Goal: Information Seeking & Learning: Learn about a topic

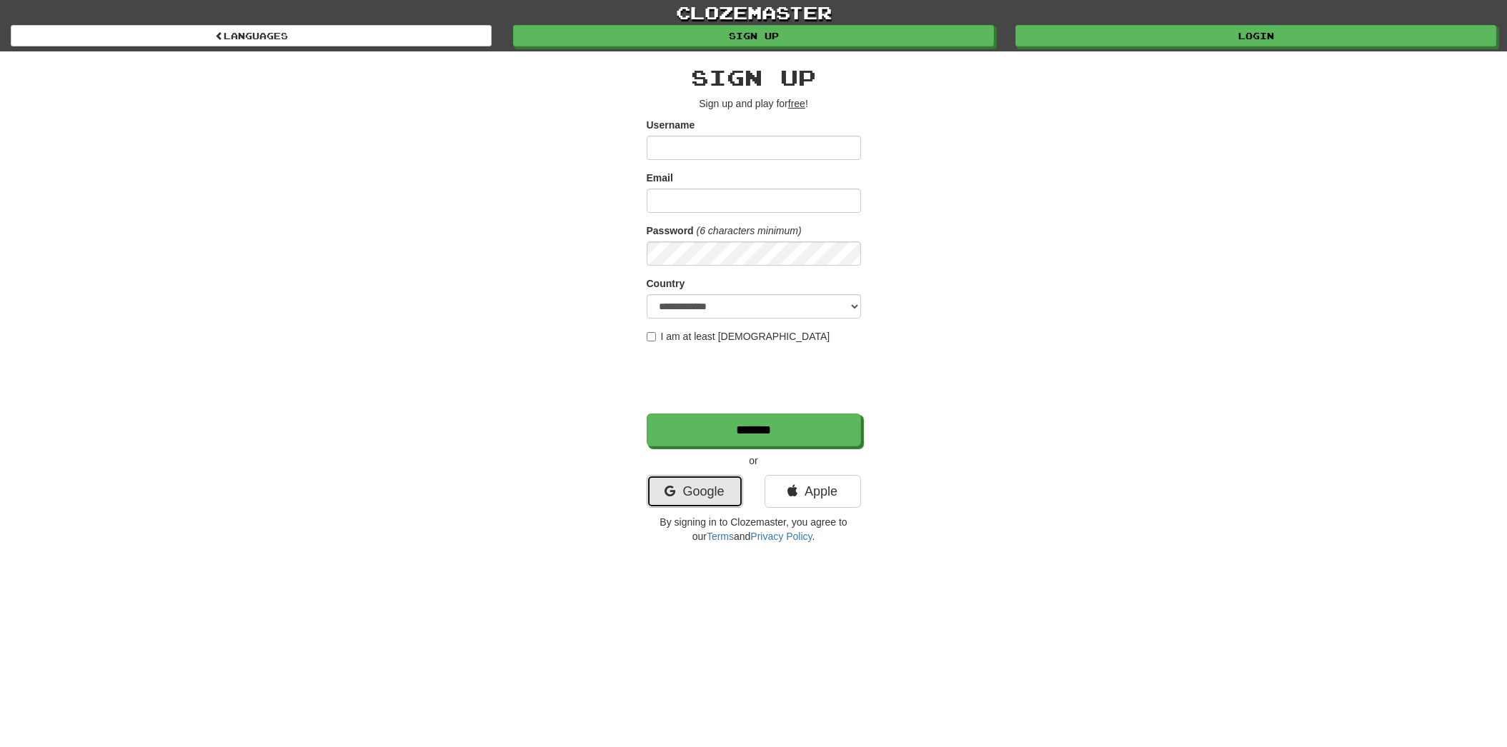
click at [699, 494] on link "Google" at bounding box center [695, 491] width 96 height 33
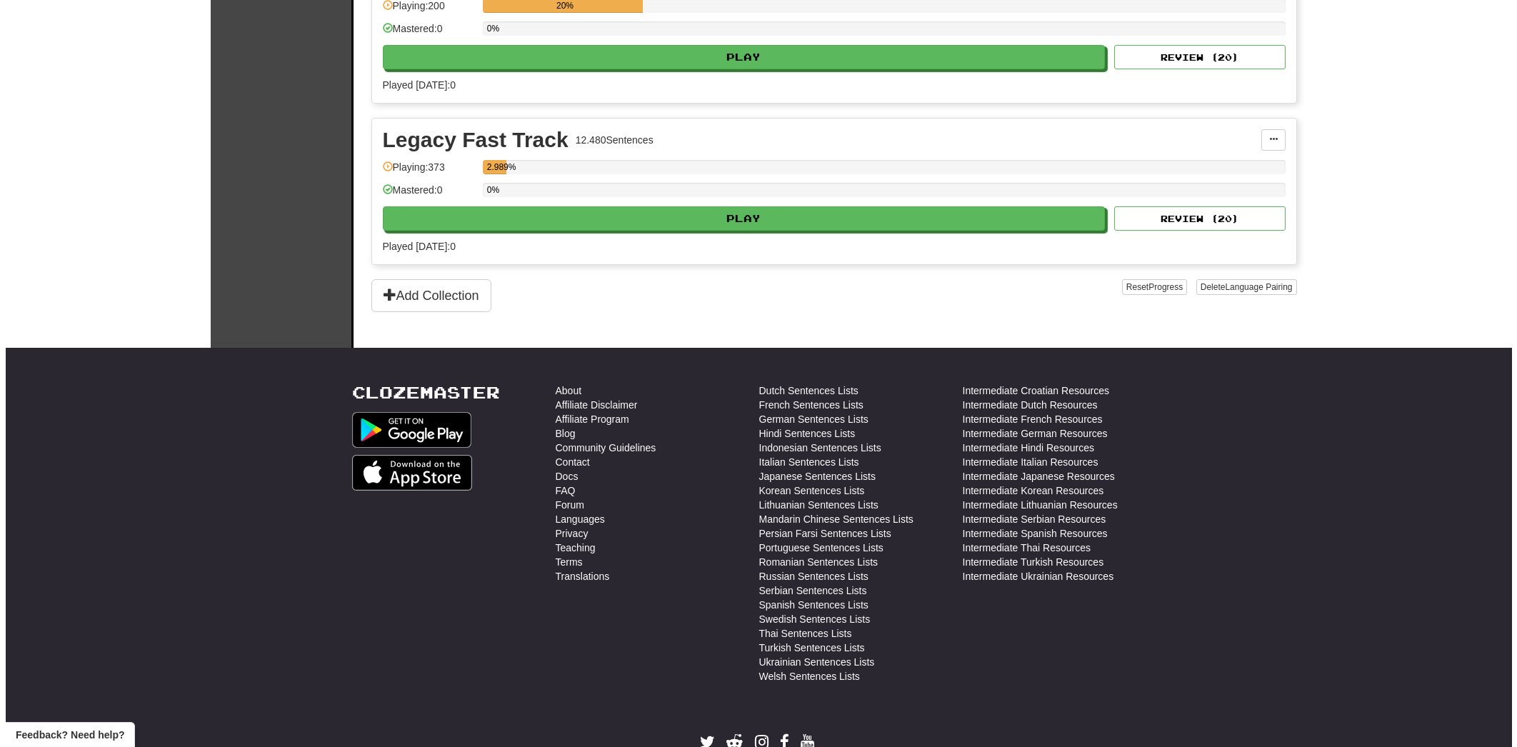
scroll to position [2572, 0]
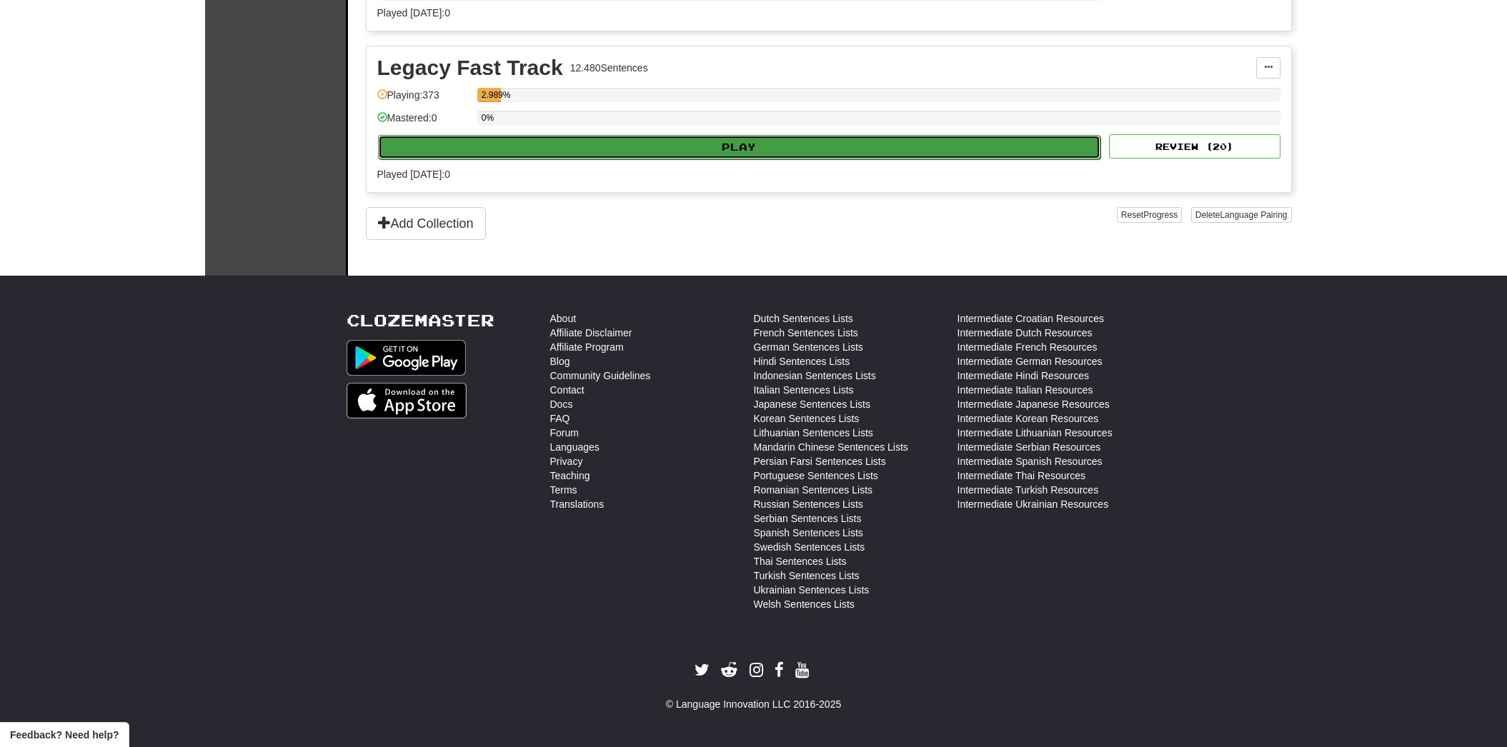
click at [487, 140] on button "Play" at bounding box center [739, 147] width 723 height 24
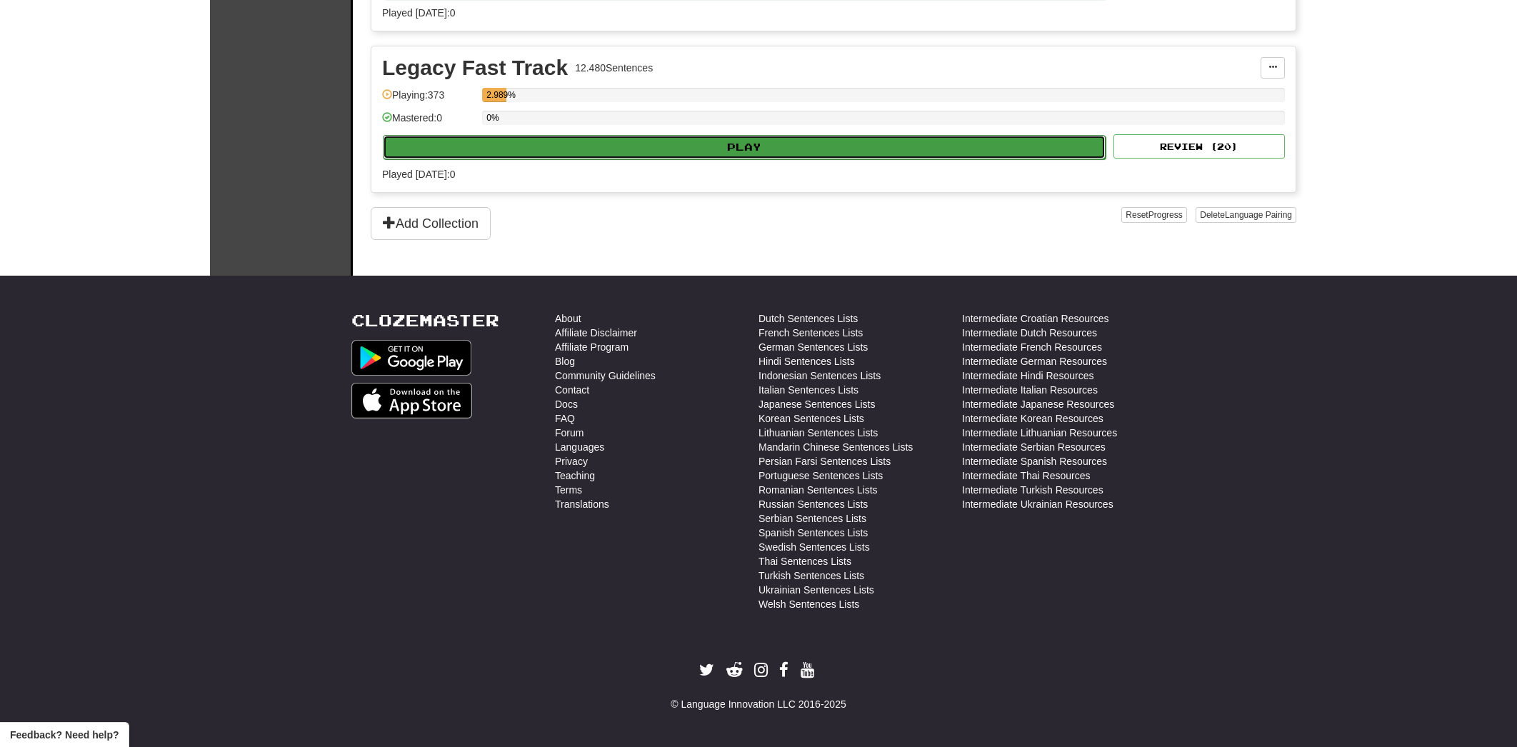
select select "**"
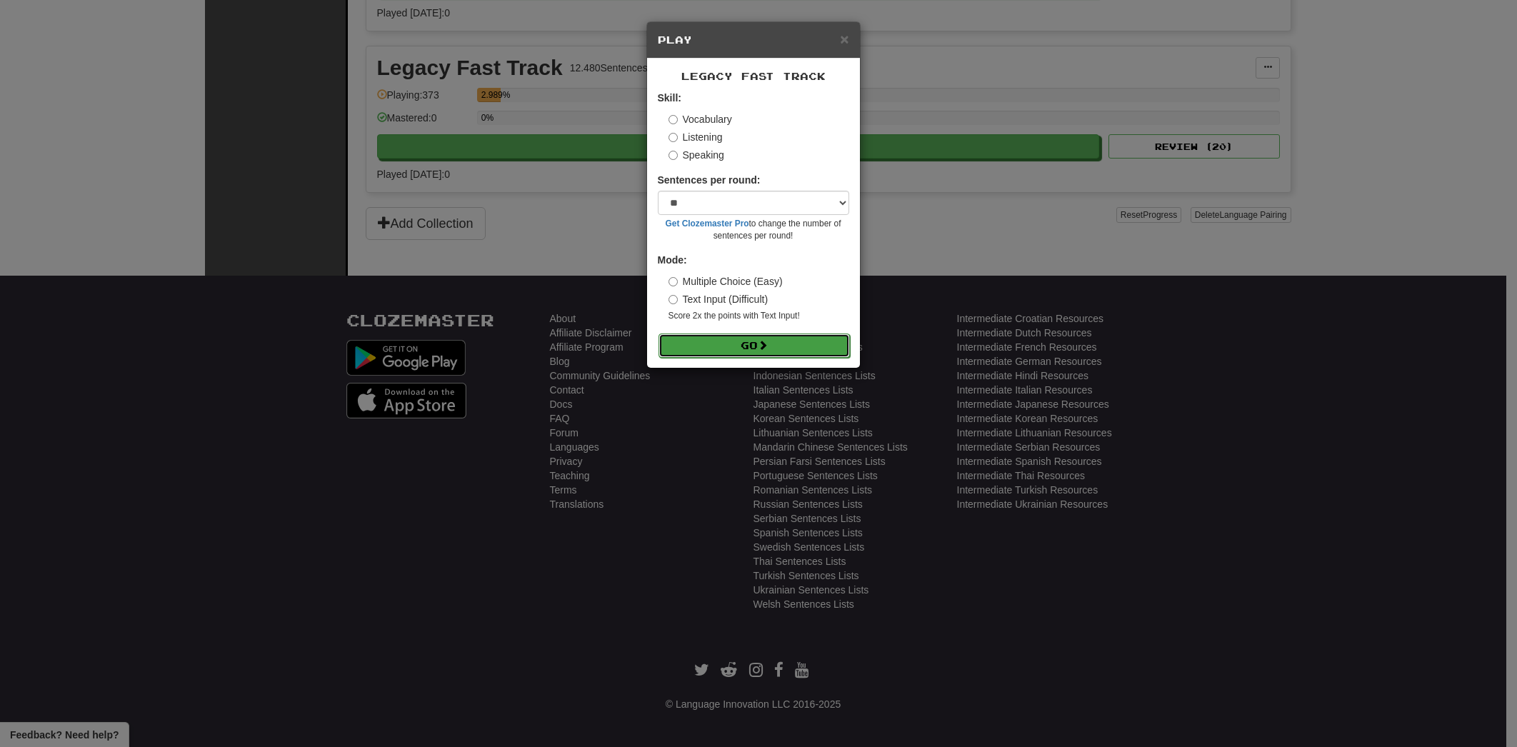
click at [716, 357] on button "Go" at bounding box center [754, 346] width 191 height 24
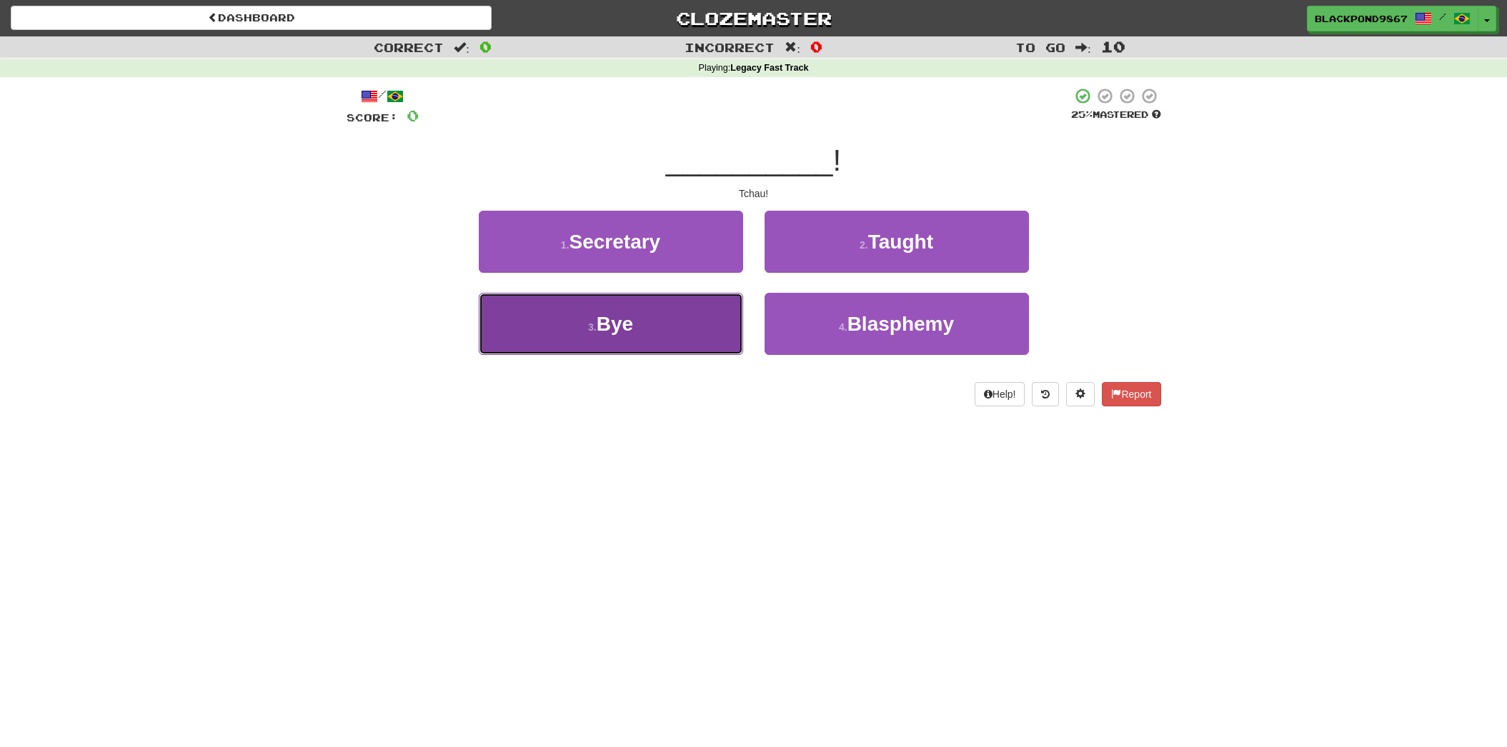
click at [717, 316] on button "3 . Bye" at bounding box center [611, 324] width 264 height 62
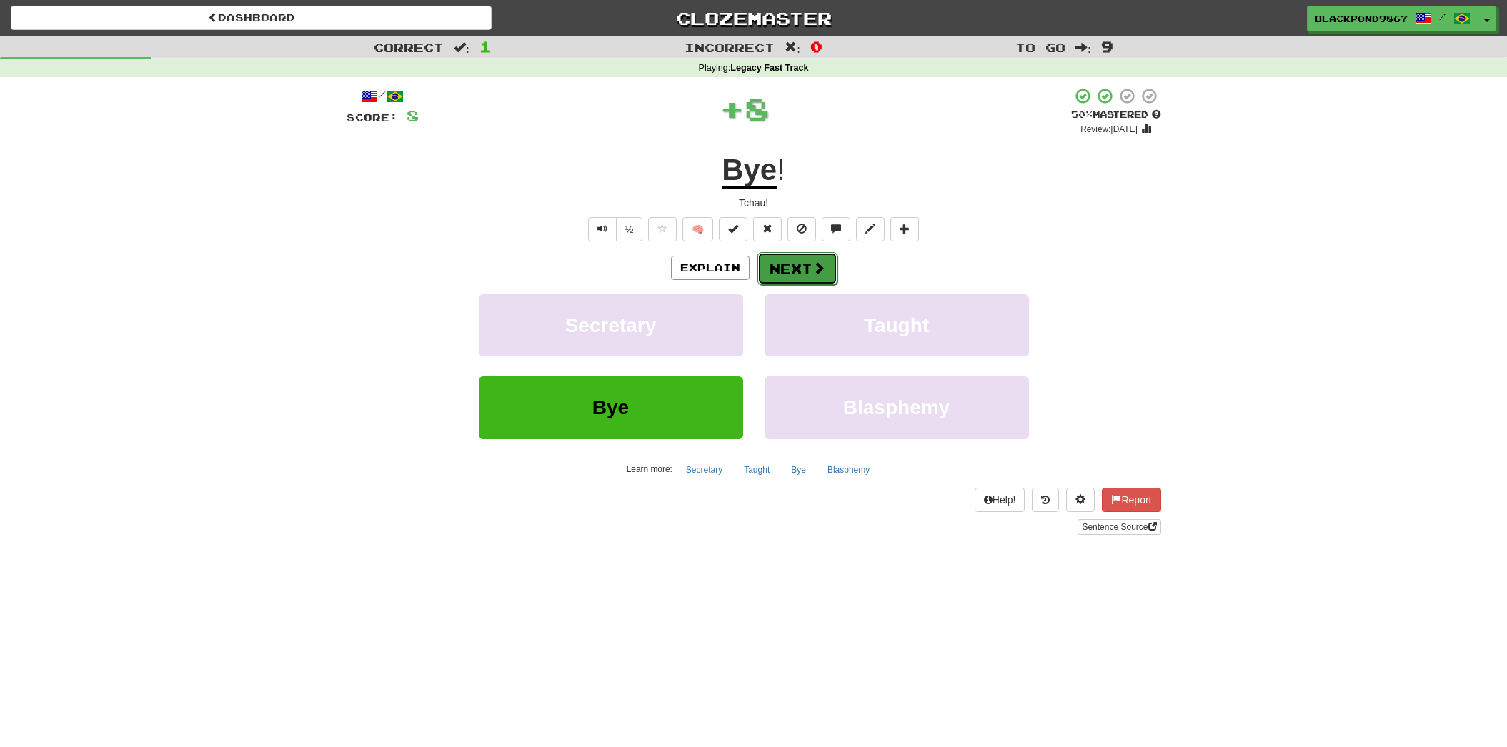
click at [791, 269] on button "Next" at bounding box center [797, 268] width 80 height 33
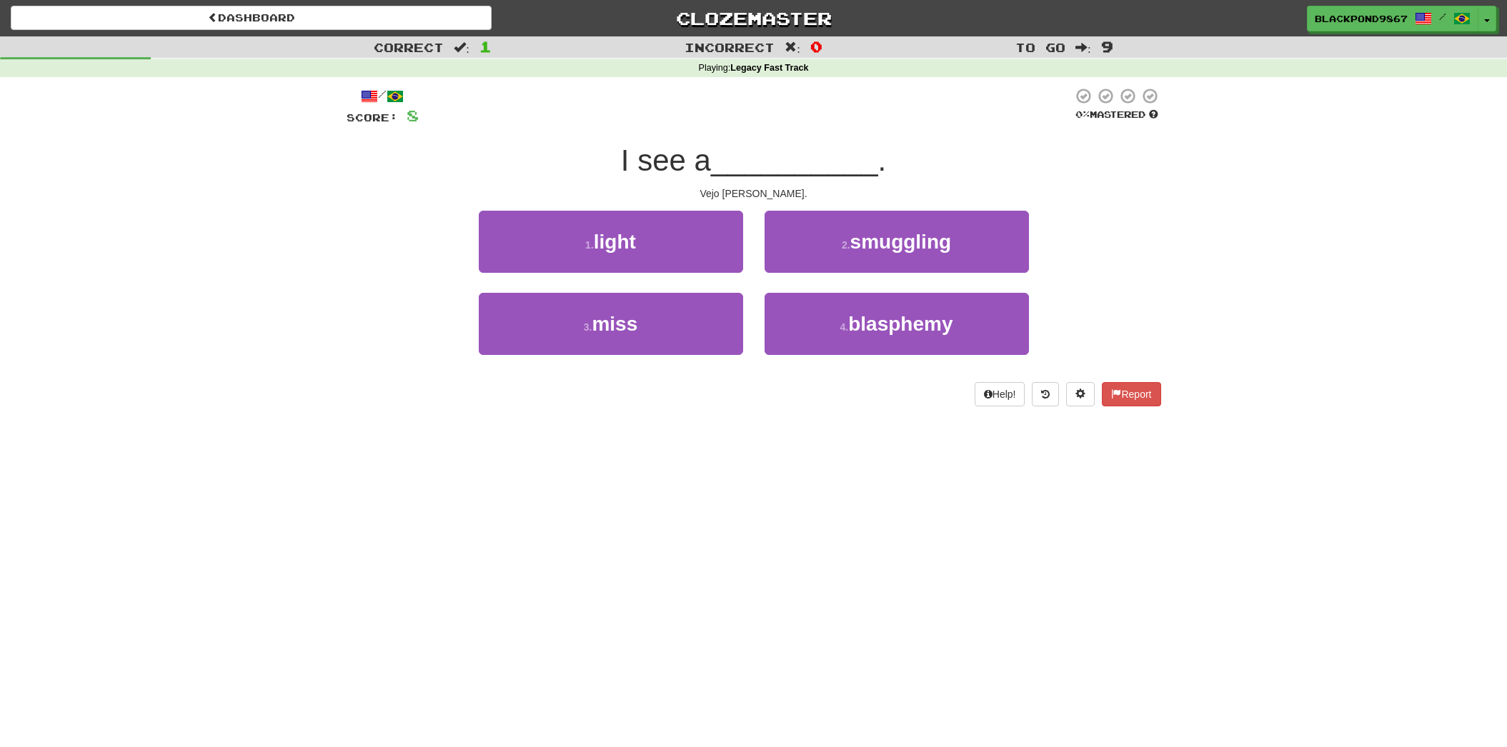
click at [744, 269] on div "1 . light" at bounding box center [611, 252] width 286 height 82
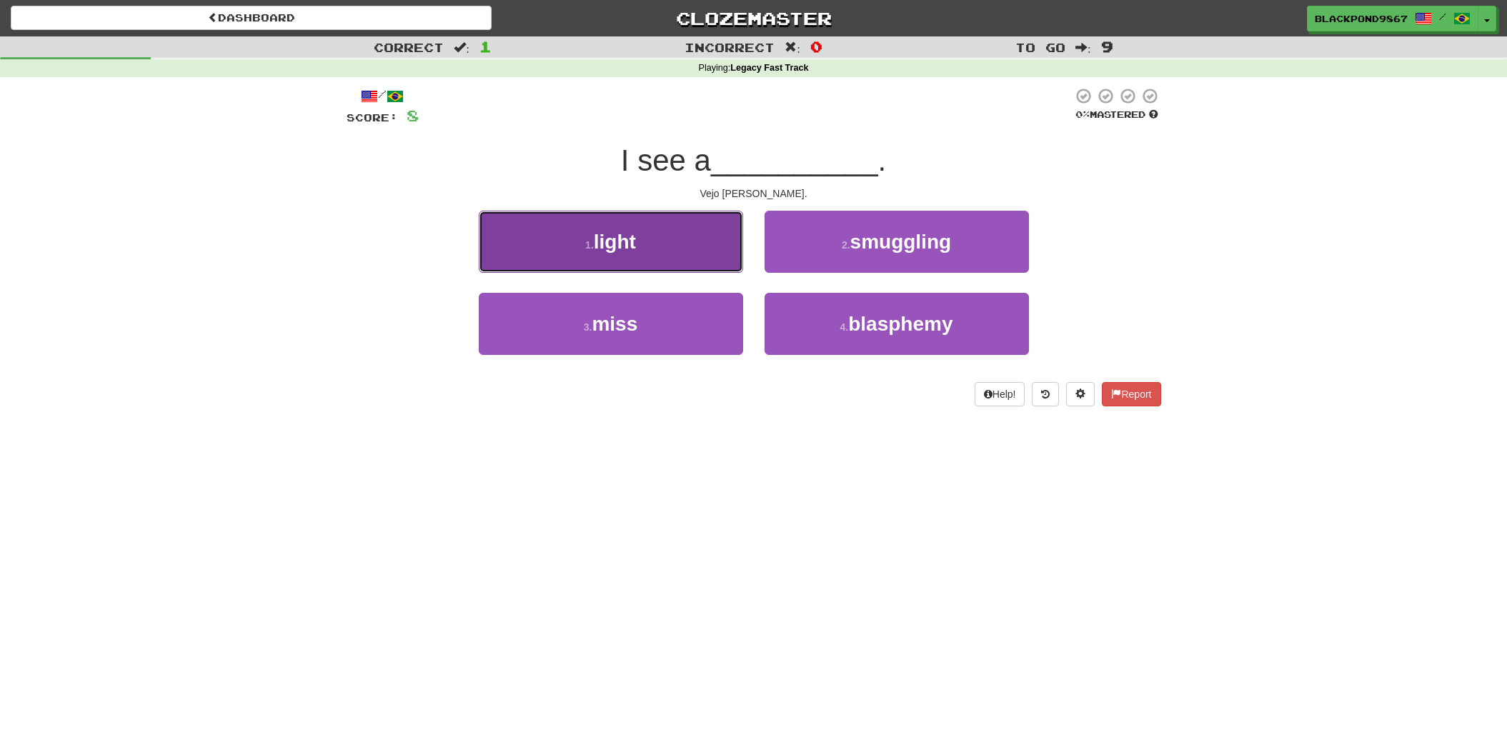
click at [681, 247] on button "1 . light" at bounding box center [611, 242] width 264 height 62
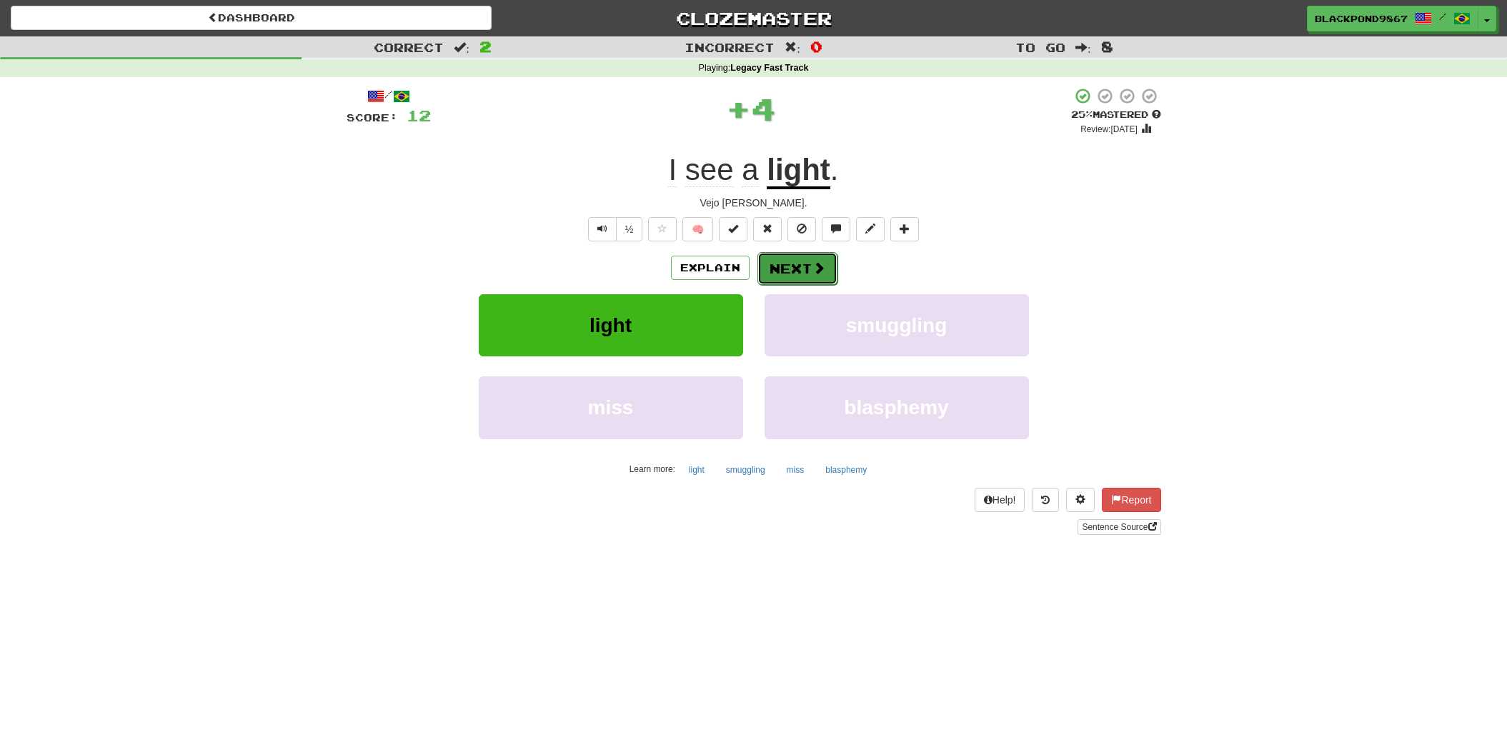
click at [786, 262] on button "Next" at bounding box center [797, 268] width 80 height 33
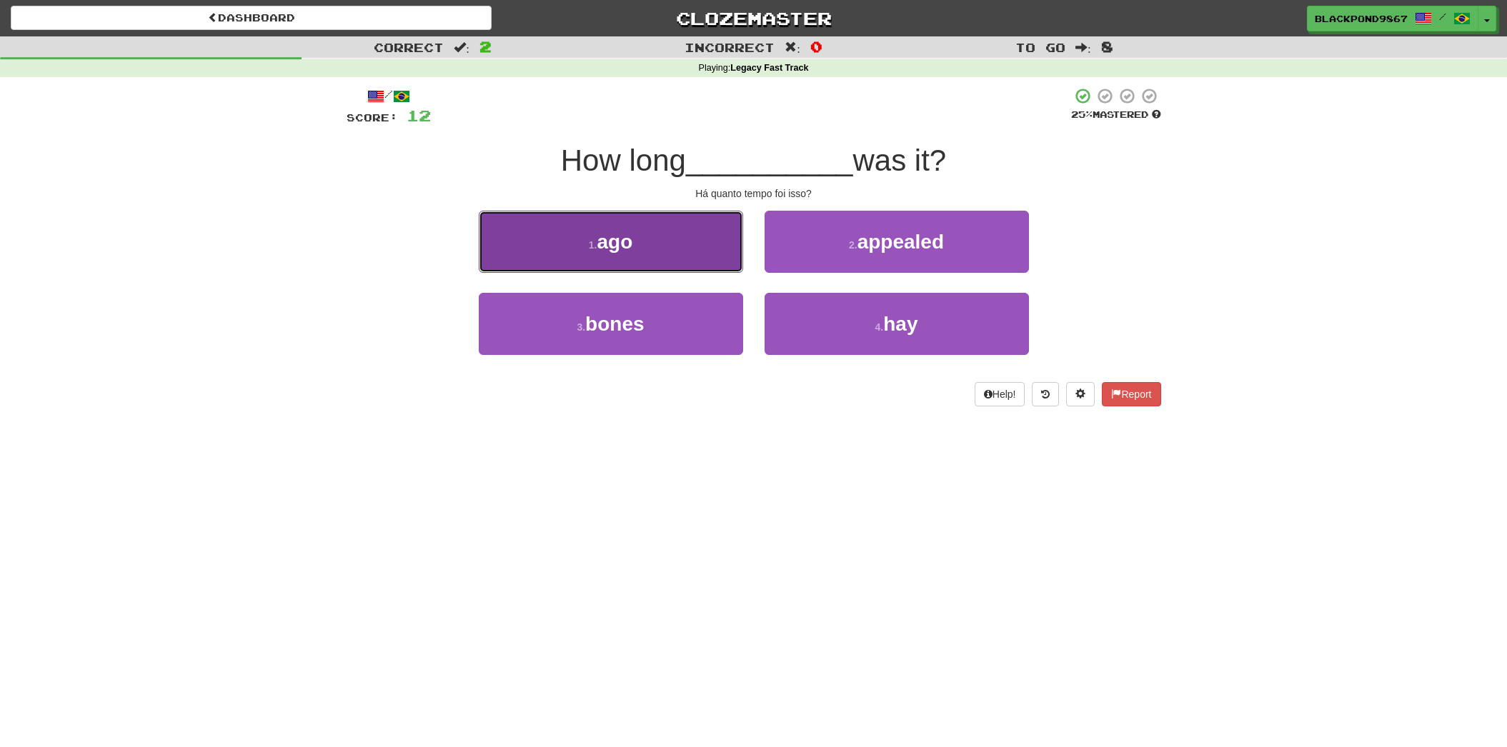
click at [578, 239] on button "1 . ago" at bounding box center [611, 242] width 264 height 62
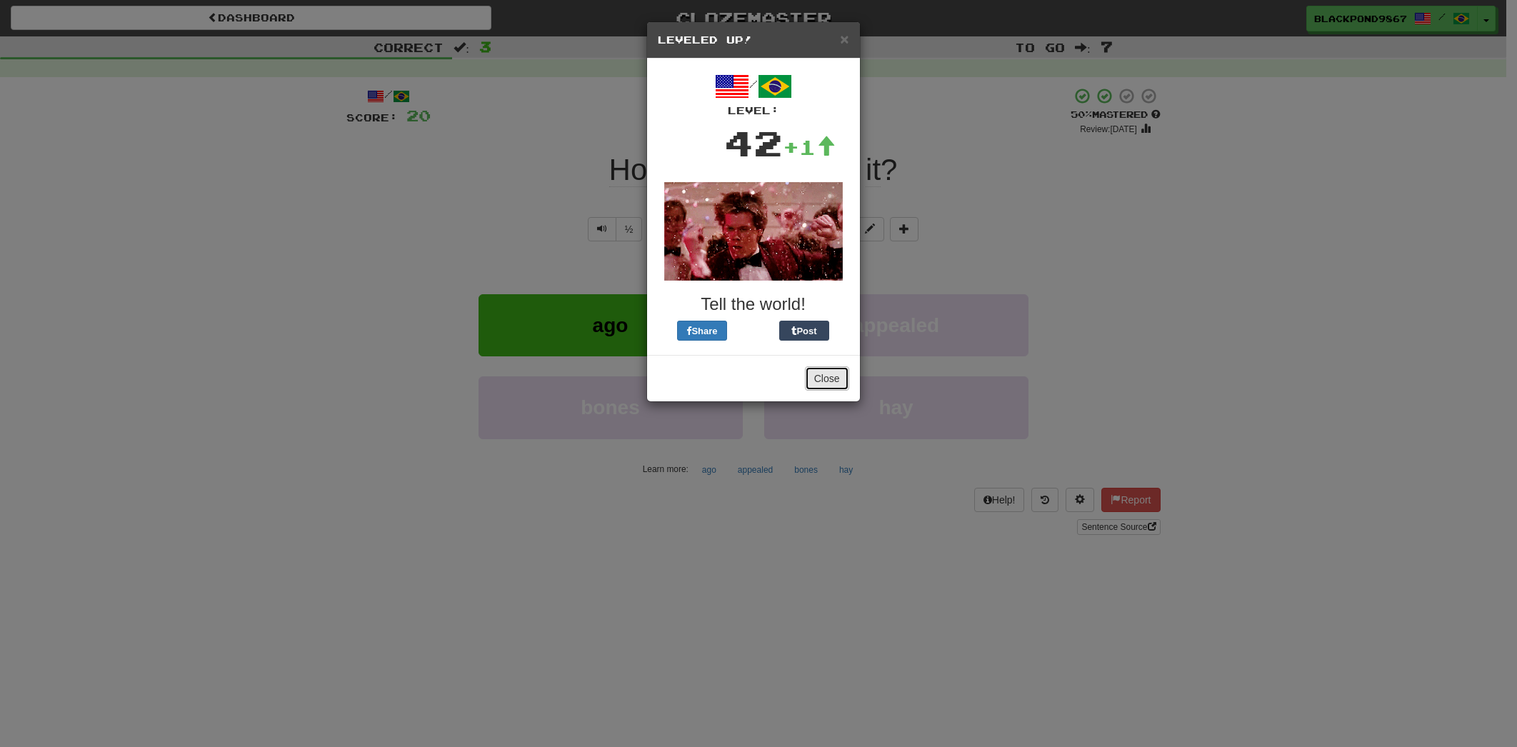
click at [831, 384] on button "Close" at bounding box center [827, 378] width 44 height 24
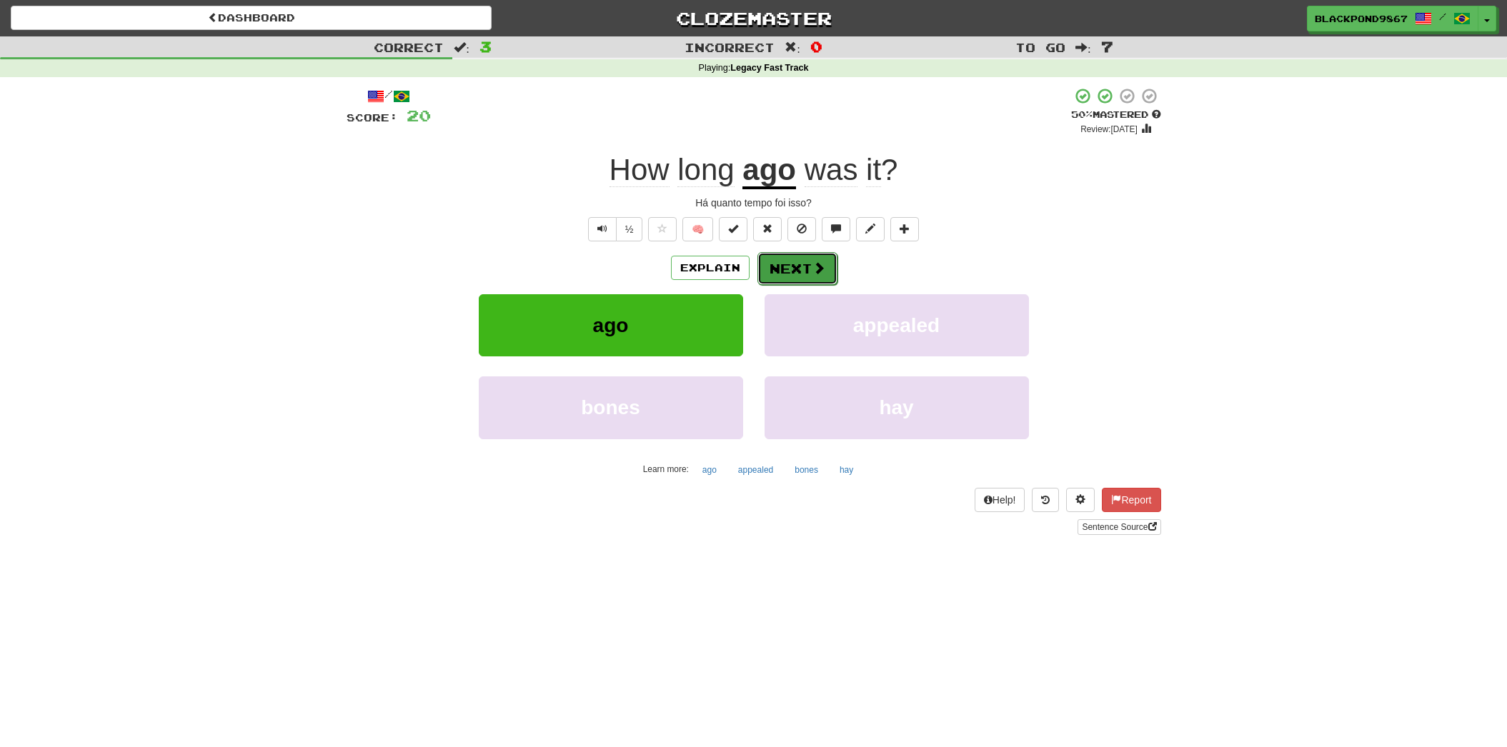
click at [792, 267] on button "Next" at bounding box center [797, 268] width 80 height 33
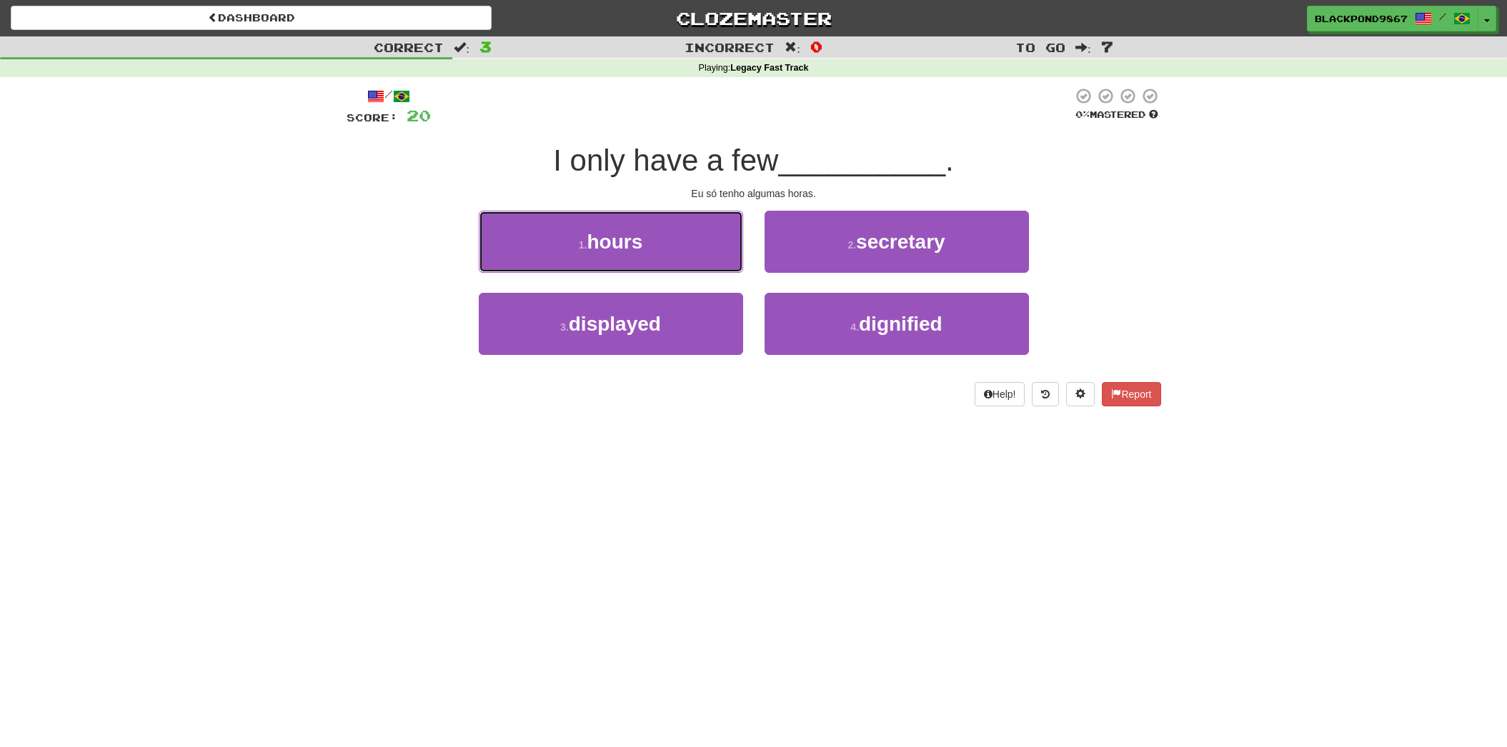
drag, startPoint x: 593, startPoint y: 256, endPoint x: 672, endPoint y: 244, distance: 79.5
click at [593, 256] on button "1 . hours" at bounding box center [611, 242] width 264 height 62
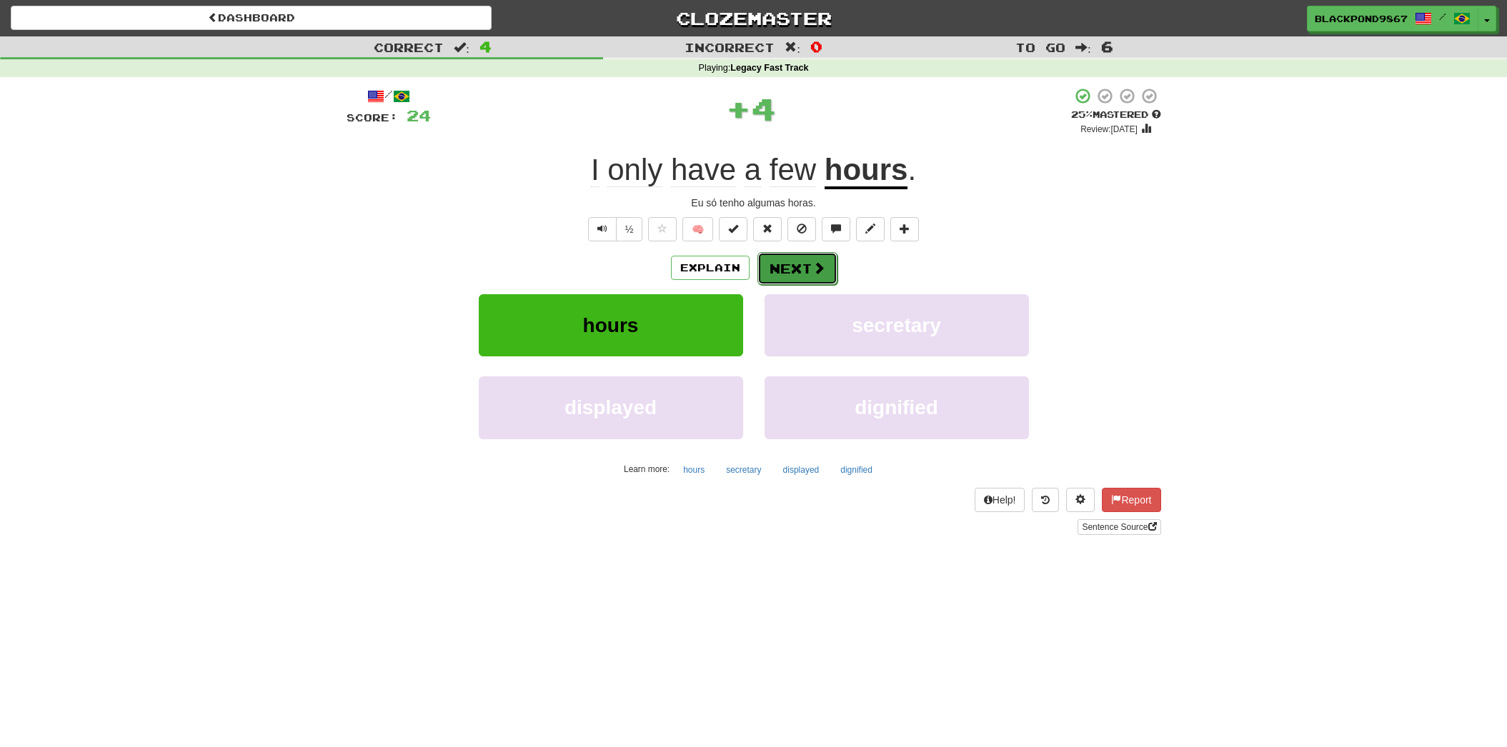
click at [806, 262] on button "Next" at bounding box center [797, 268] width 80 height 33
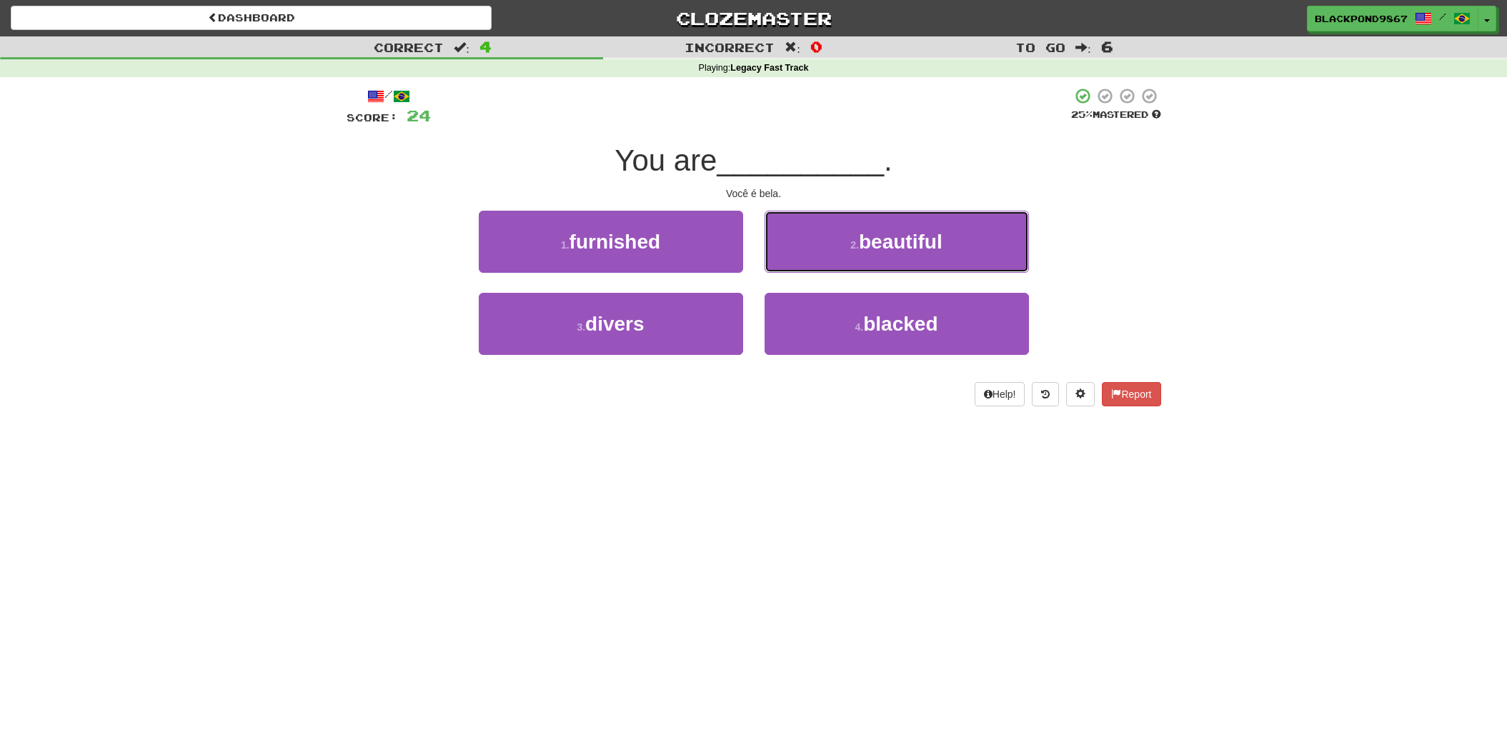
click at [806, 262] on button "2 . beautiful" at bounding box center [896, 242] width 264 height 62
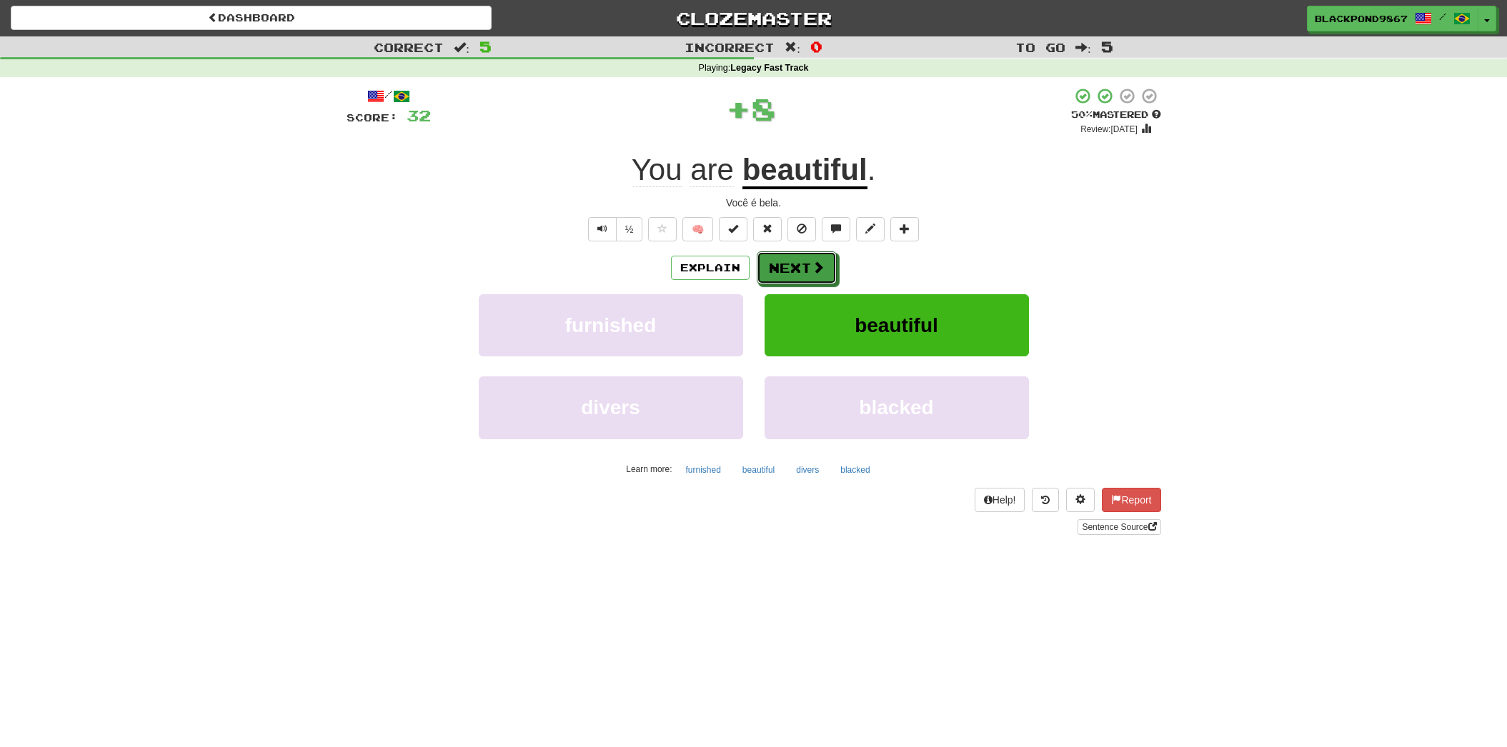
click at [806, 262] on button "Next" at bounding box center [797, 267] width 80 height 33
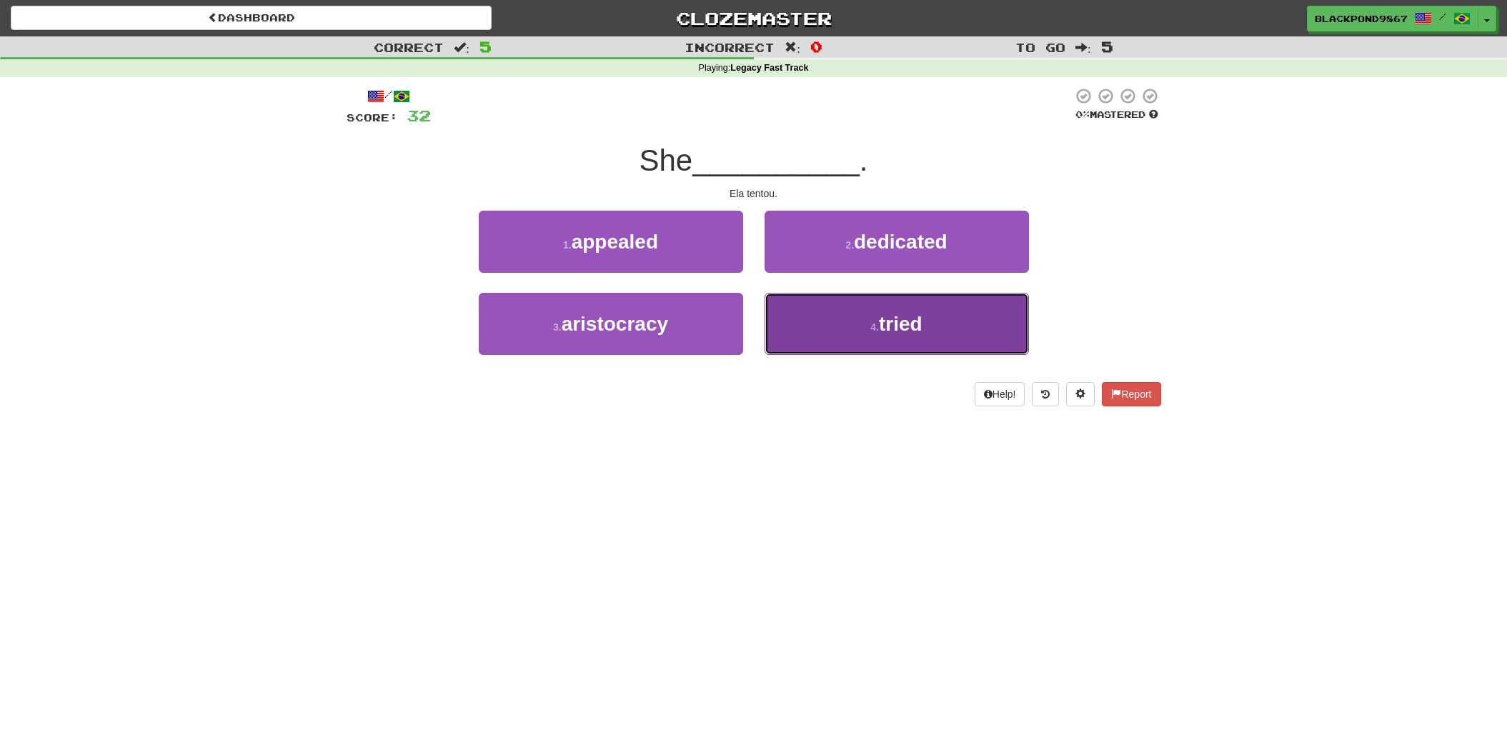
click at [812, 331] on button "4 . tried" at bounding box center [896, 324] width 264 height 62
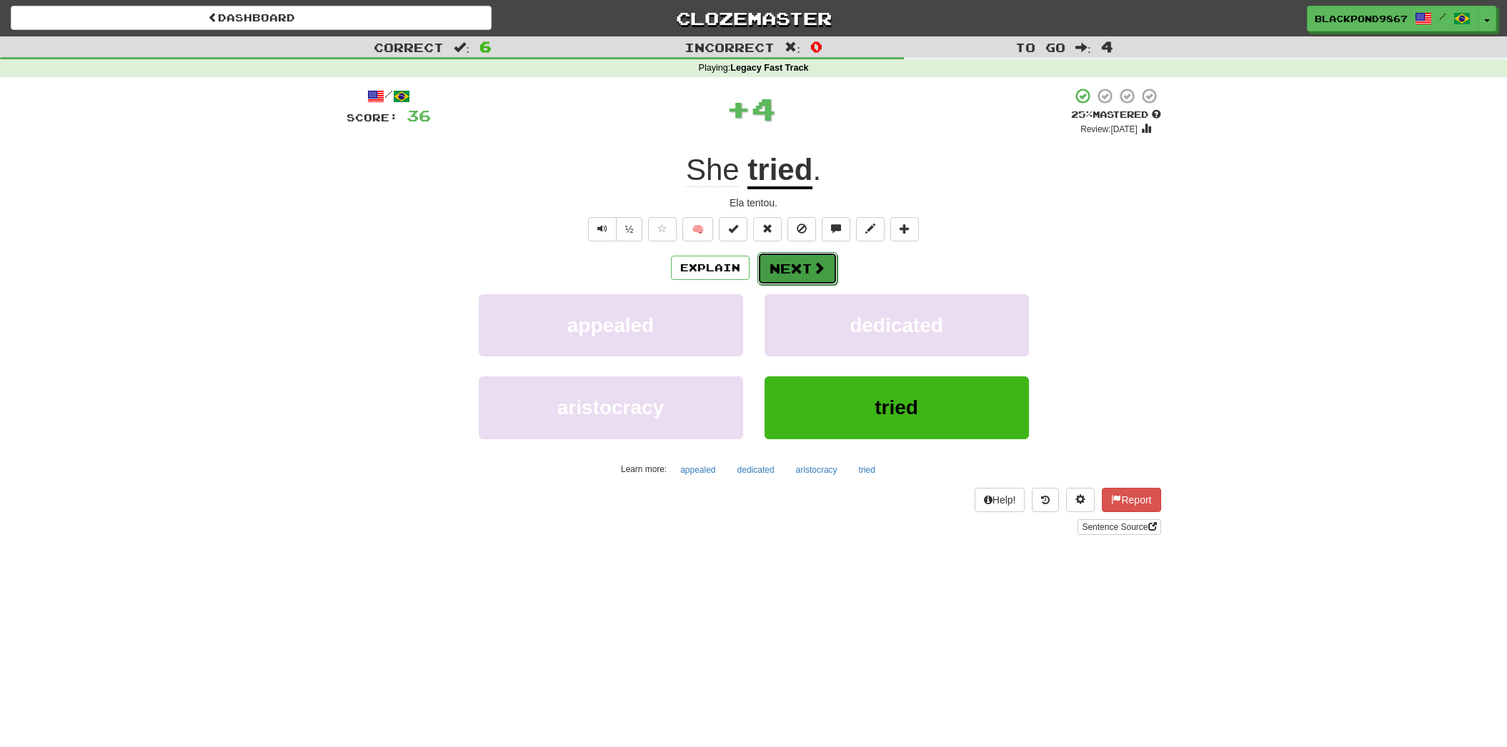
click at [780, 273] on button "Next" at bounding box center [797, 268] width 80 height 33
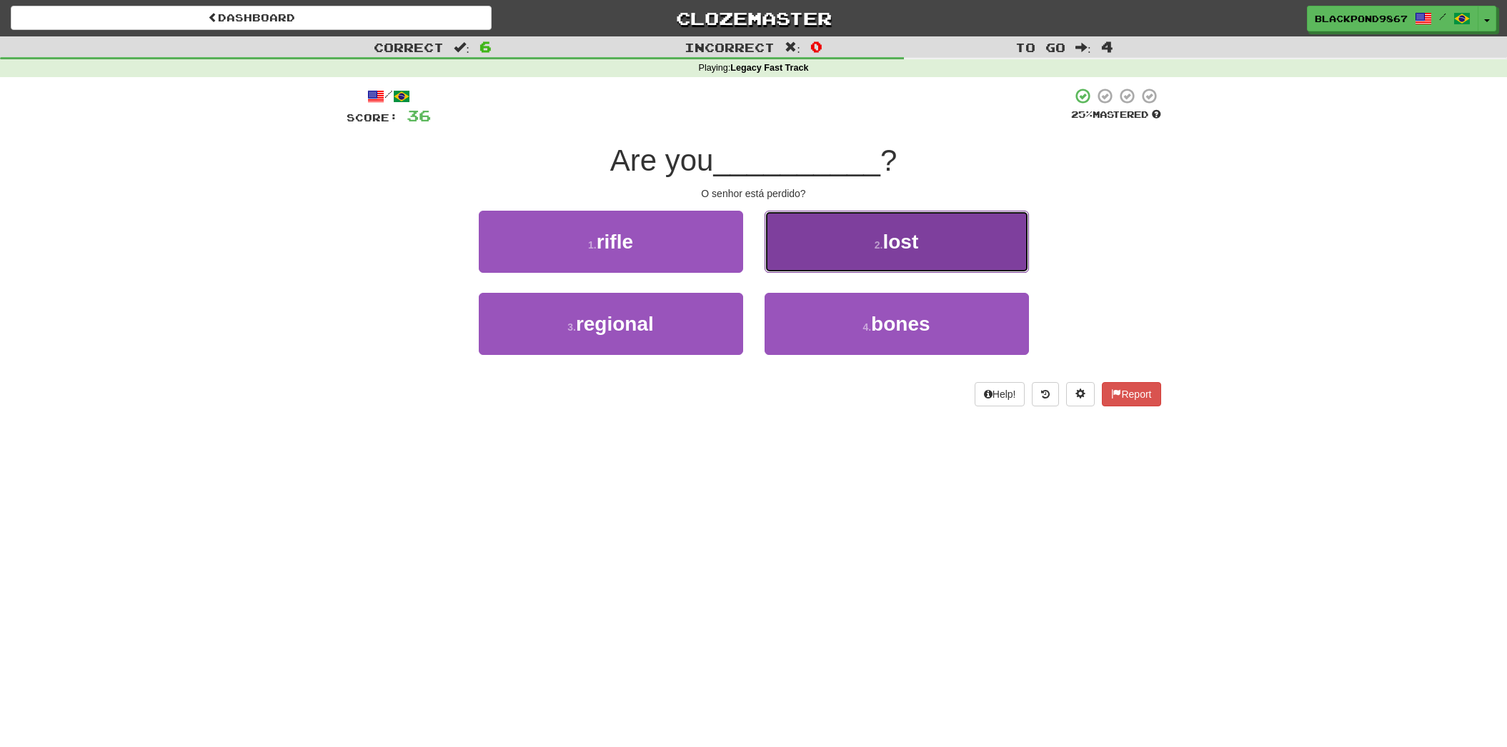
click at [782, 271] on button "2 . lost" at bounding box center [896, 242] width 264 height 62
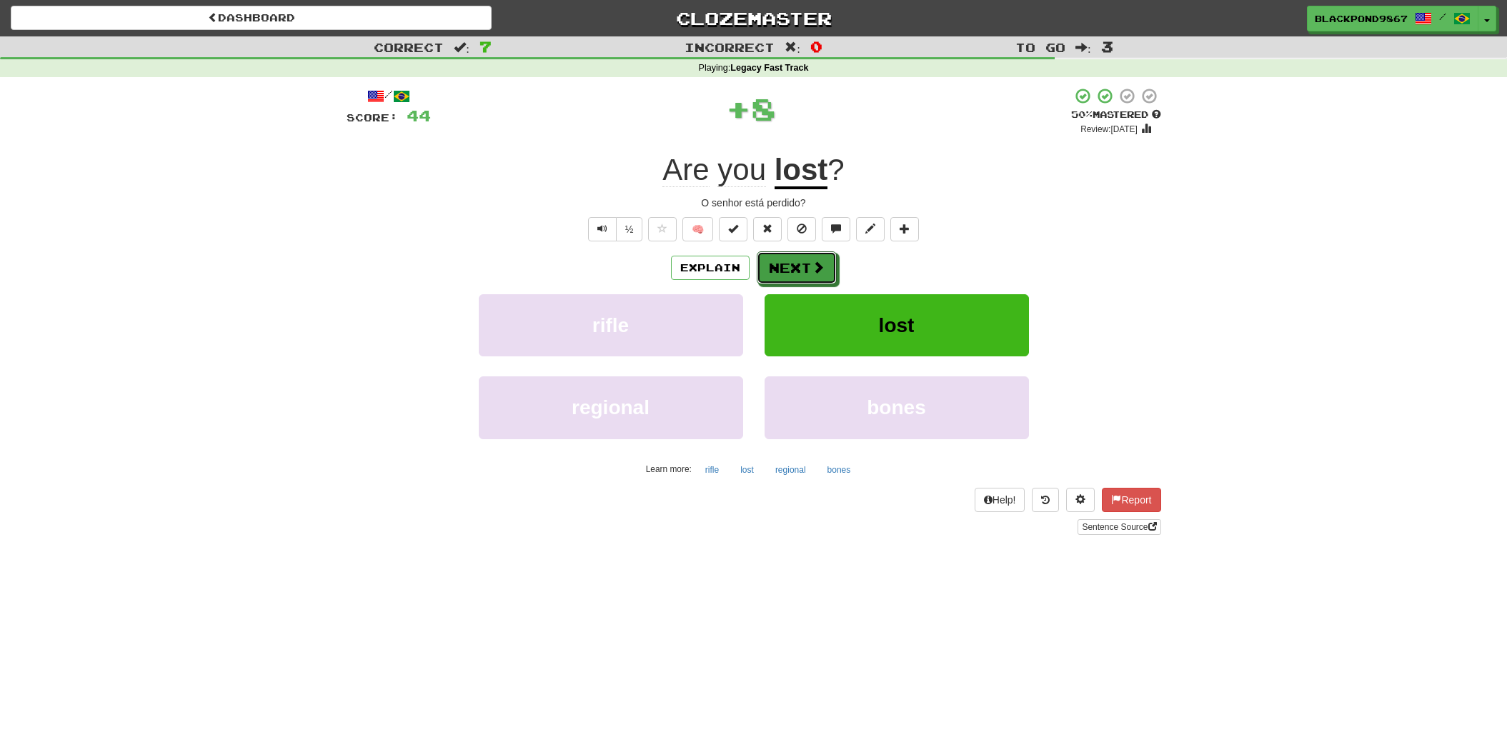
click at [782, 271] on button "Next" at bounding box center [797, 267] width 80 height 33
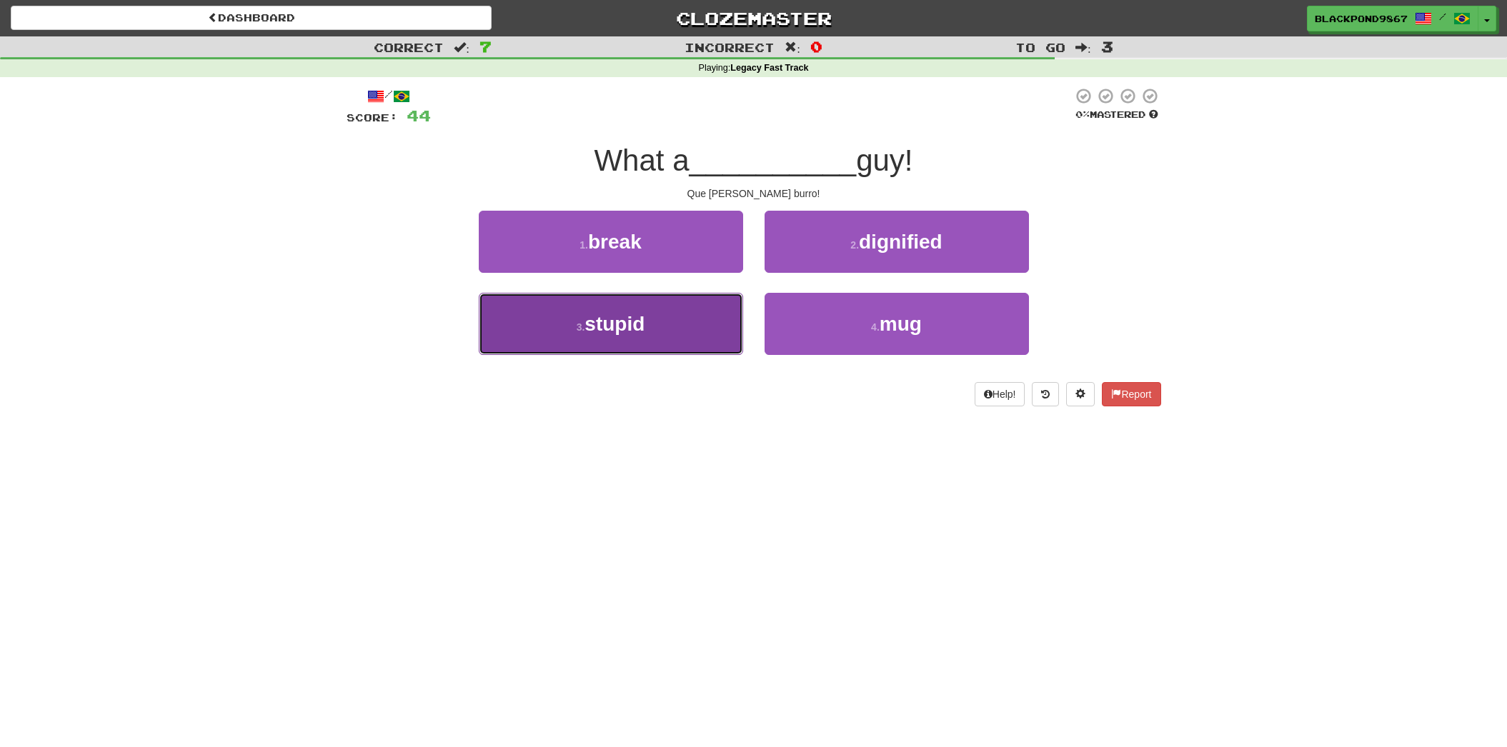
click at [703, 313] on button "3 . stupid" at bounding box center [611, 324] width 264 height 62
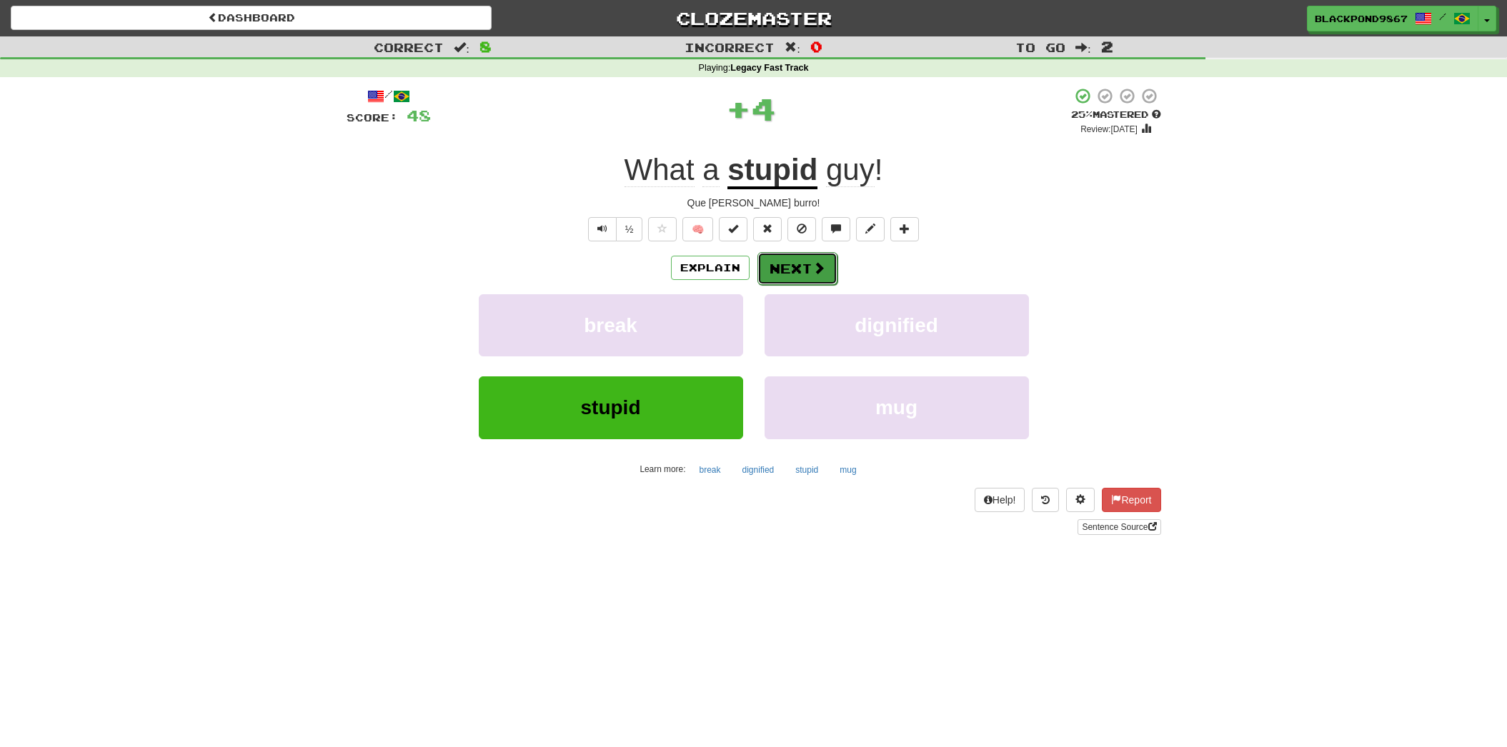
click at [802, 266] on button "Next" at bounding box center [797, 268] width 80 height 33
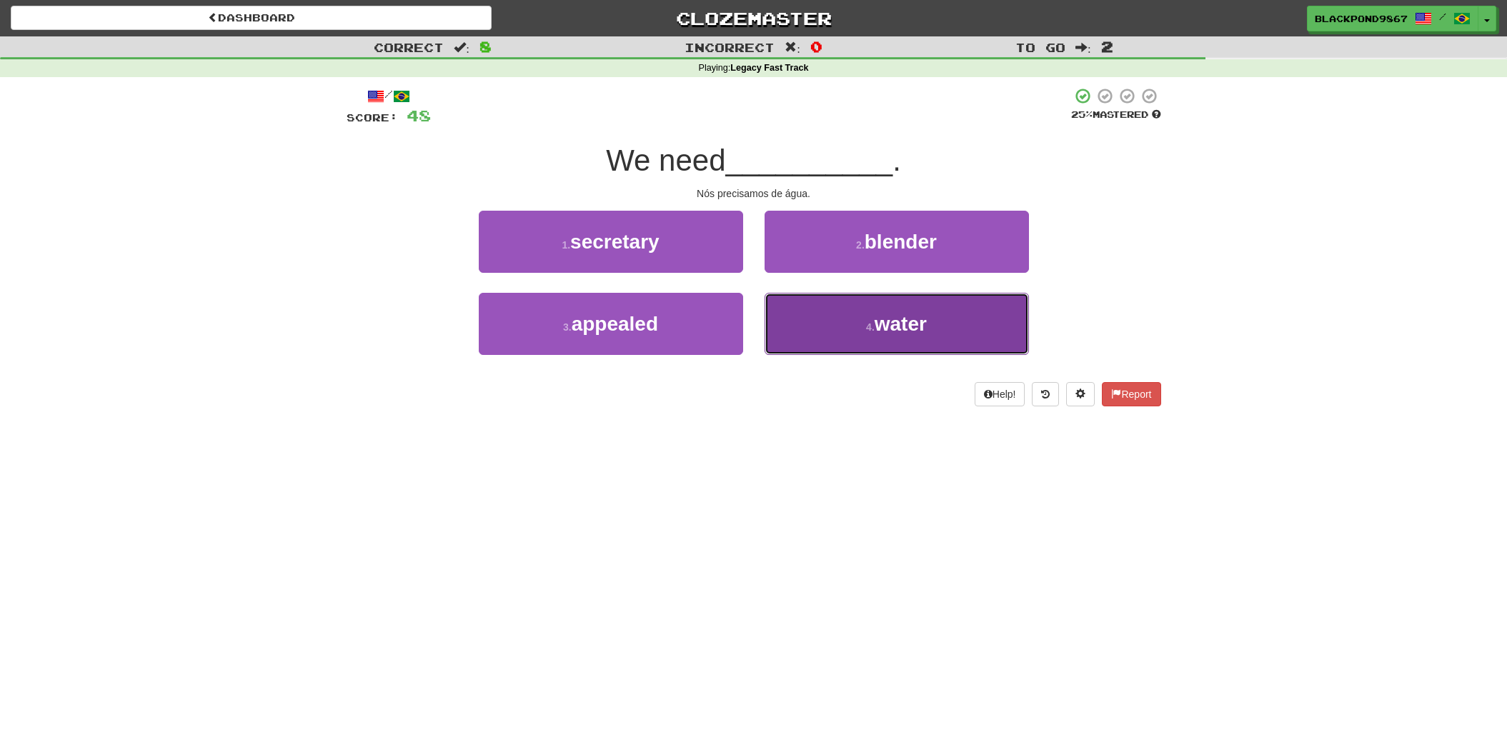
click at [799, 296] on button "4 . water" at bounding box center [896, 324] width 264 height 62
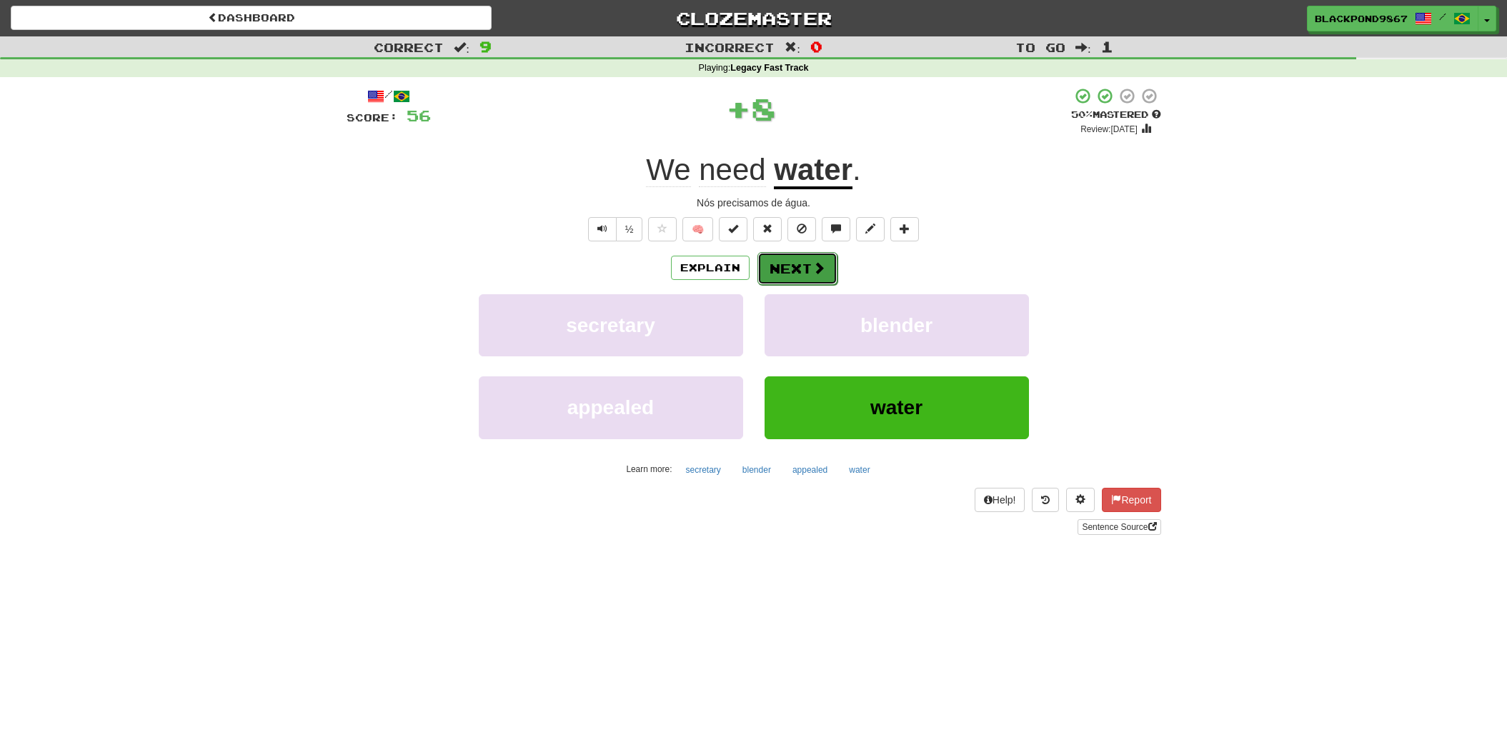
click at [797, 264] on button "Next" at bounding box center [797, 268] width 80 height 33
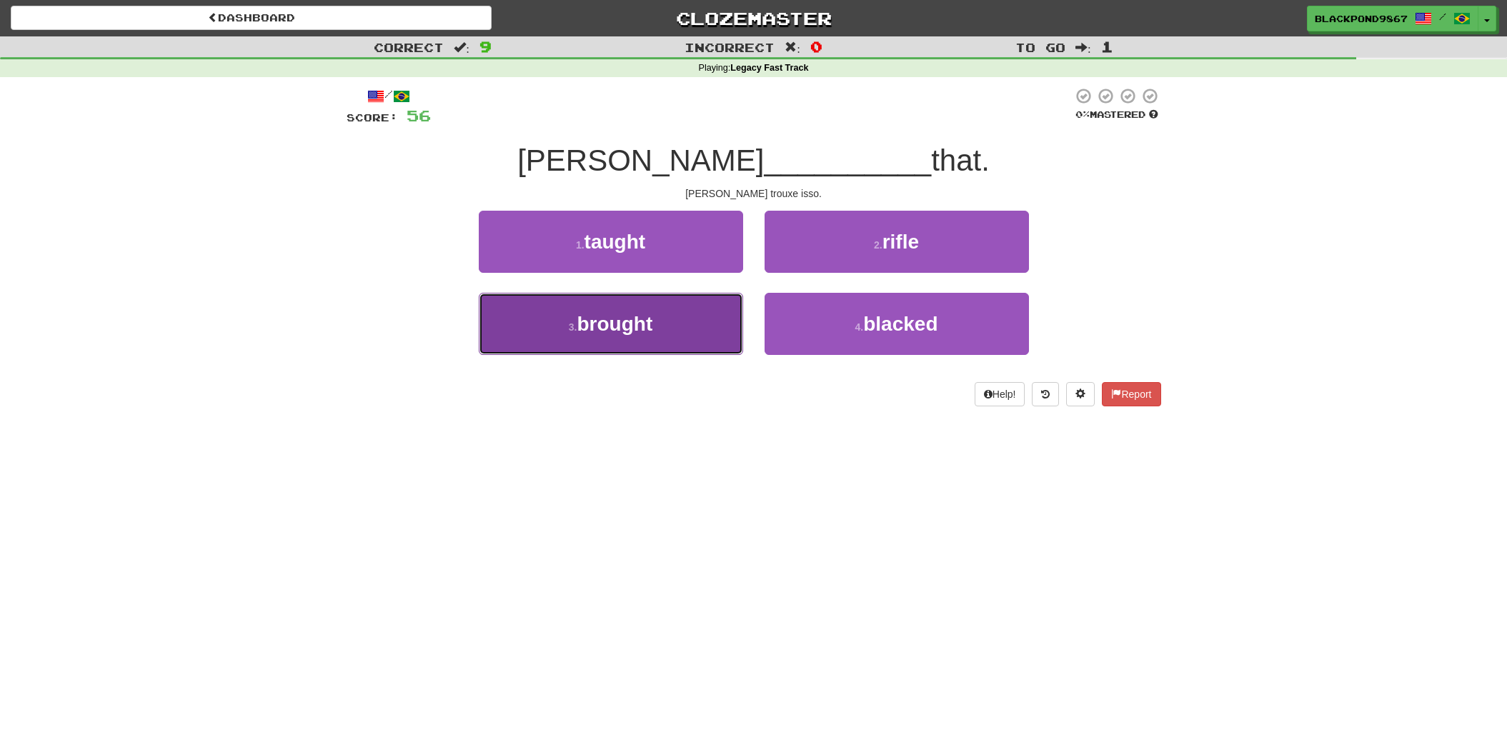
click at [687, 306] on button "3 . brought" at bounding box center [611, 324] width 264 height 62
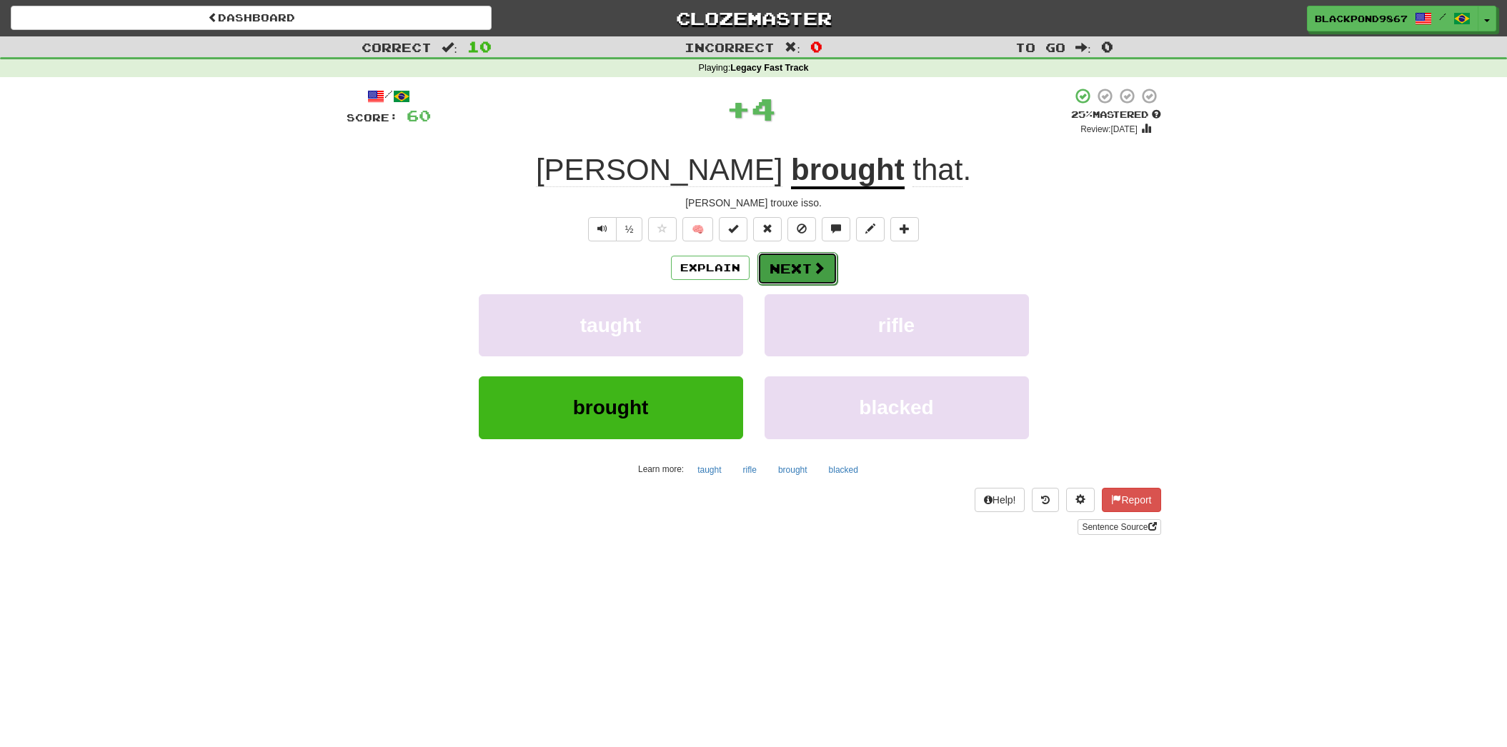
click at [780, 266] on button "Next" at bounding box center [797, 268] width 80 height 33
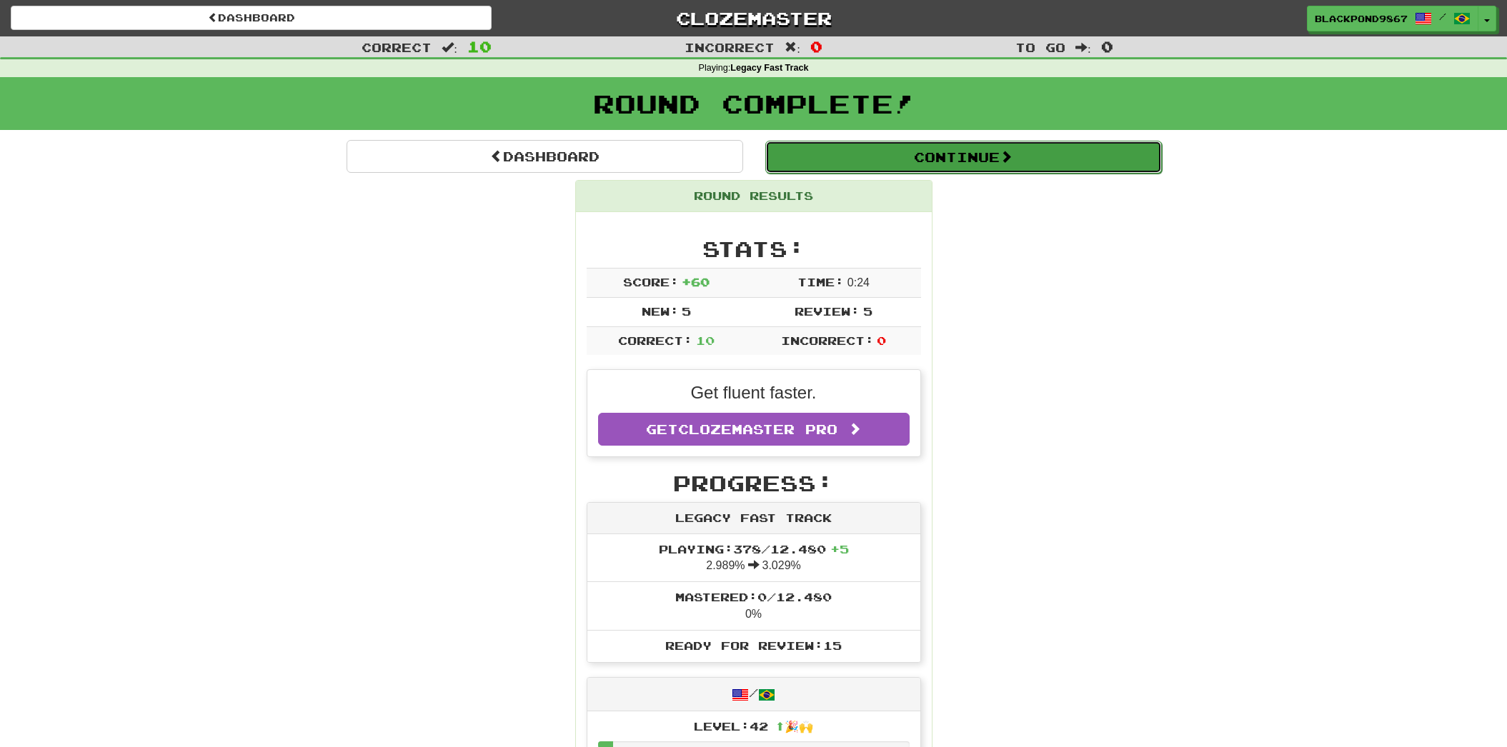
click at [894, 165] on button "Continue" at bounding box center [963, 157] width 396 height 33
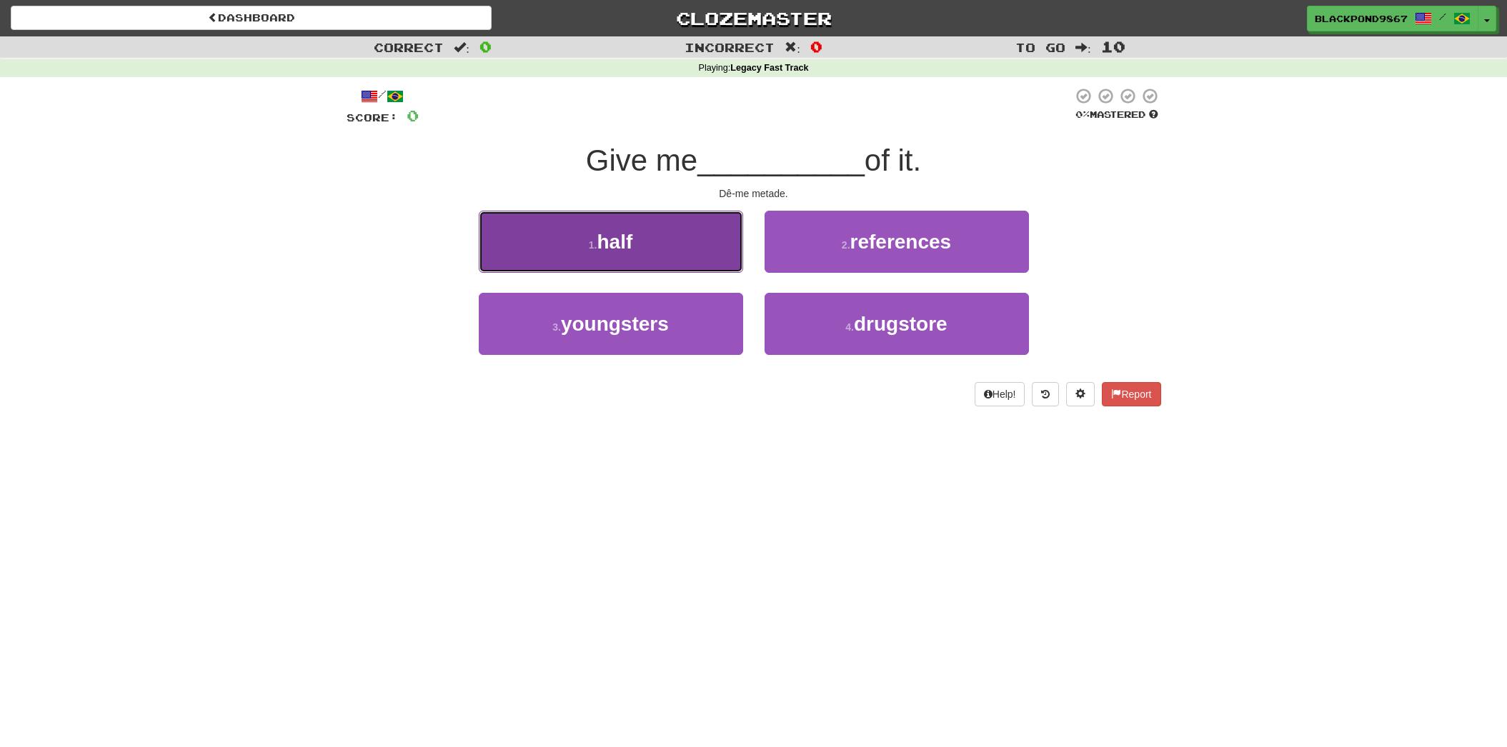
click at [647, 248] on button "1 . half" at bounding box center [611, 242] width 264 height 62
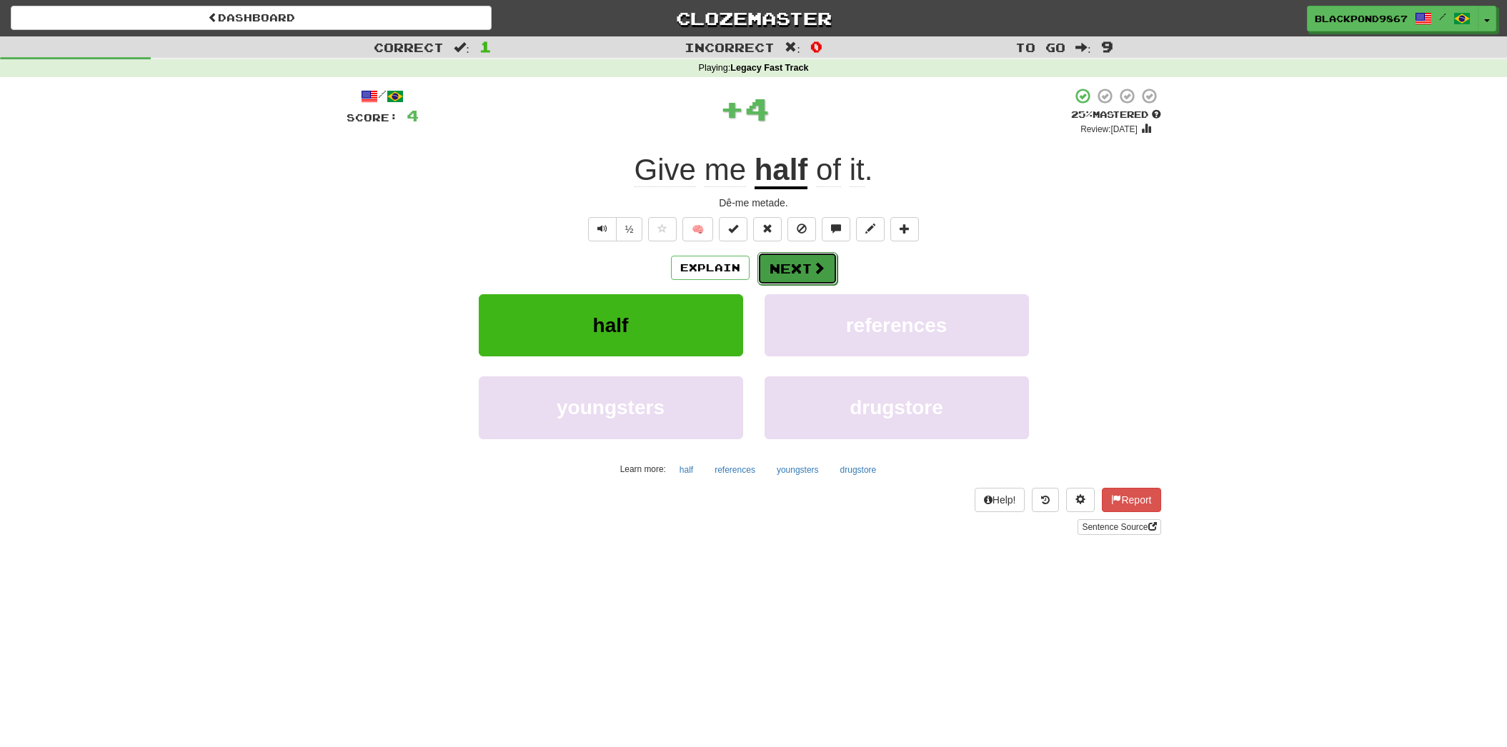
click at [780, 267] on button "Next" at bounding box center [797, 268] width 80 height 33
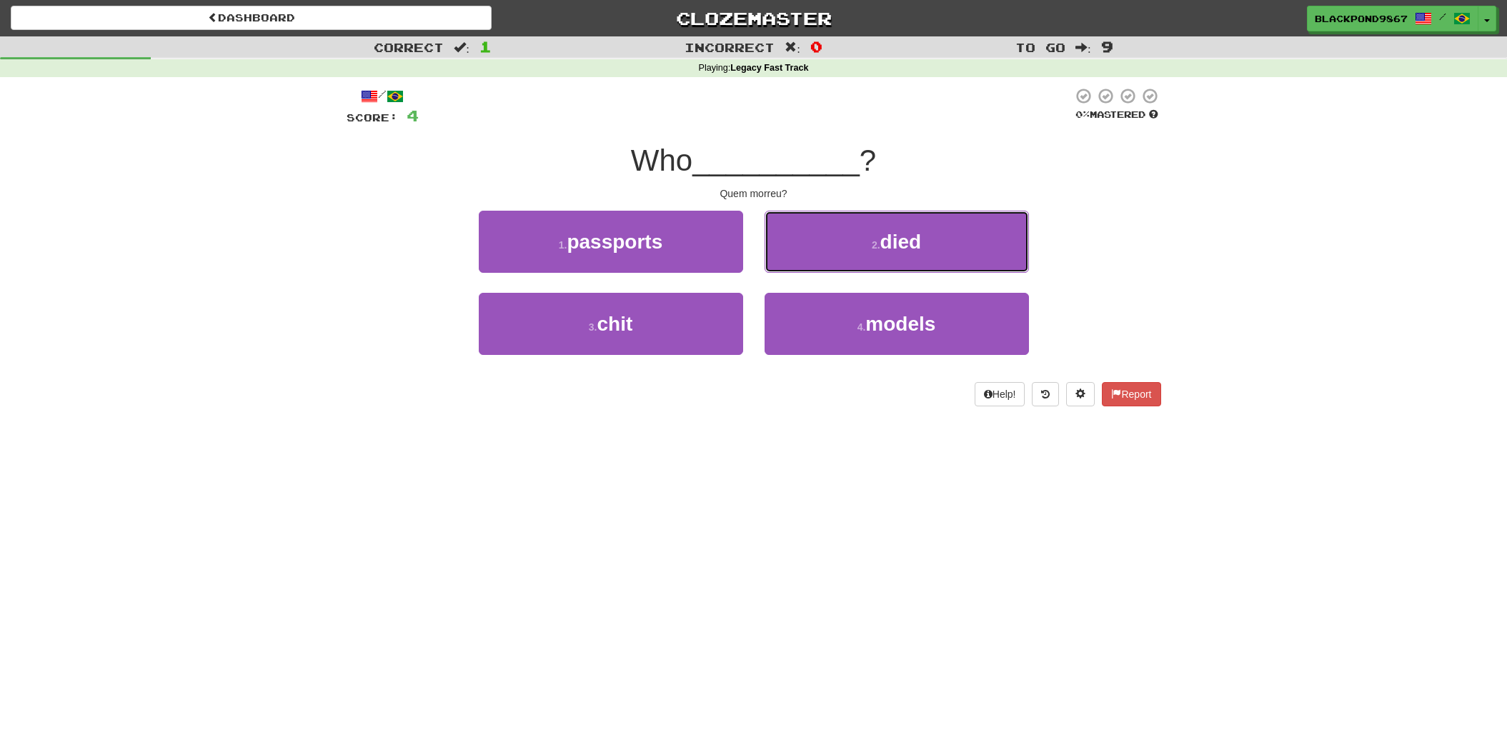
click at [780, 267] on button "2 . died" at bounding box center [896, 242] width 264 height 62
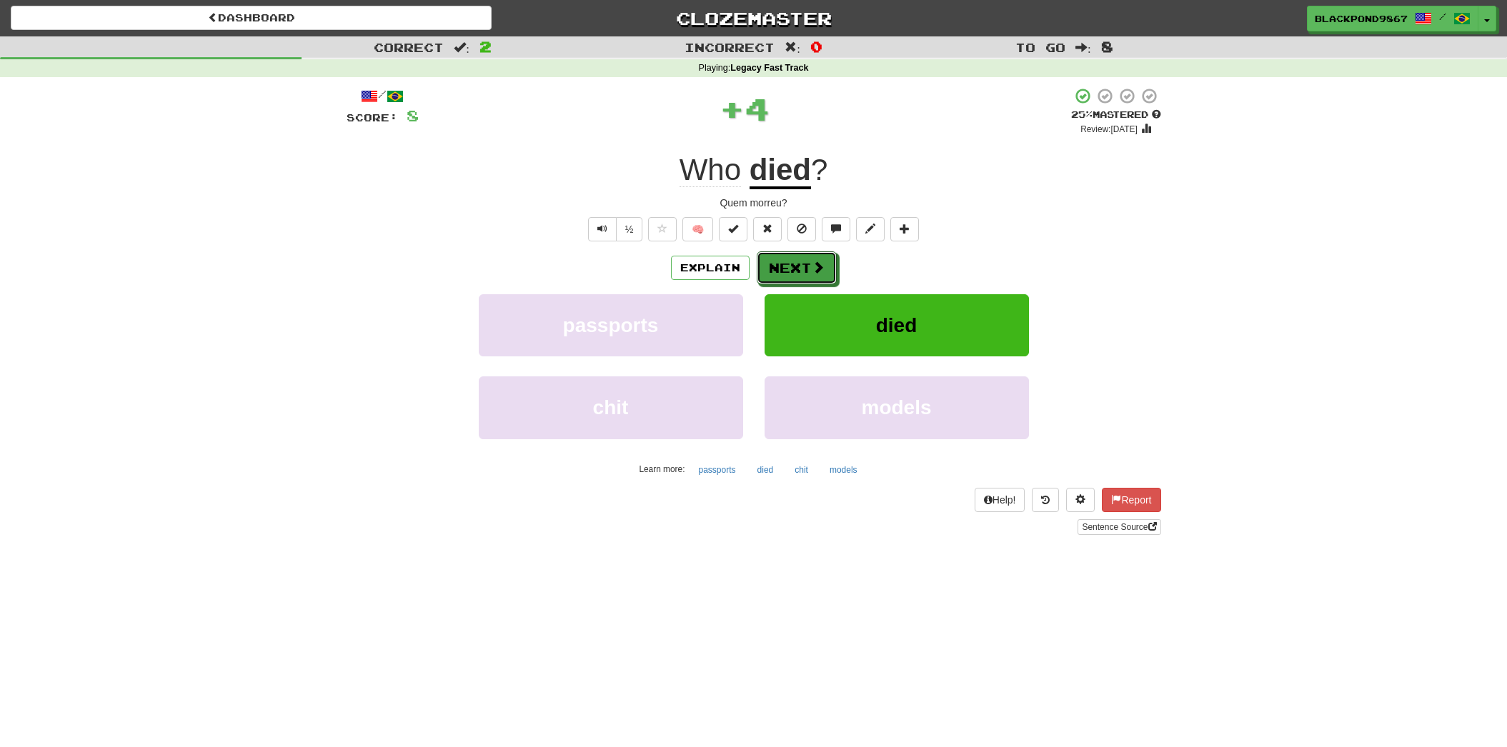
click at [780, 267] on button "Next" at bounding box center [797, 267] width 80 height 33
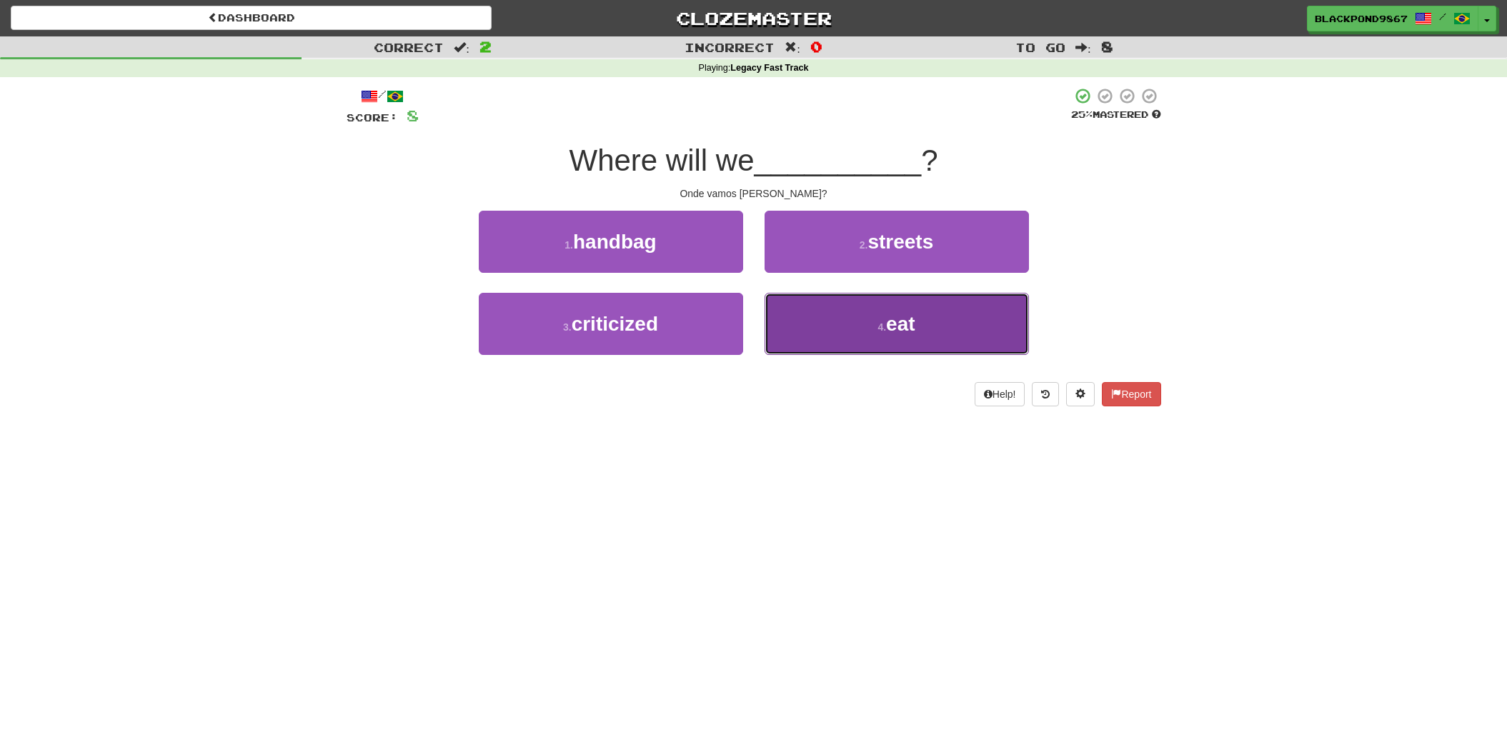
click at [792, 294] on button "4 . eat" at bounding box center [896, 324] width 264 height 62
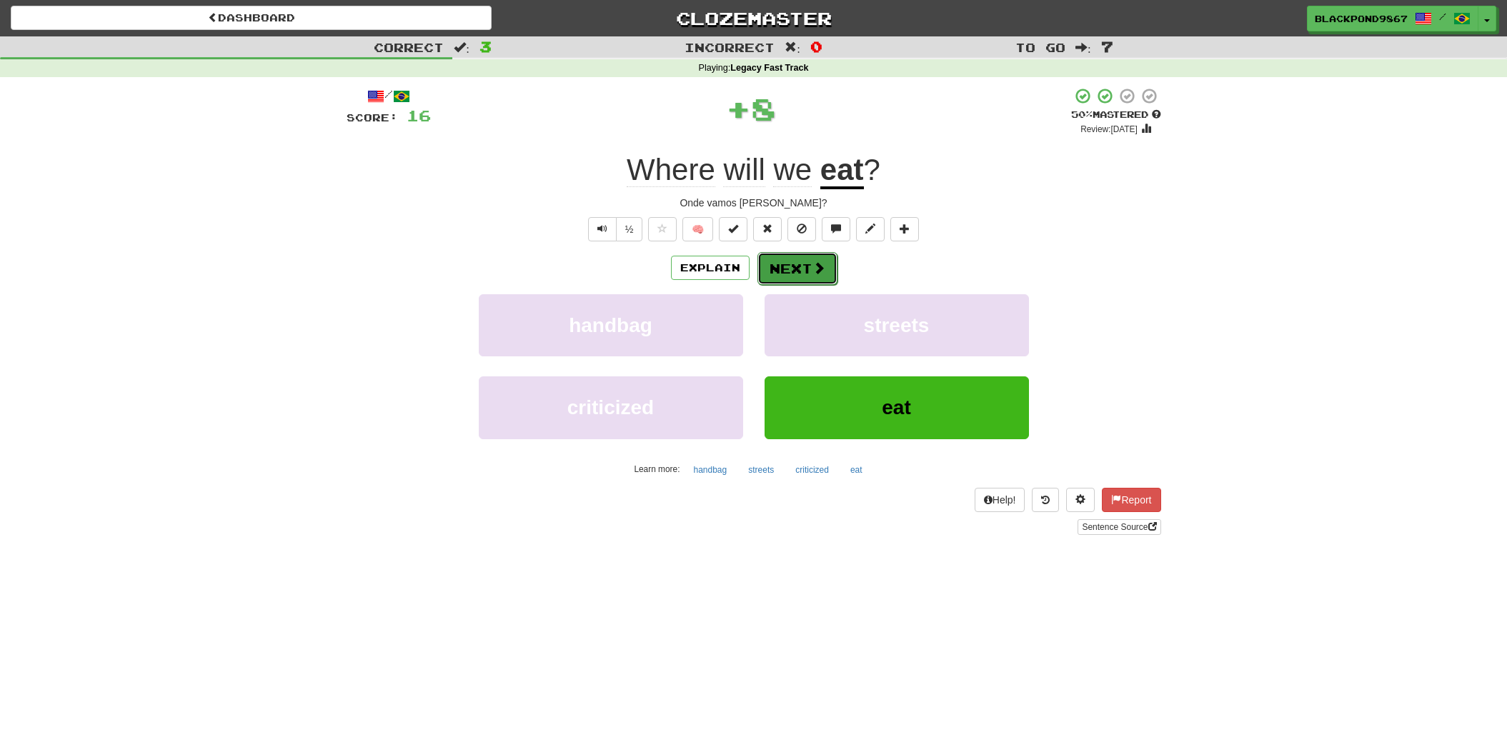
click at [792, 265] on button "Next" at bounding box center [797, 268] width 80 height 33
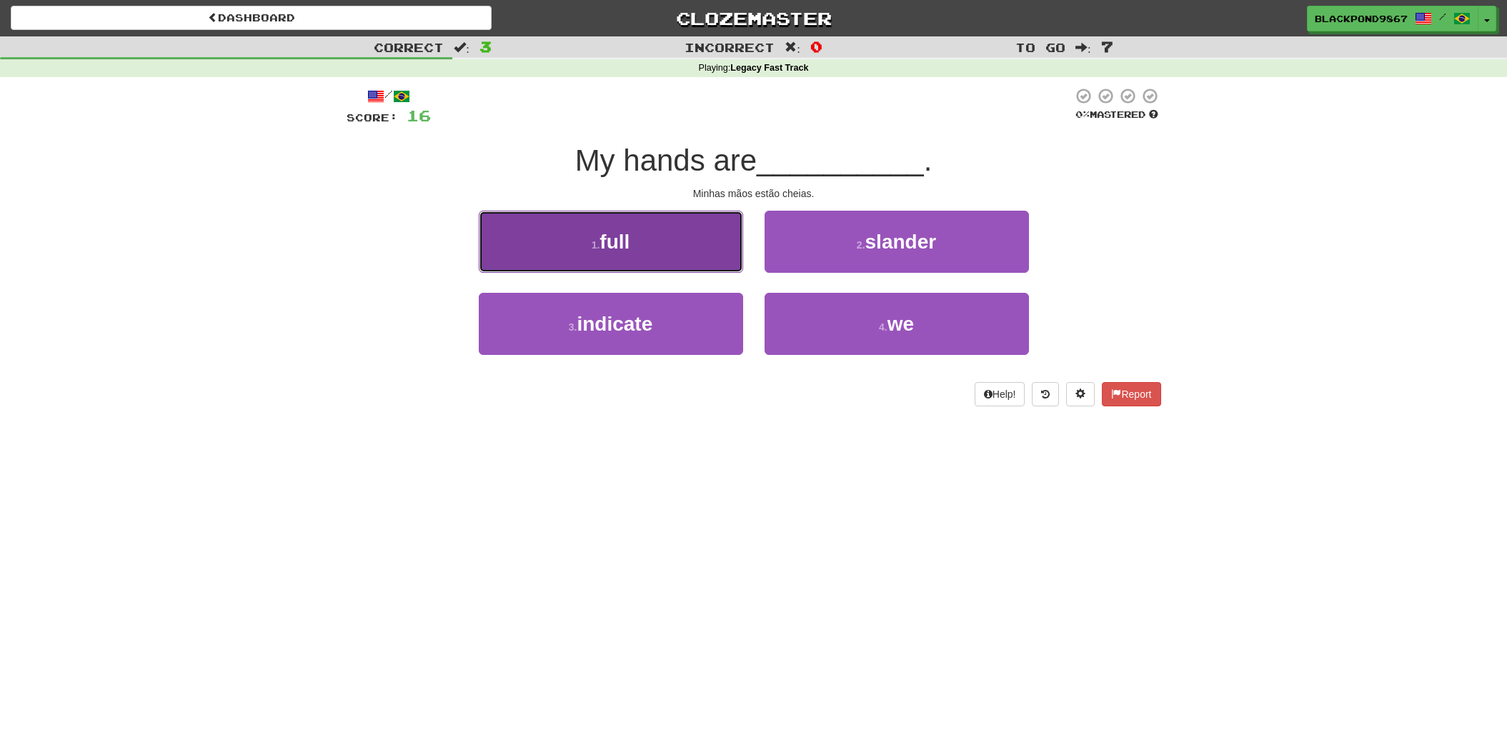
click at [623, 248] on span "full" at bounding box center [614, 242] width 30 height 22
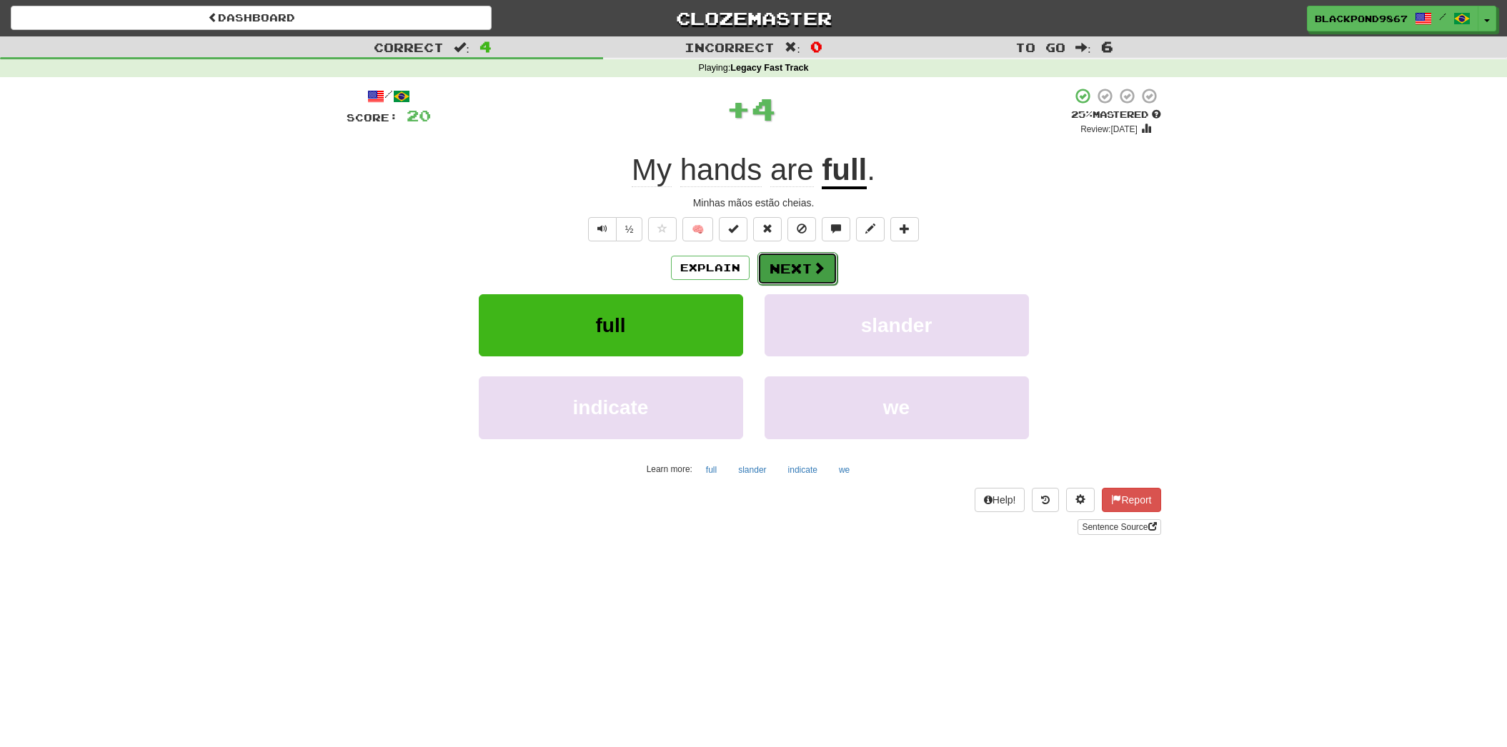
click at [801, 265] on button "Next" at bounding box center [797, 268] width 80 height 33
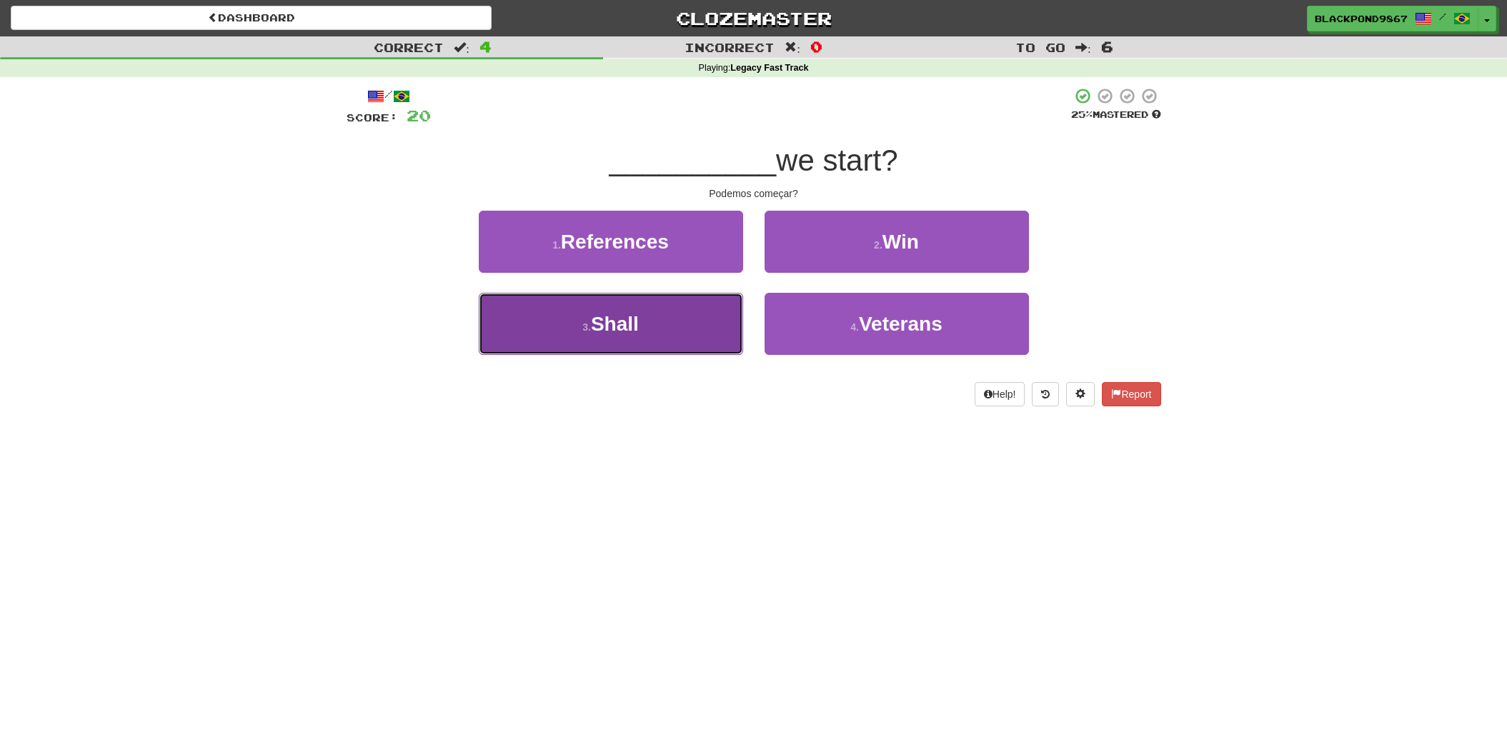
click at [689, 323] on button "3 . Shall" at bounding box center [611, 324] width 264 height 62
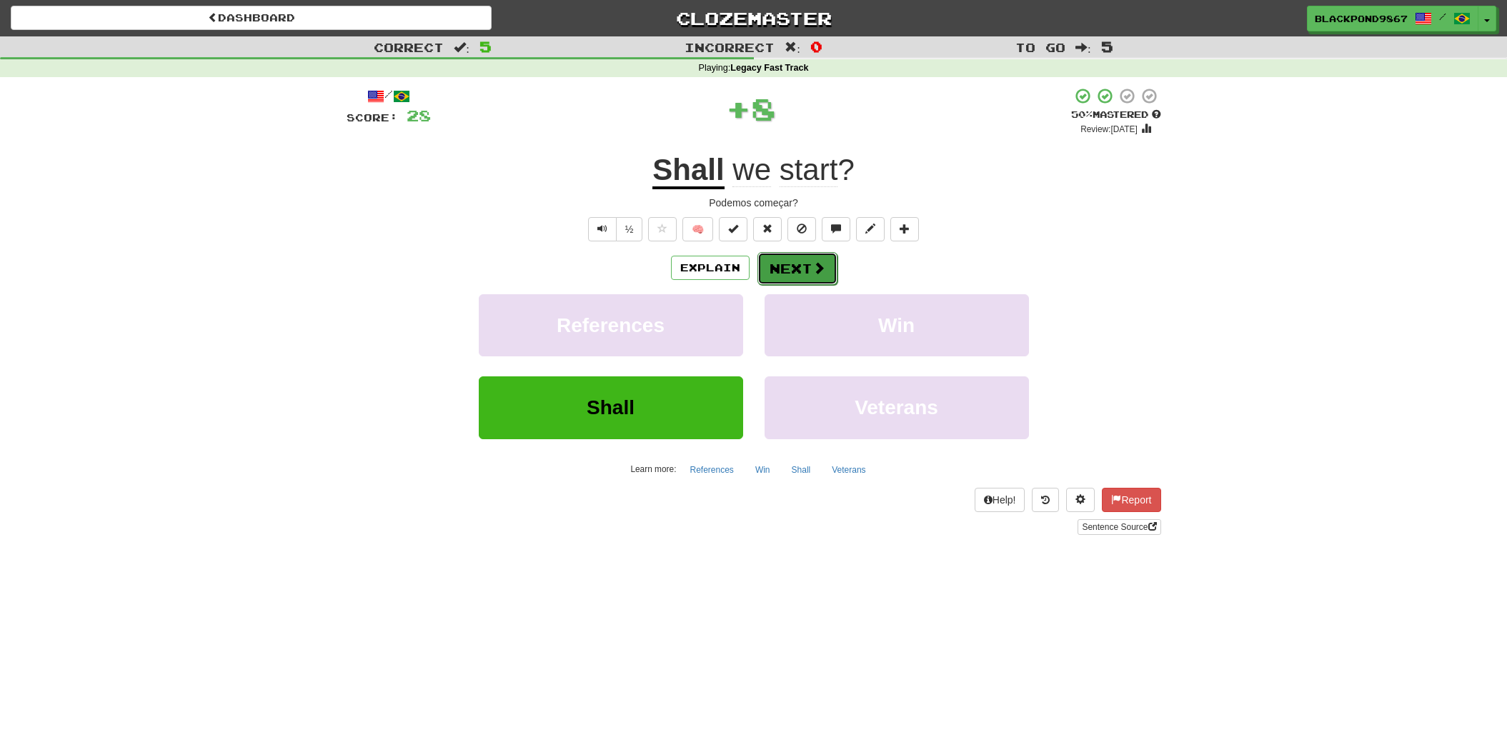
click at [779, 268] on button "Next" at bounding box center [797, 268] width 80 height 33
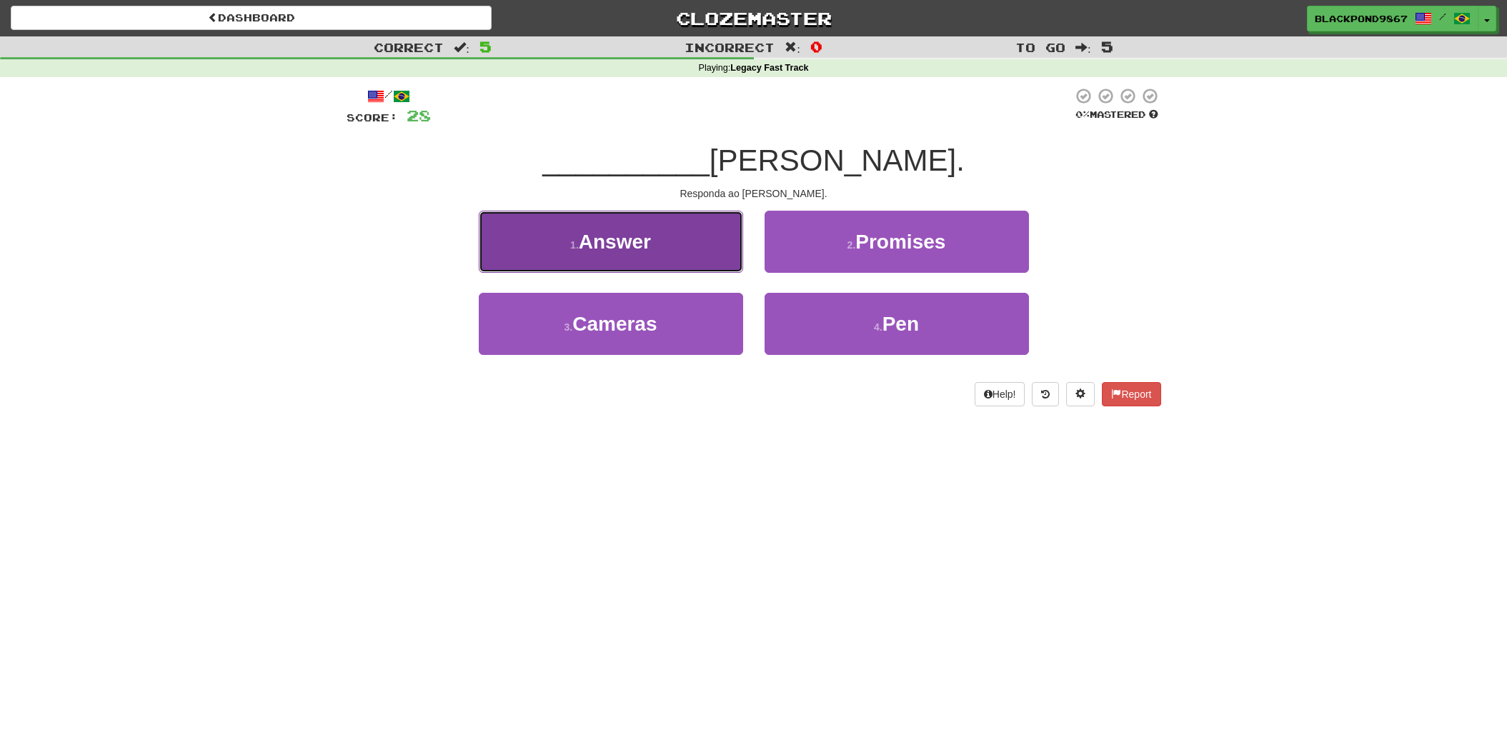
click at [672, 264] on button "1 . Answer" at bounding box center [611, 242] width 264 height 62
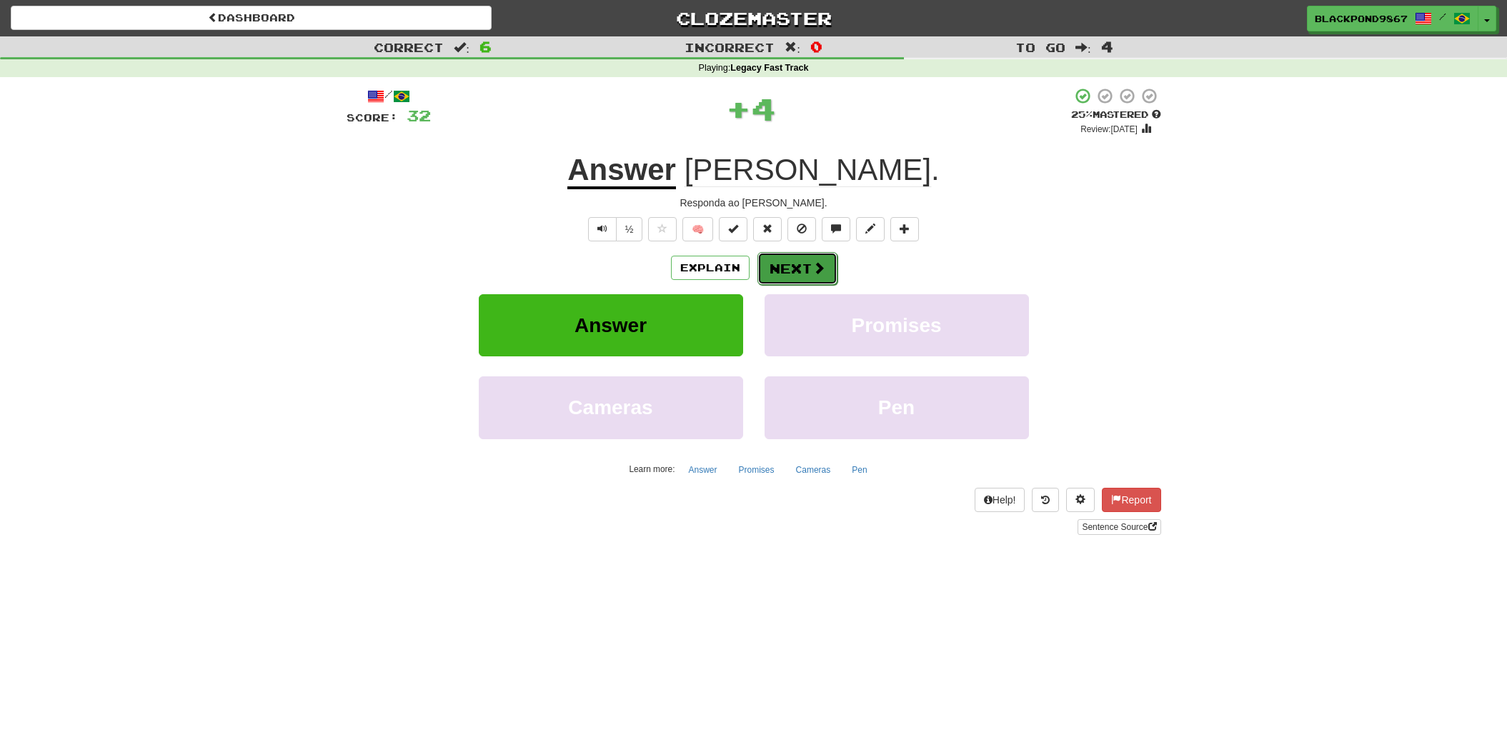
click at [779, 262] on button "Next" at bounding box center [797, 268] width 80 height 33
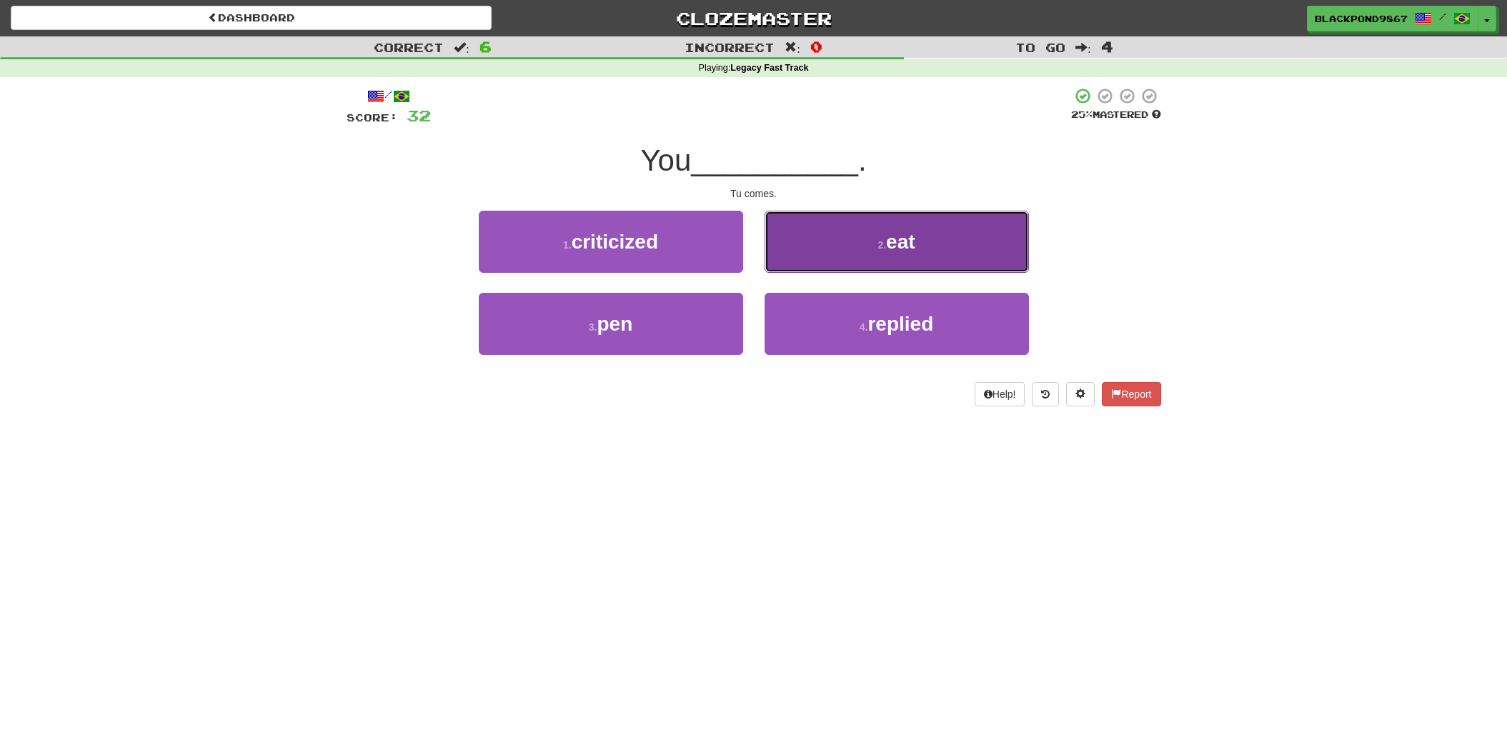
click at [791, 257] on button "2 . eat" at bounding box center [896, 242] width 264 height 62
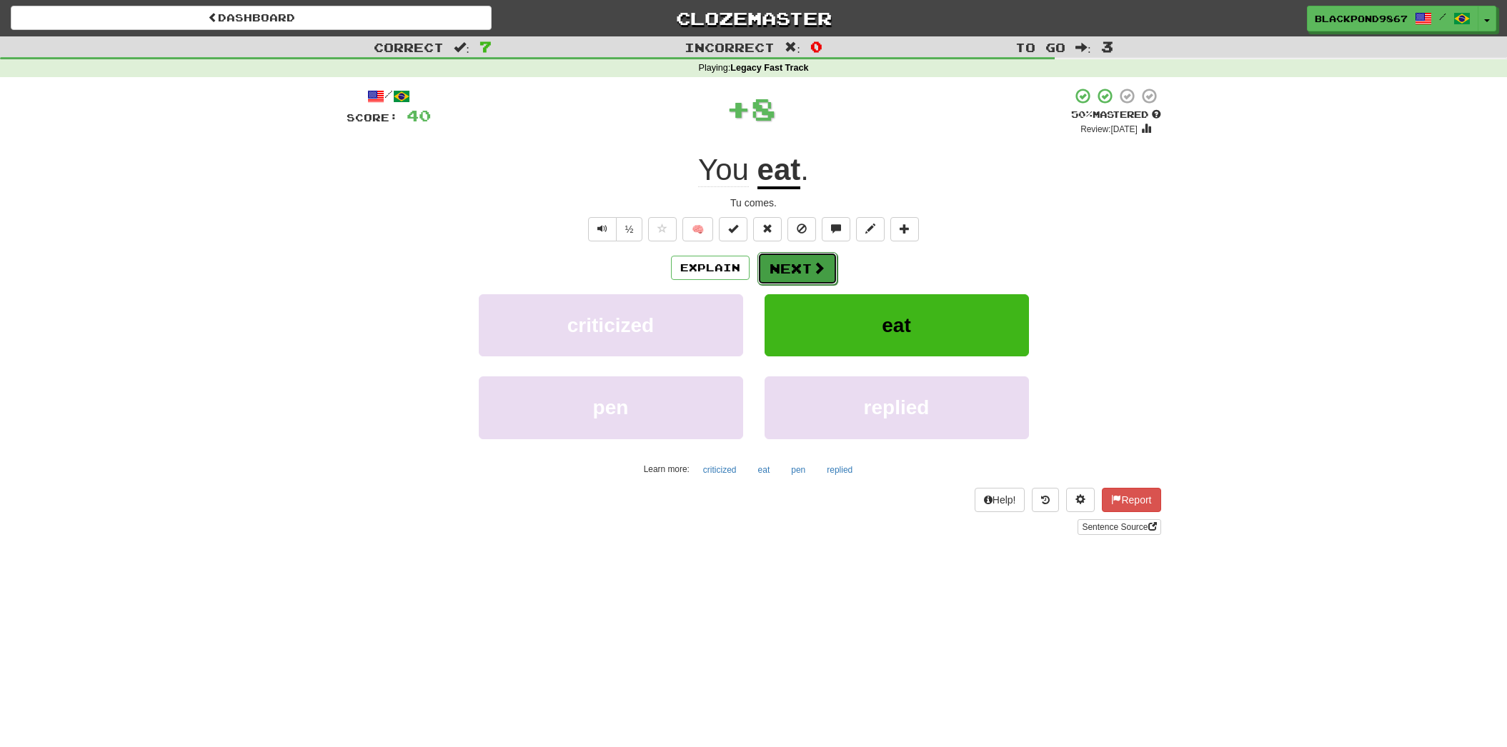
click at [772, 266] on button "Next" at bounding box center [797, 268] width 80 height 33
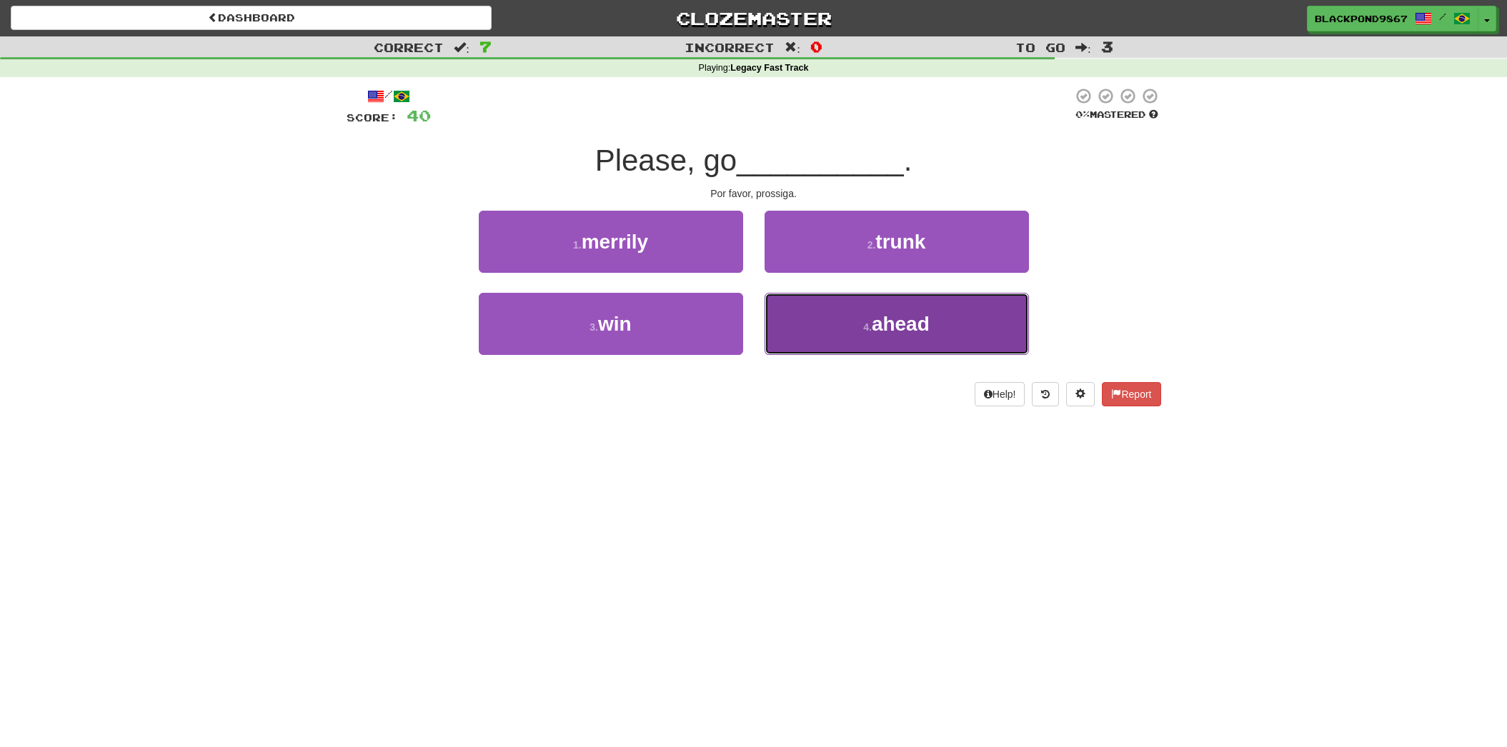
click at [894, 324] on span "ahead" at bounding box center [901, 324] width 58 height 22
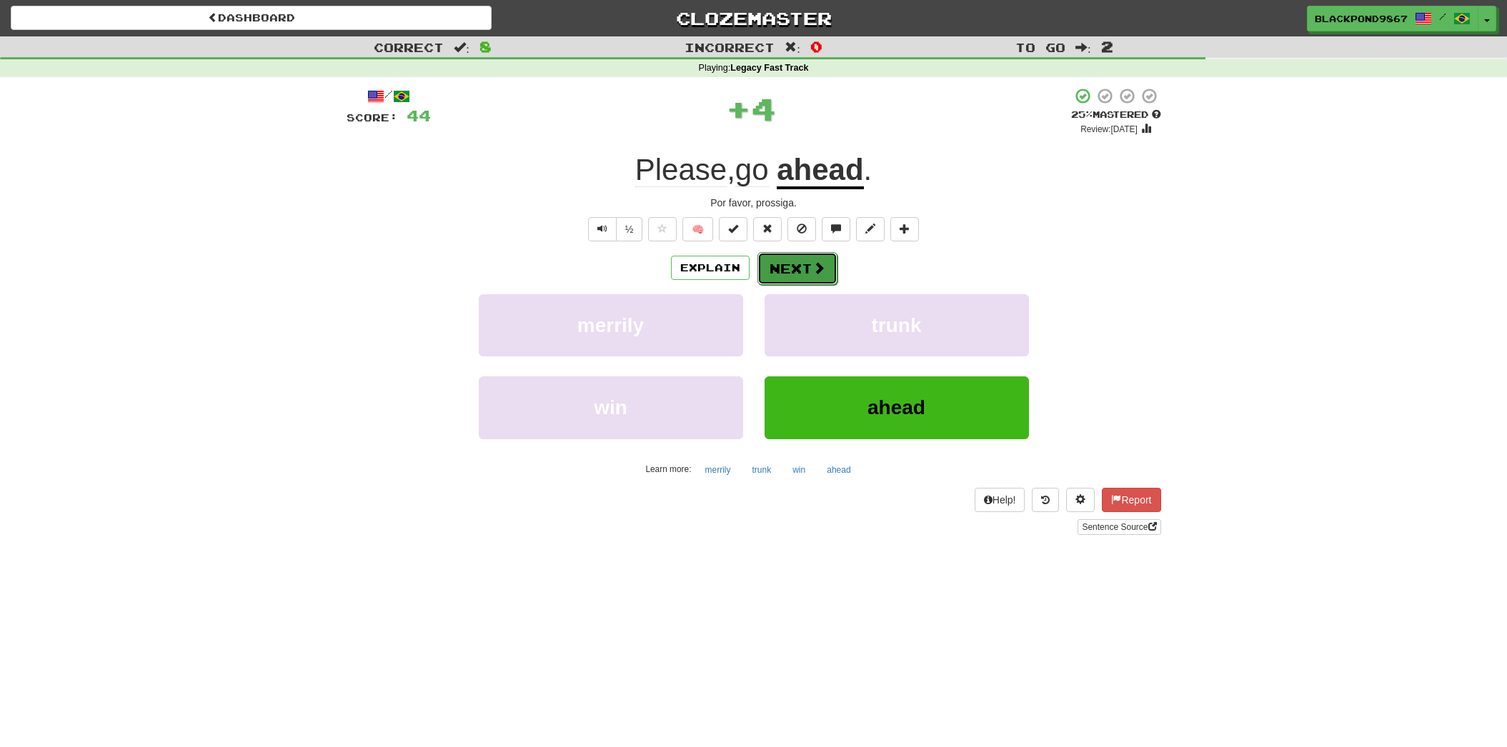
click at [817, 273] on span at bounding box center [818, 267] width 13 height 13
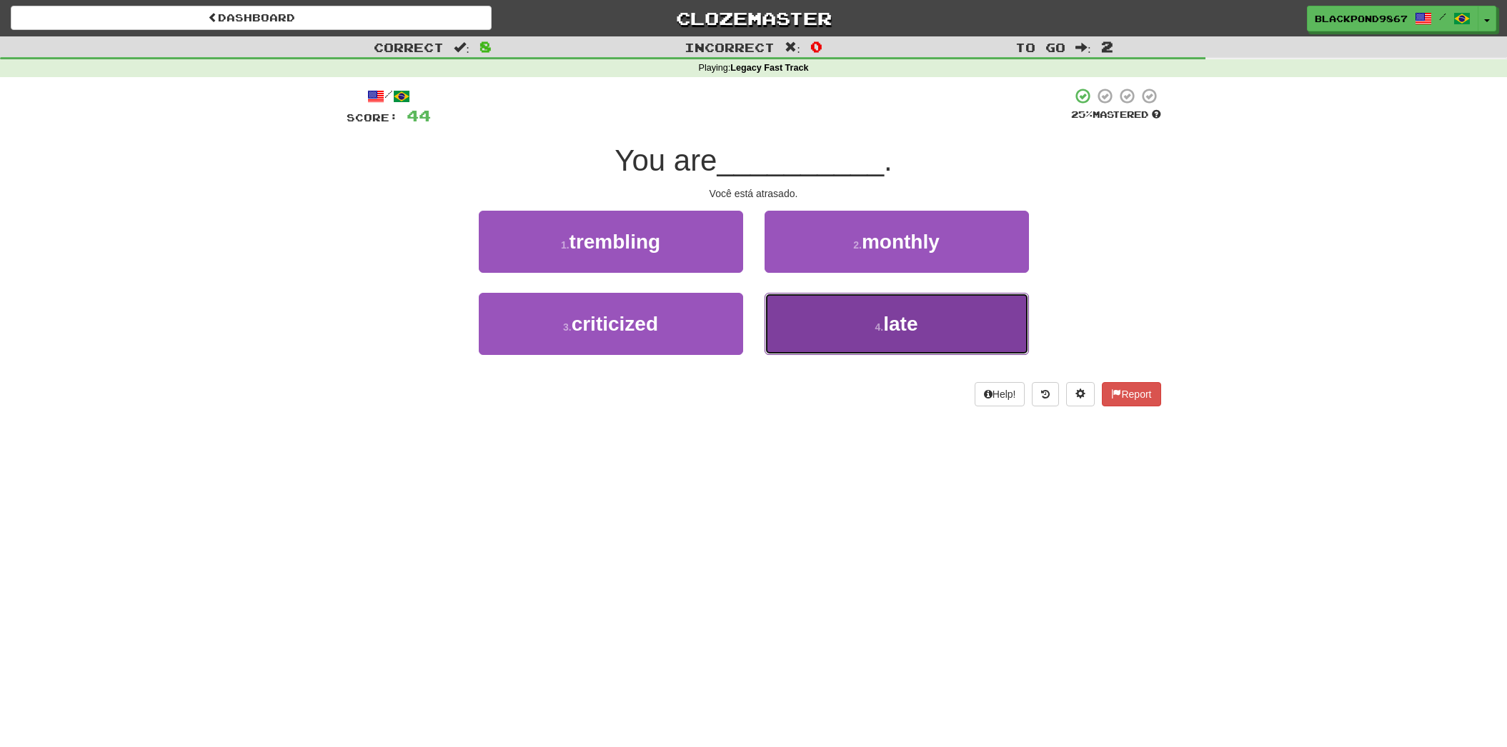
click at [839, 321] on button "4 . late" at bounding box center [896, 324] width 264 height 62
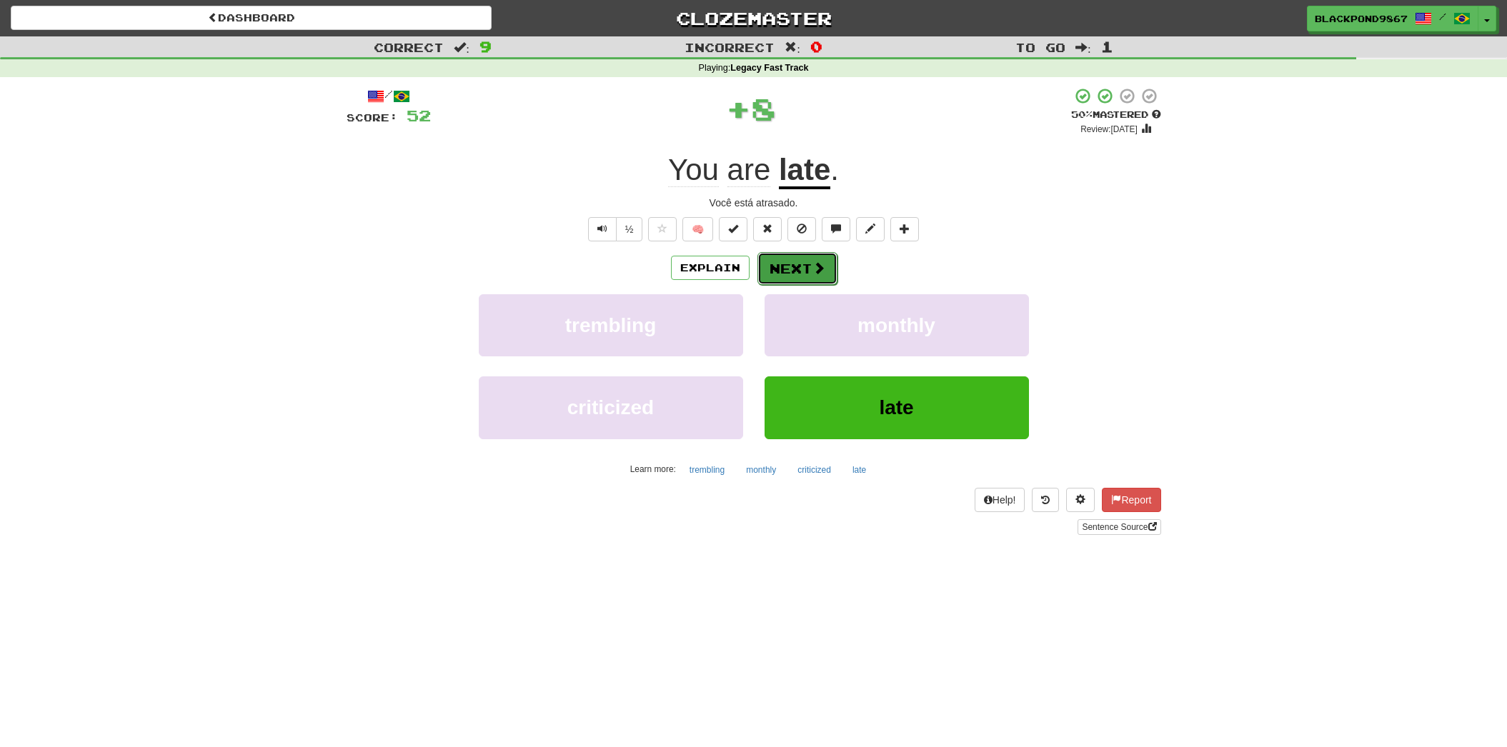
click at [824, 273] on button "Next" at bounding box center [797, 268] width 80 height 33
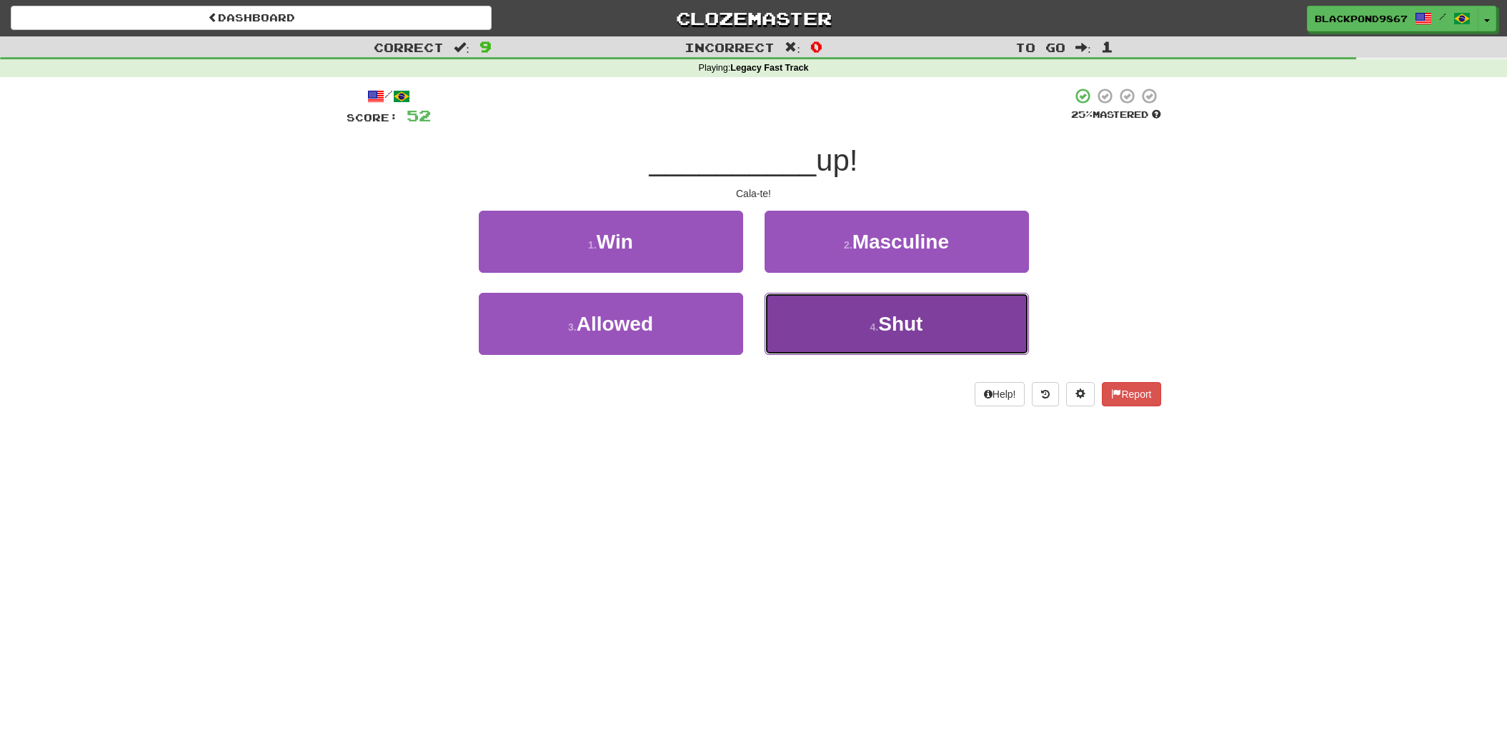
click at [832, 329] on button "4 . Shut" at bounding box center [896, 324] width 264 height 62
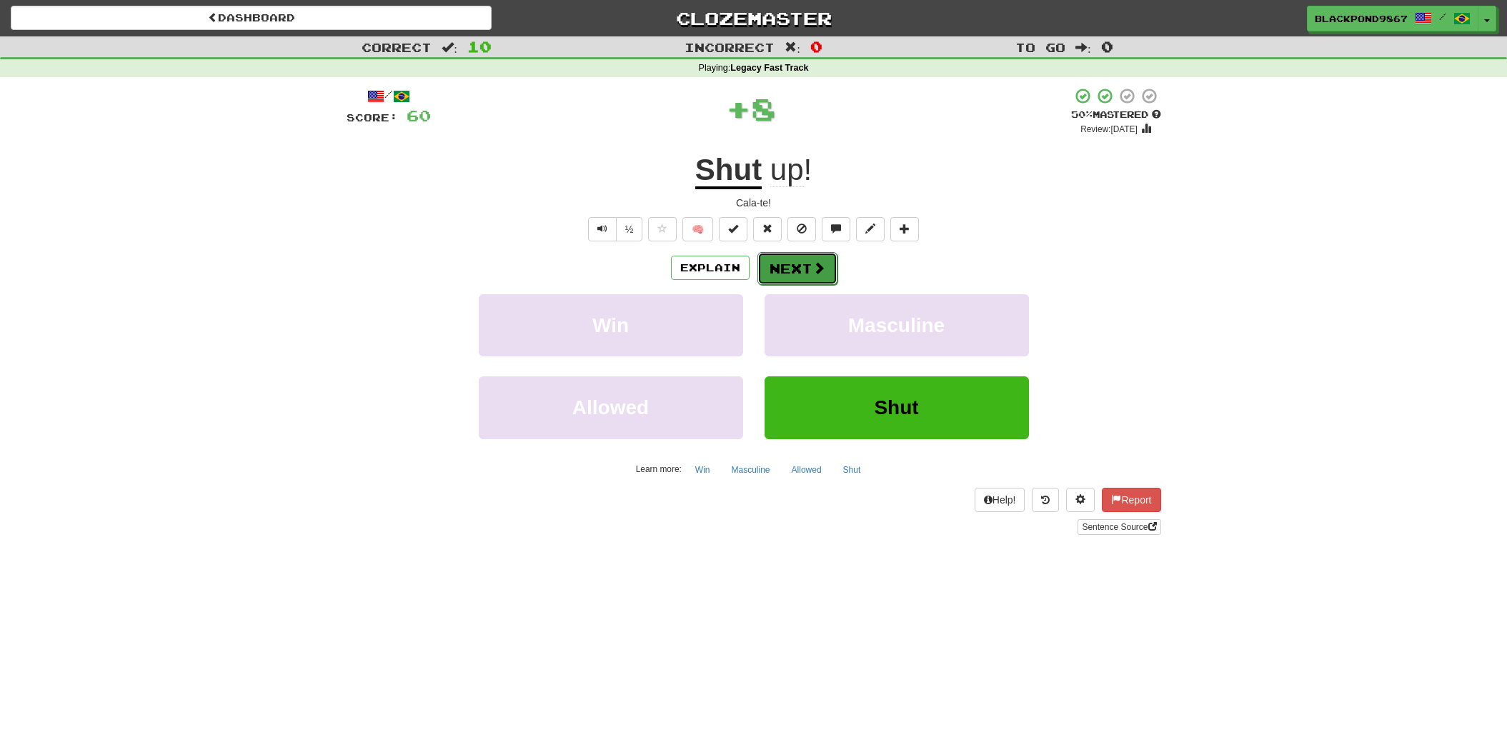
click at [804, 266] on button "Next" at bounding box center [797, 268] width 80 height 33
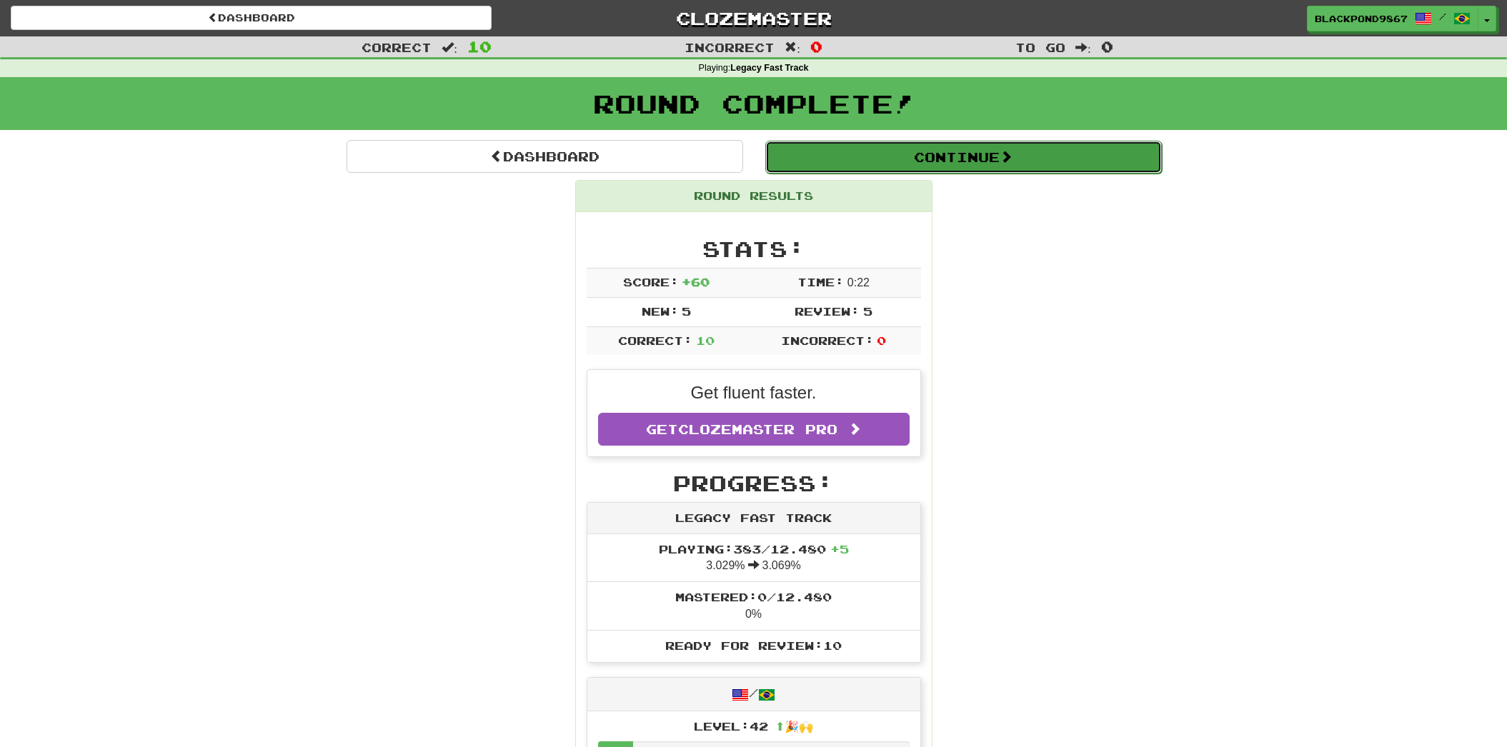
click at [878, 157] on button "Continue" at bounding box center [963, 157] width 396 height 33
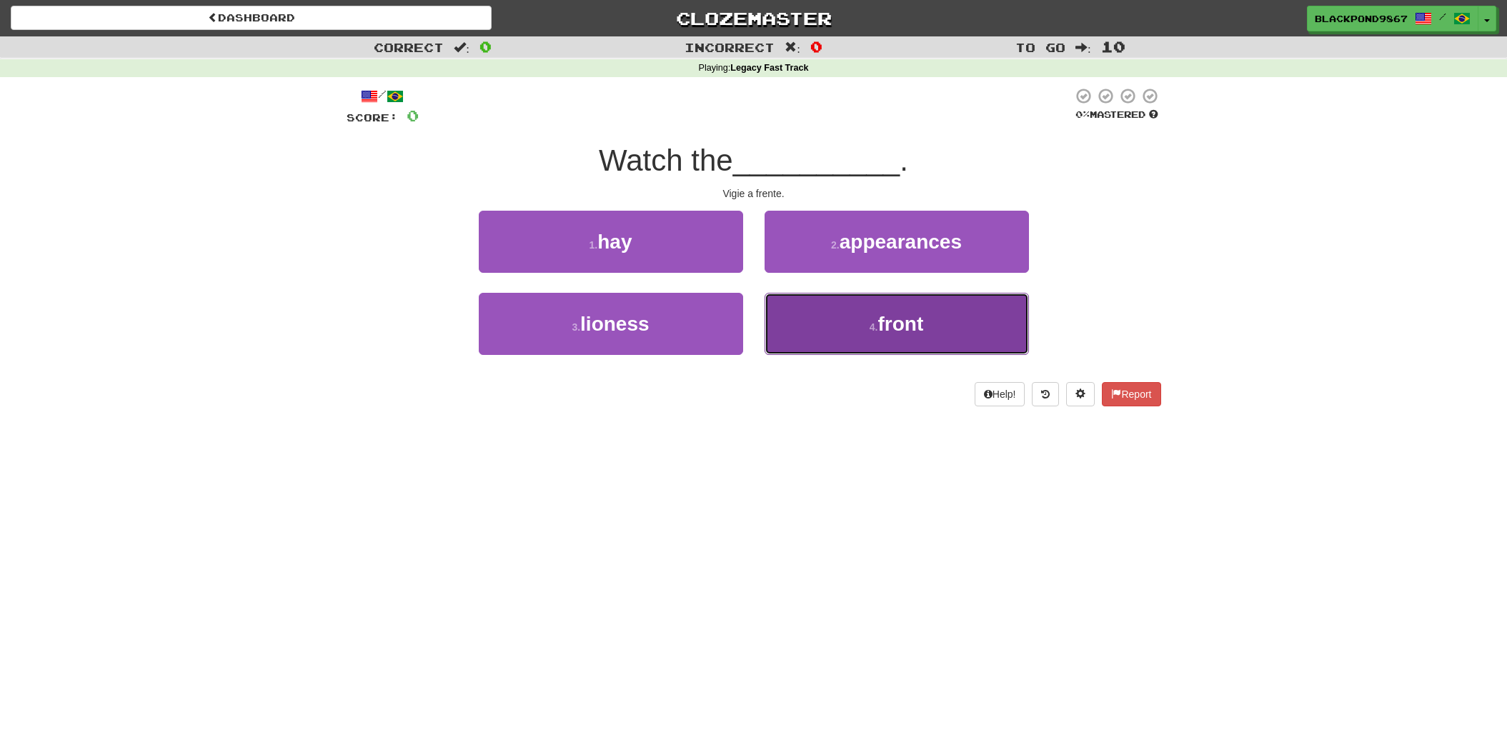
click at [829, 308] on button "4 . front" at bounding box center [896, 324] width 264 height 62
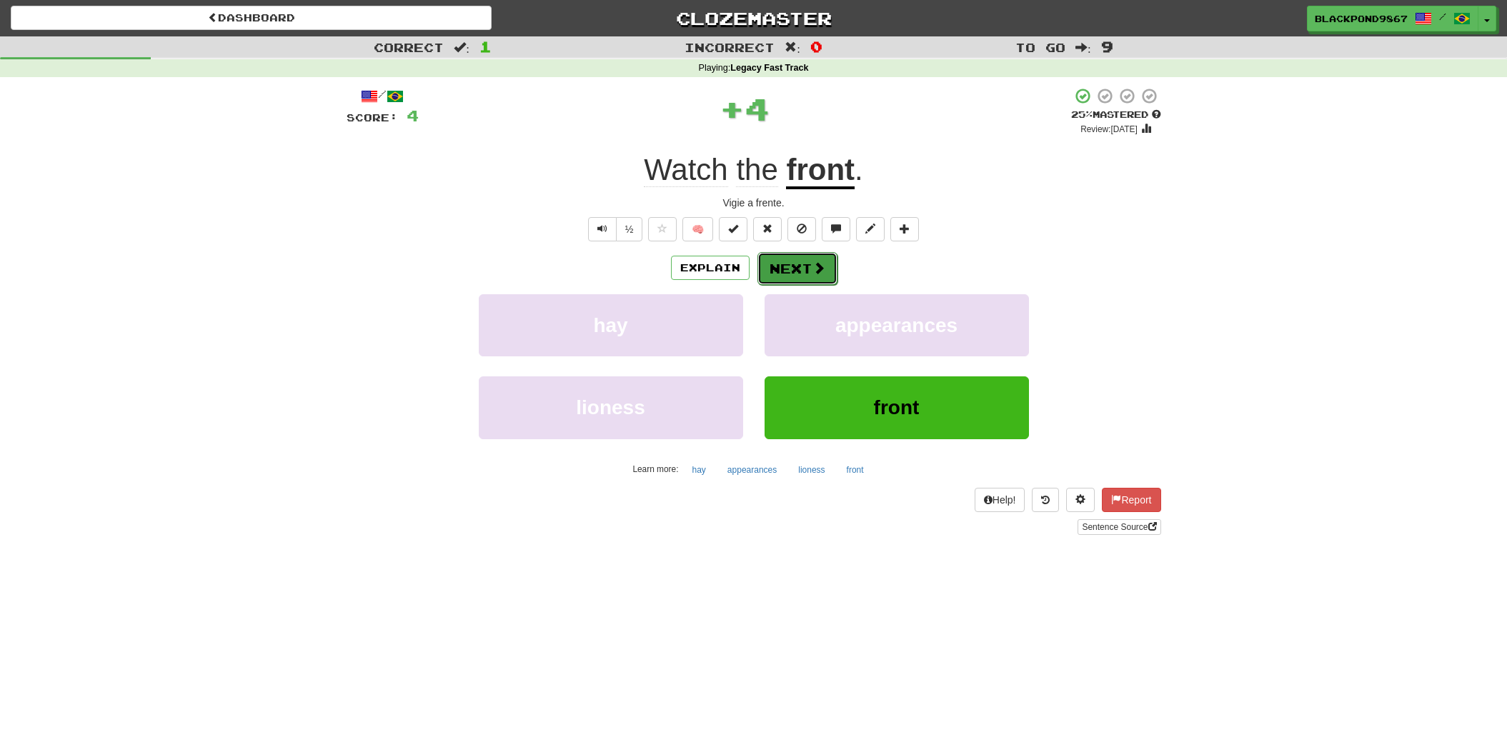
click at [799, 273] on button "Next" at bounding box center [797, 268] width 80 height 33
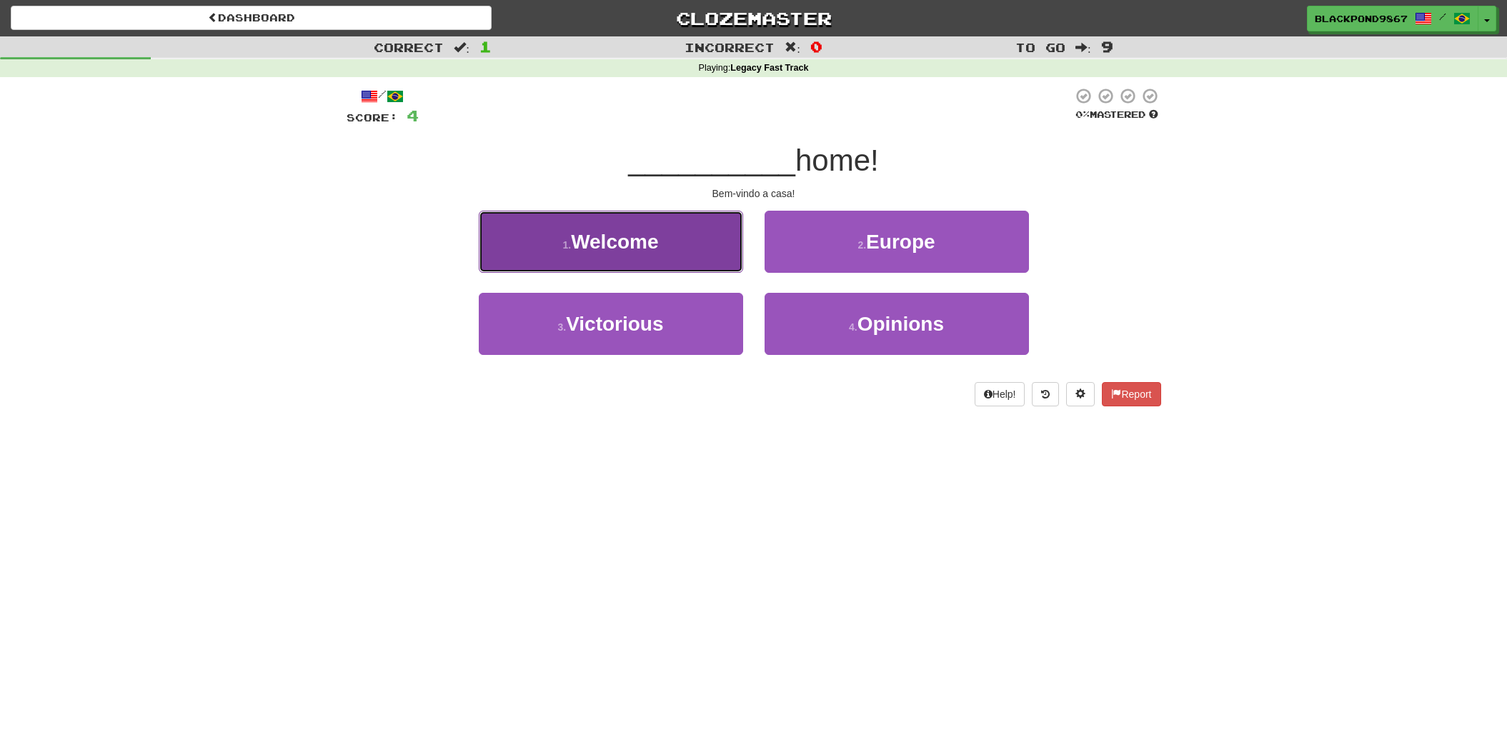
click at [664, 255] on button "1 . Welcome" at bounding box center [611, 242] width 264 height 62
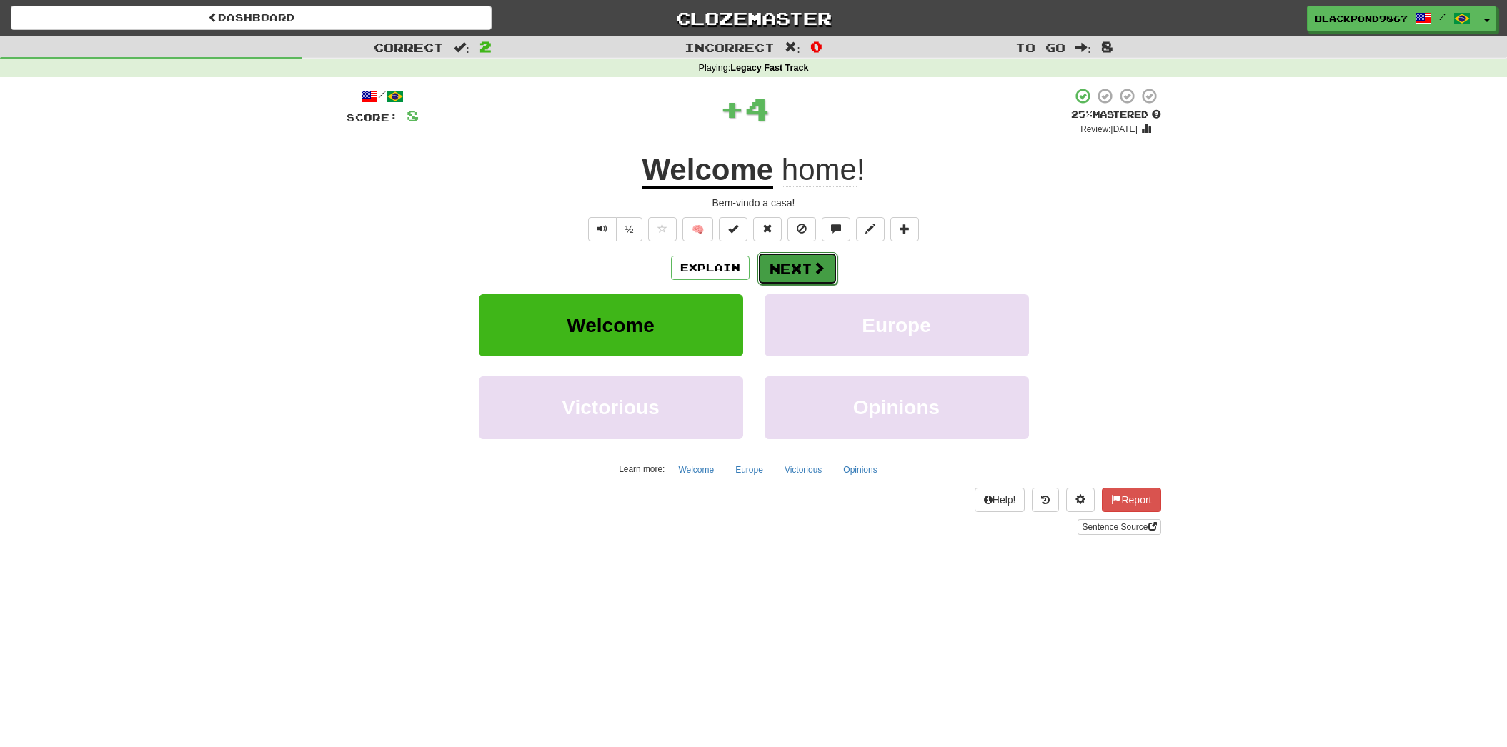
click at [779, 261] on button "Next" at bounding box center [797, 268] width 80 height 33
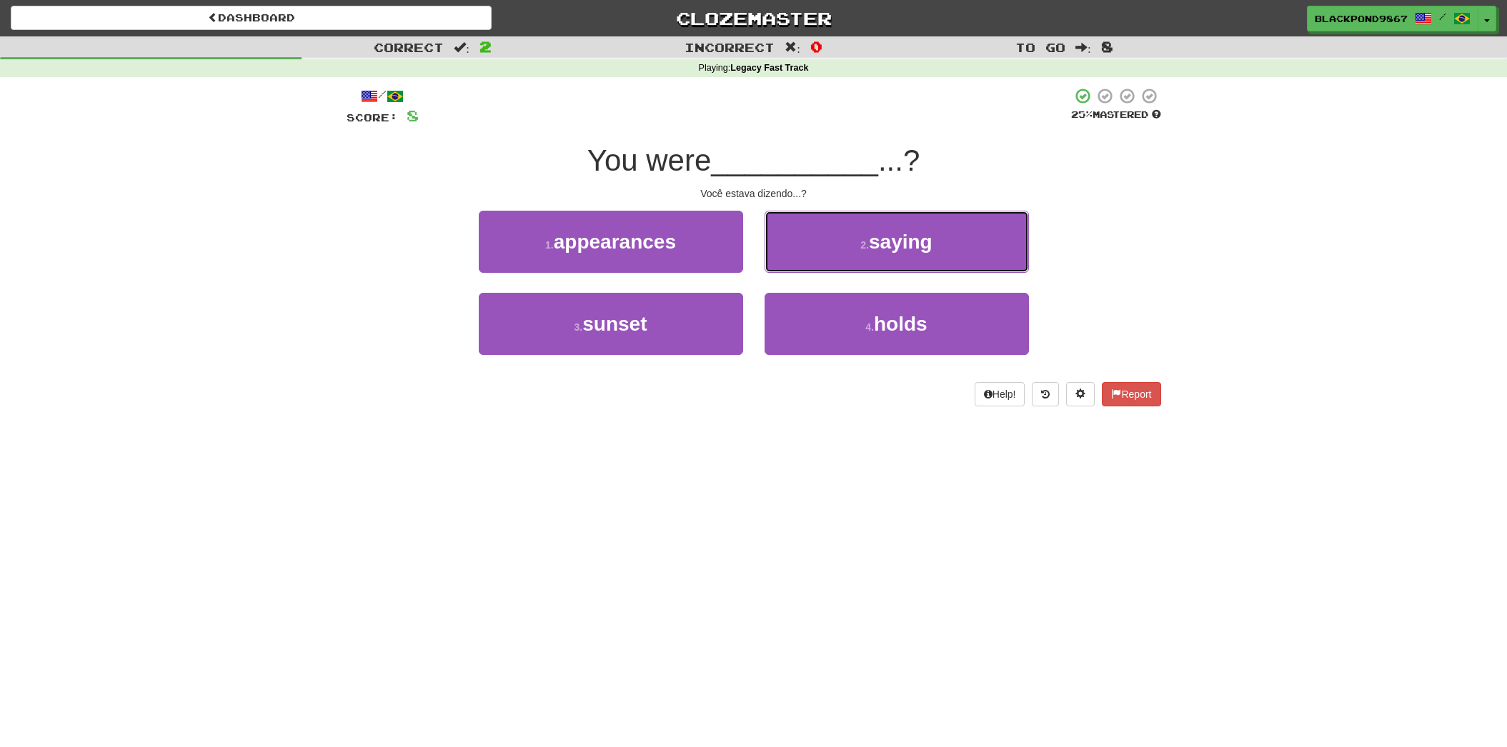
click at [779, 261] on button "2 . saying" at bounding box center [896, 242] width 264 height 62
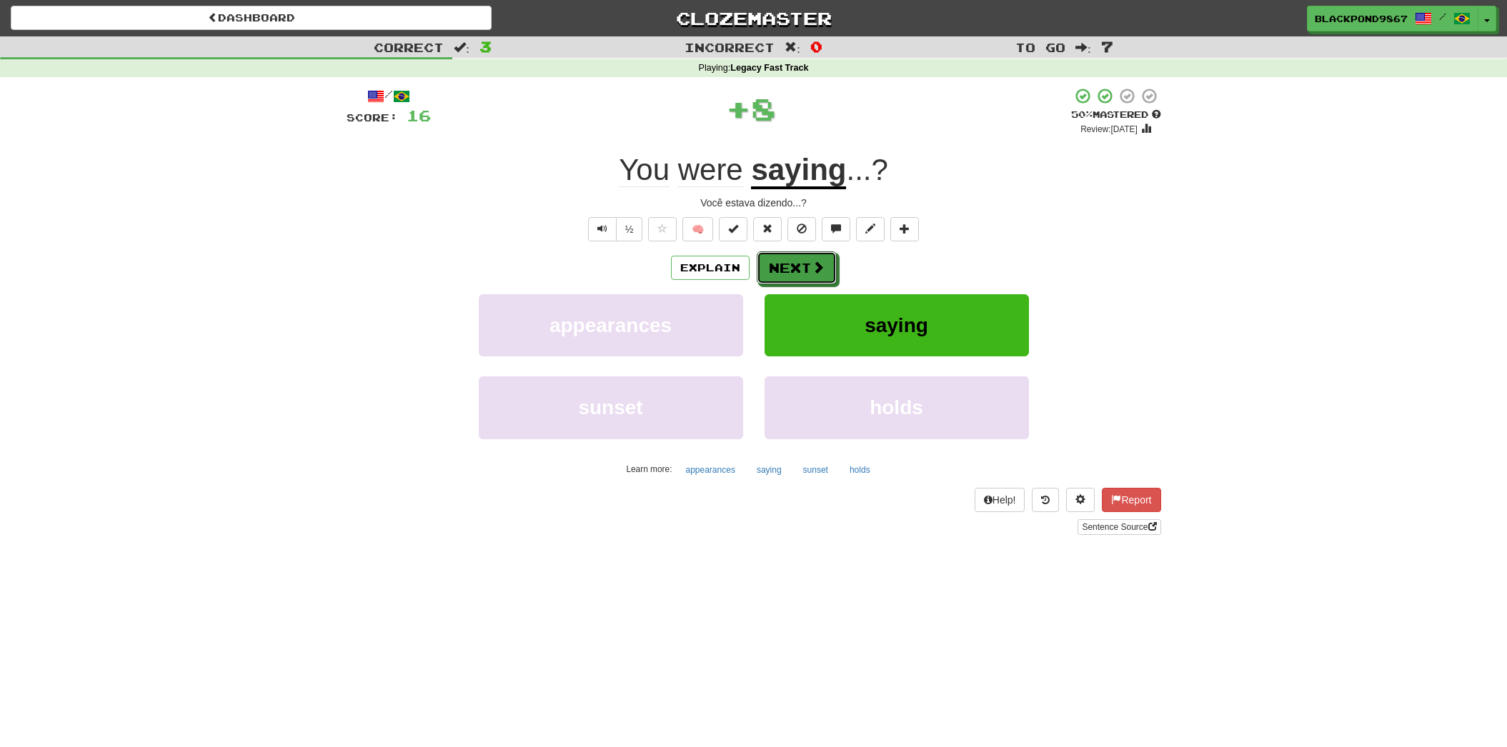
click at [779, 261] on button "Next" at bounding box center [797, 267] width 80 height 33
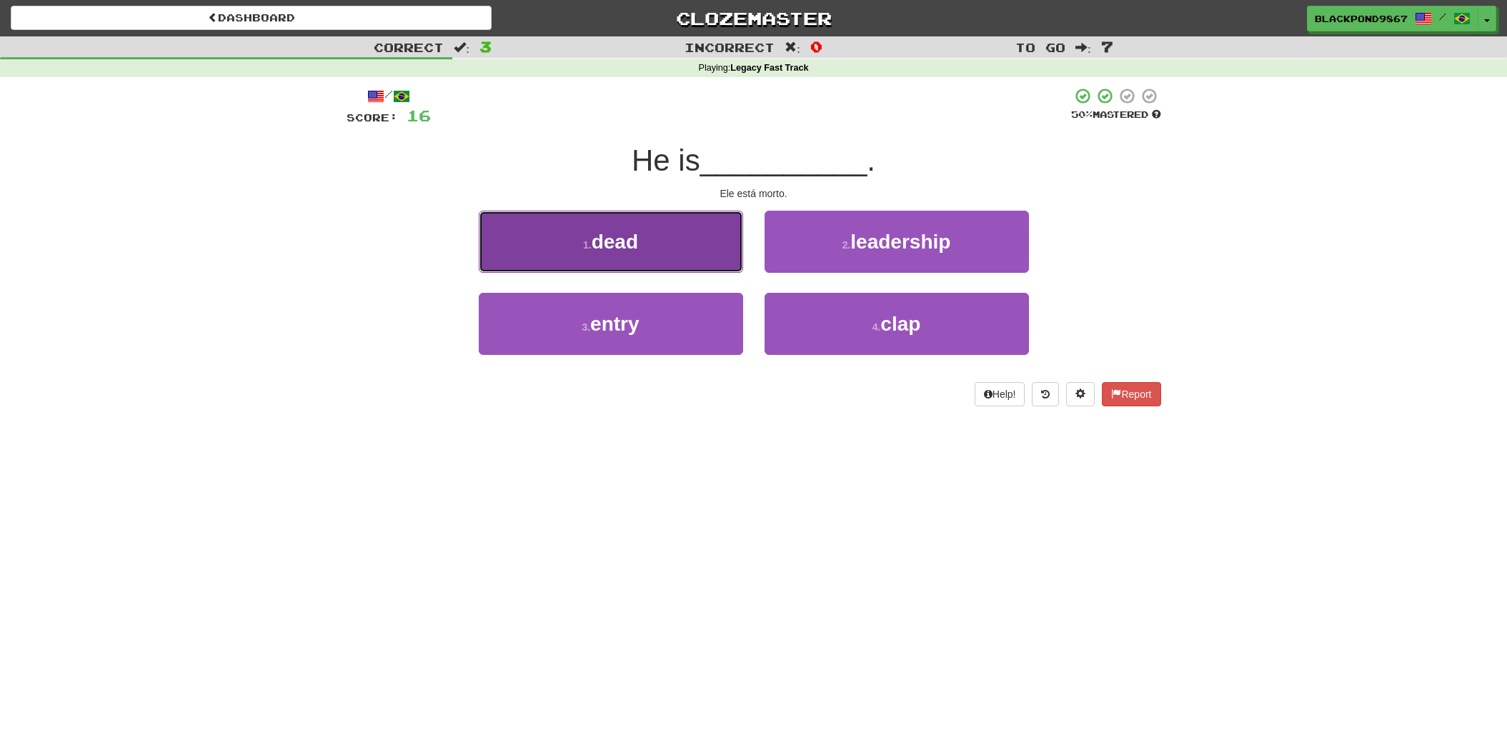
click at [628, 244] on span "dead" at bounding box center [615, 242] width 46 height 22
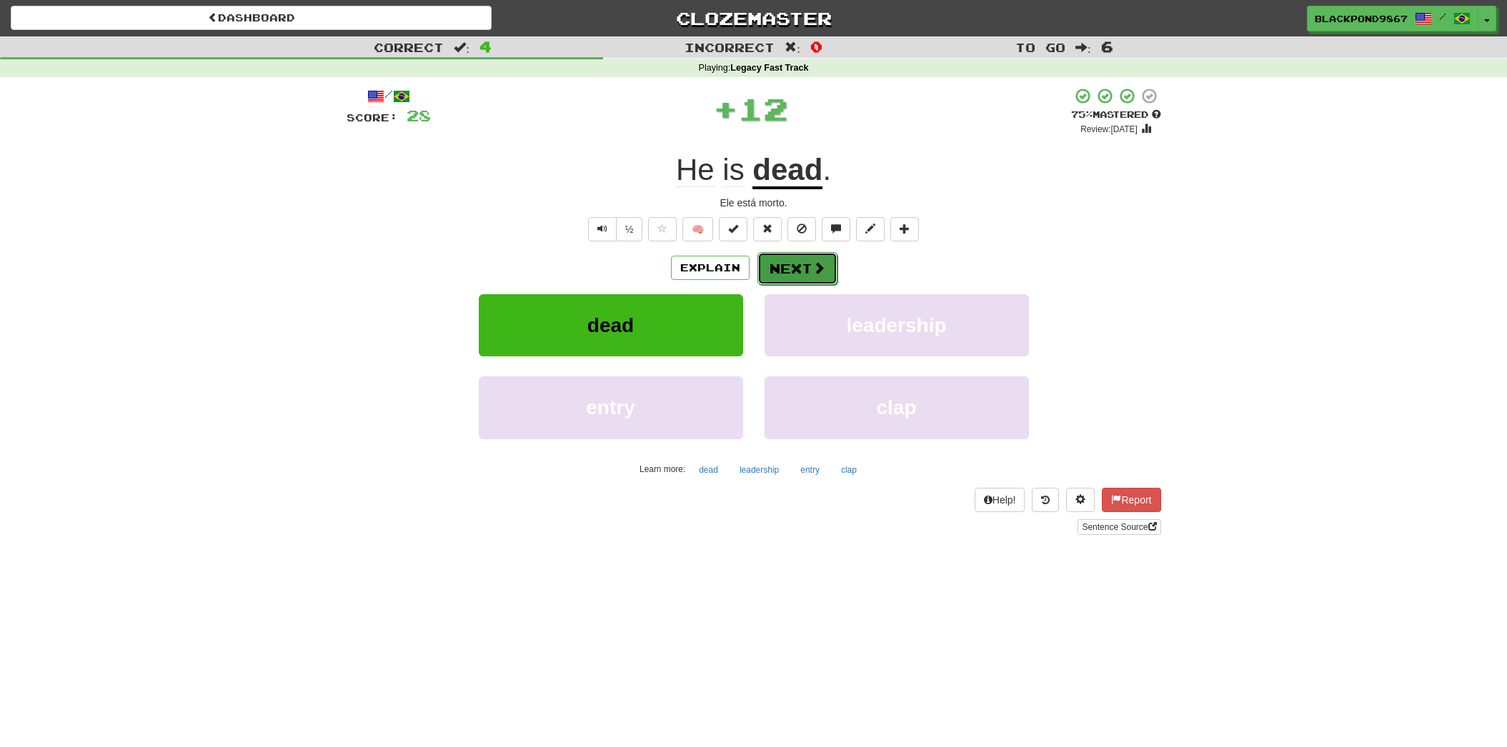
click at [779, 258] on button "Next" at bounding box center [797, 268] width 80 height 33
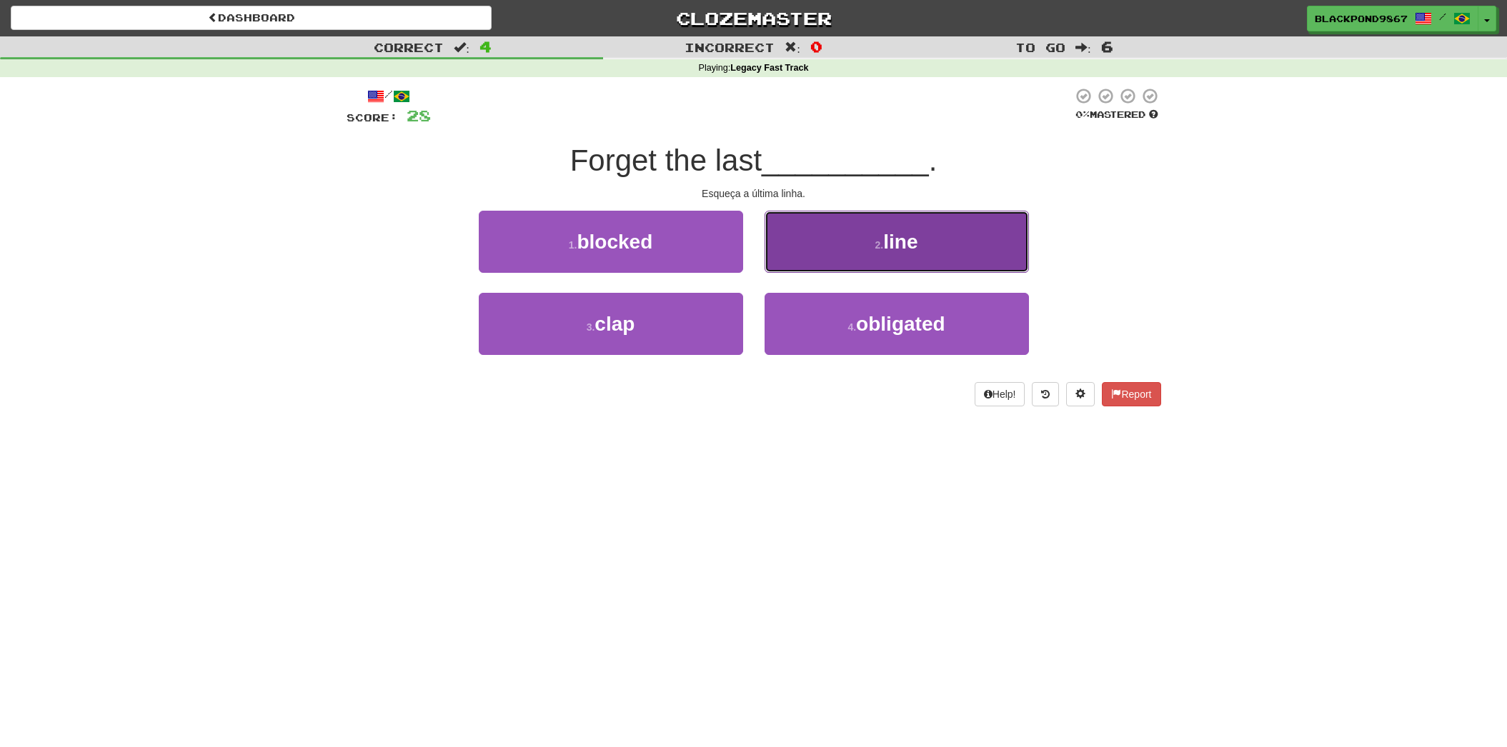
click at [799, 257] on button "2 . line" at bounding box center [896, 242] width 264 height 62
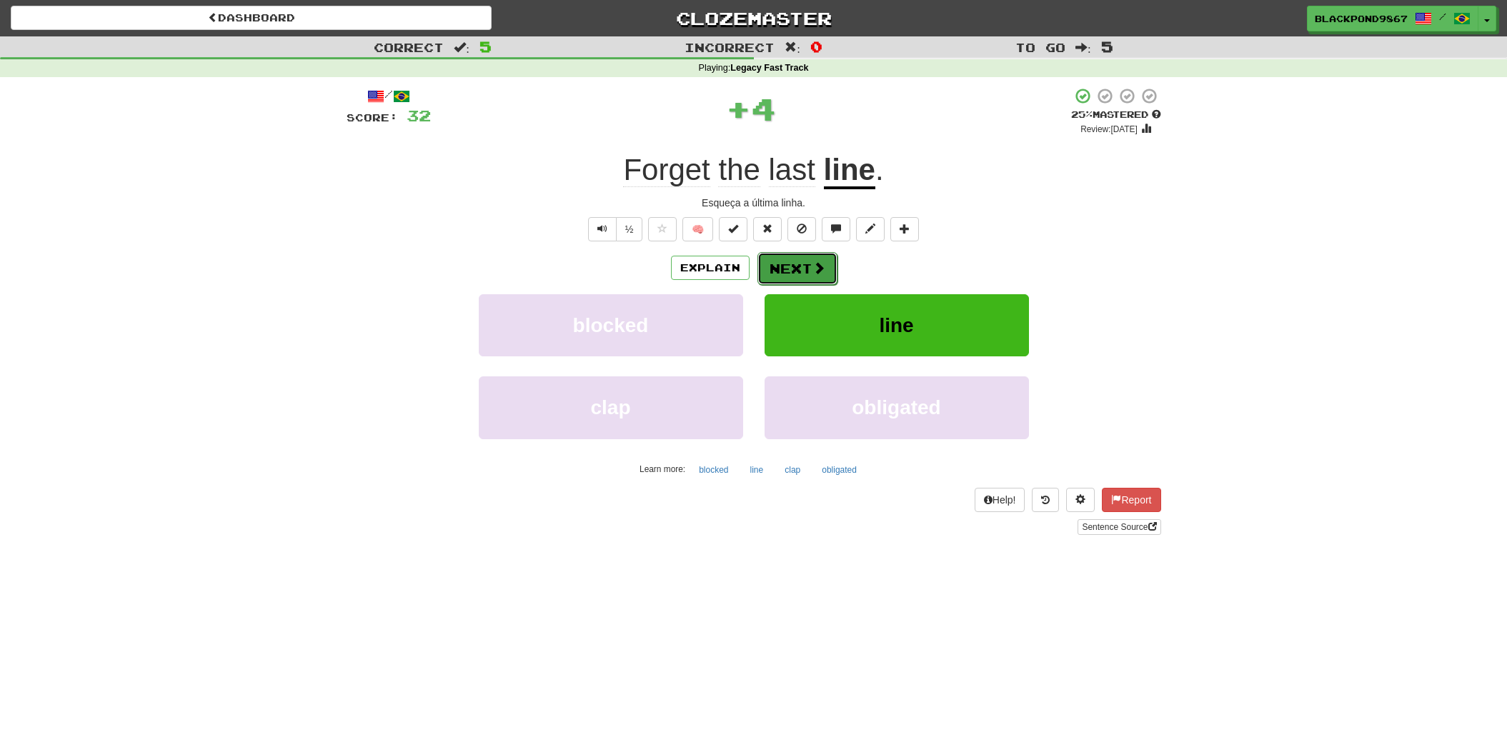
click at [777, 263] on button "Next" at bounding box center [797, 268] width 80 height 33
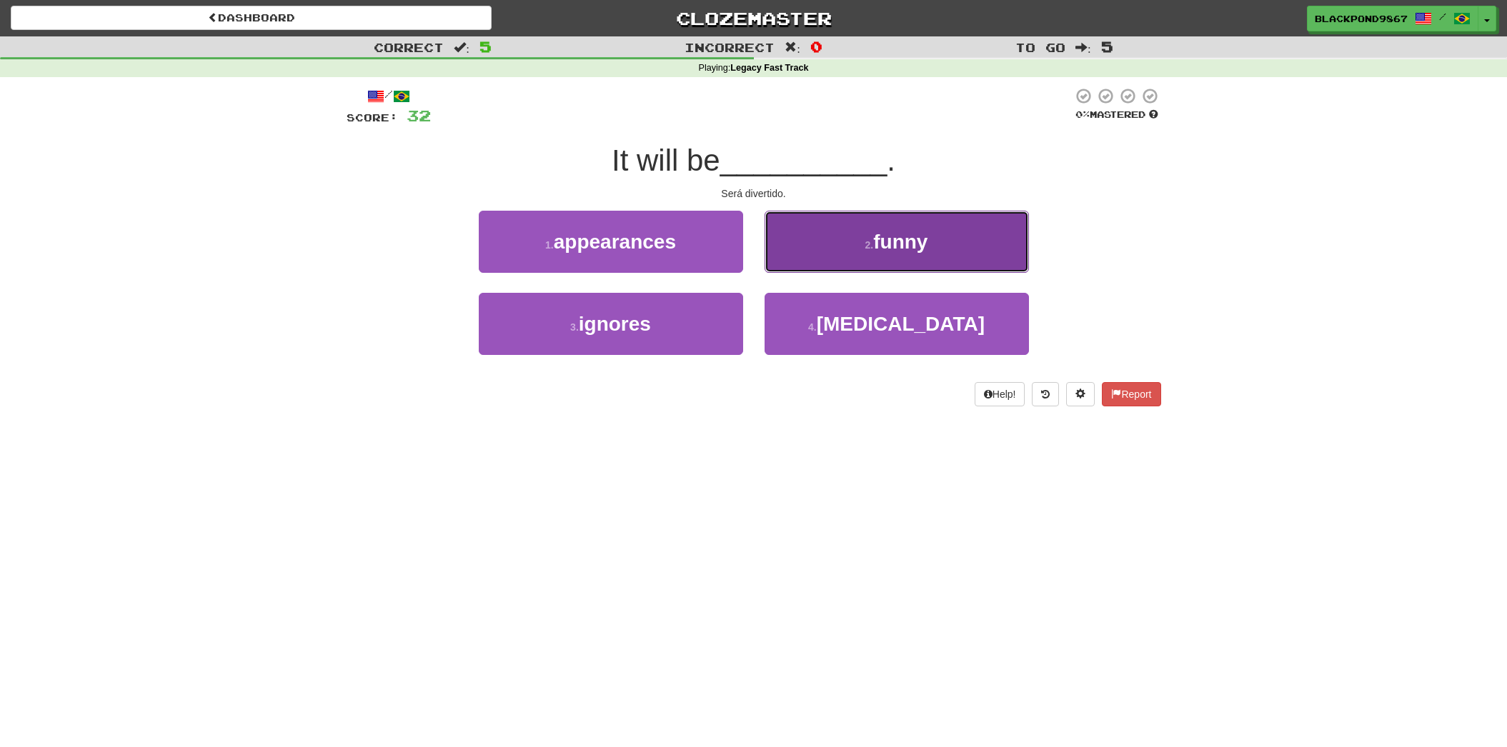
click at [864, 252] on button "2 . funny" at bounding box center [896, 242] width 264 height 62
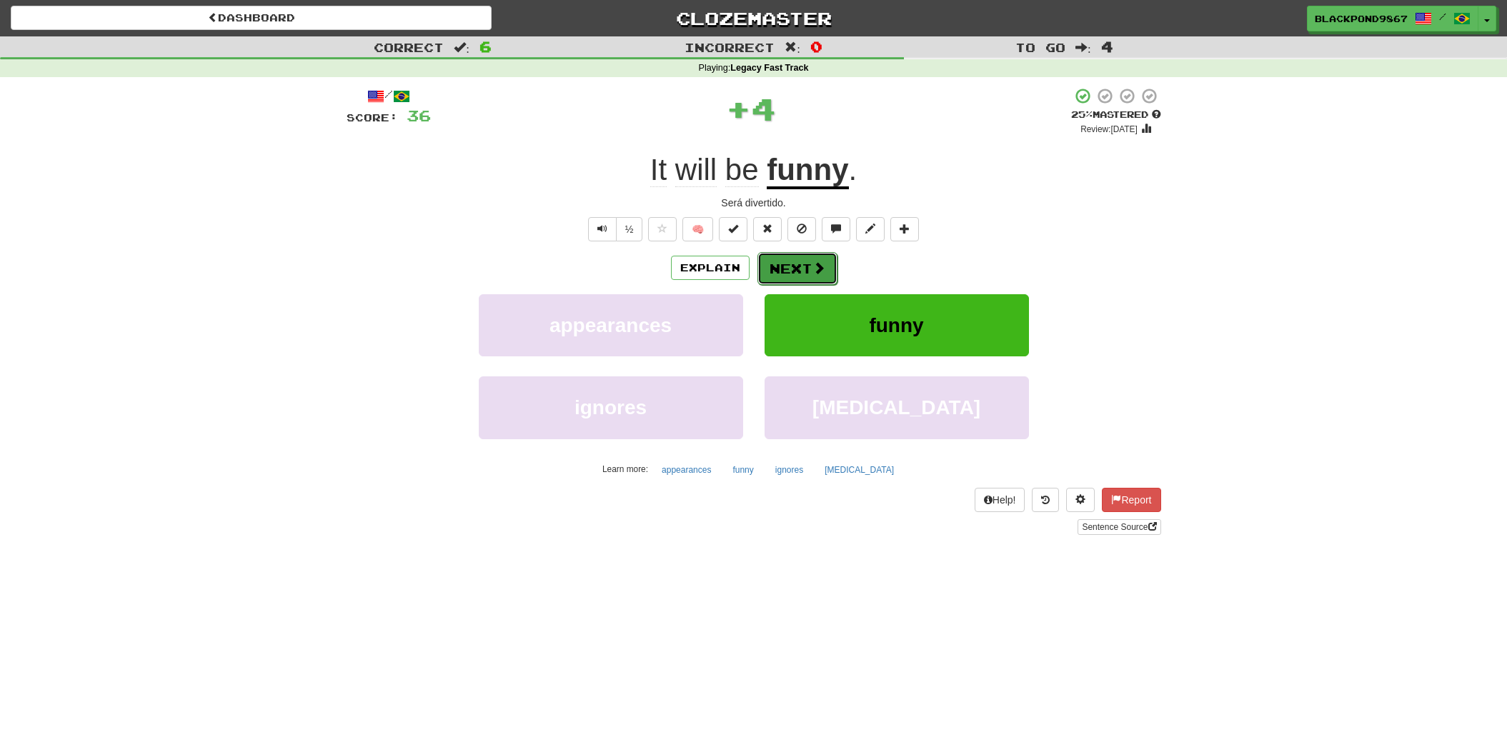
click at [789, 267] on button "Next" at bounding box center [797, 268] width 80 height 33
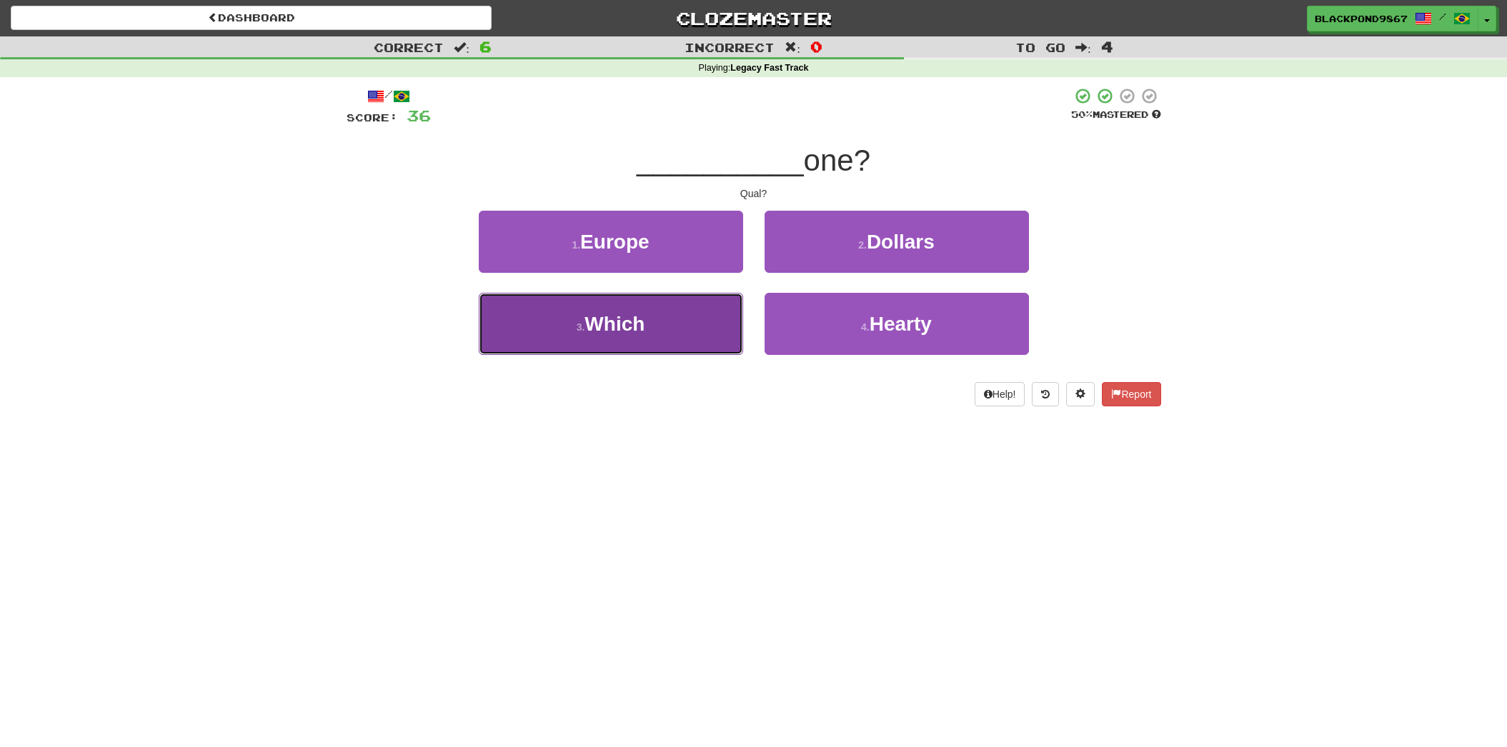
click at [657, 323] on button "3 . Which" at bounding box center [611, 324] width 264 height 62
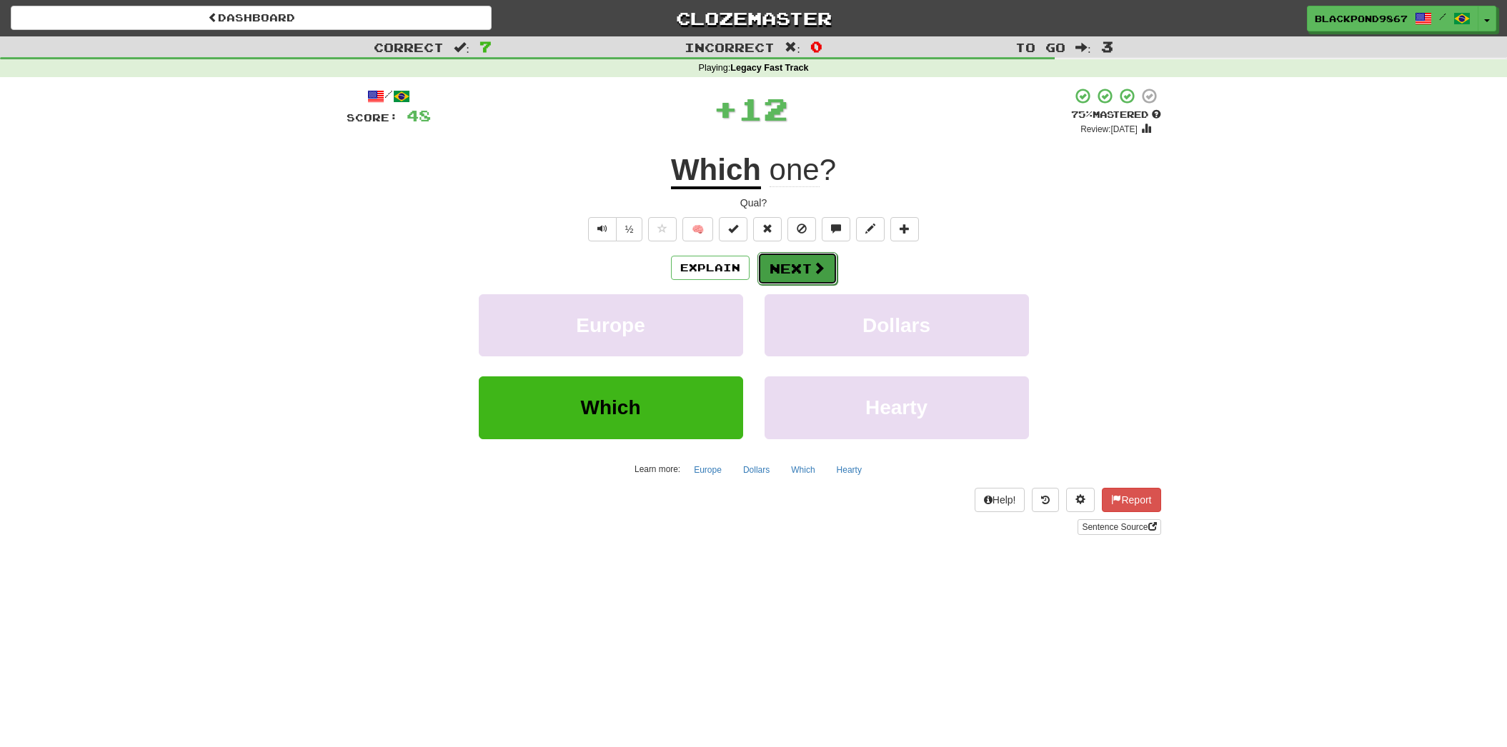
click at [787, 266] on button "Next" at bounding box center [797, 268] width 80 height 33
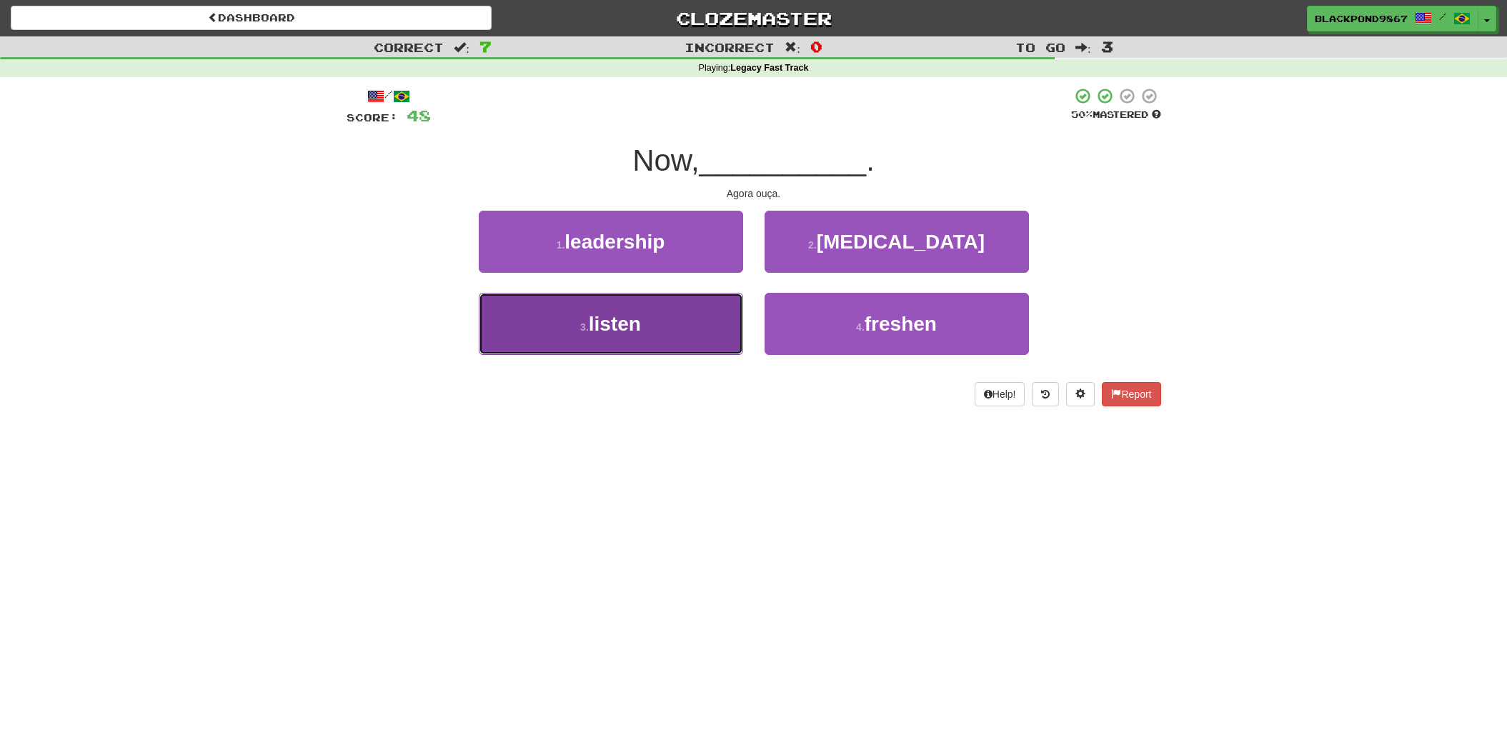
click at [653, 326] on button "3 . listen" at bounding box center [611, 324] width 264 height 62
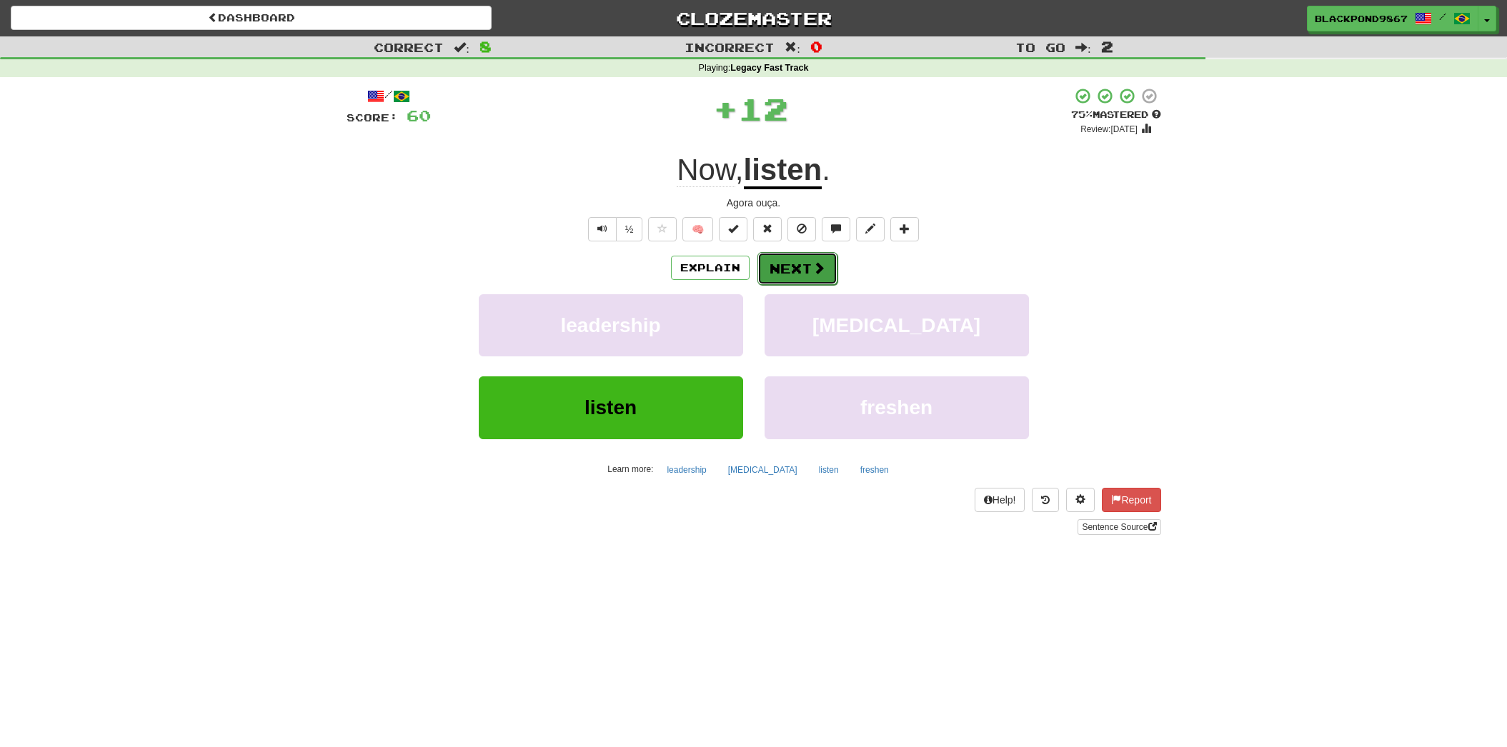
click at [794, 269] on button "Next" at bounding box center [797, 268] width 80 height 33
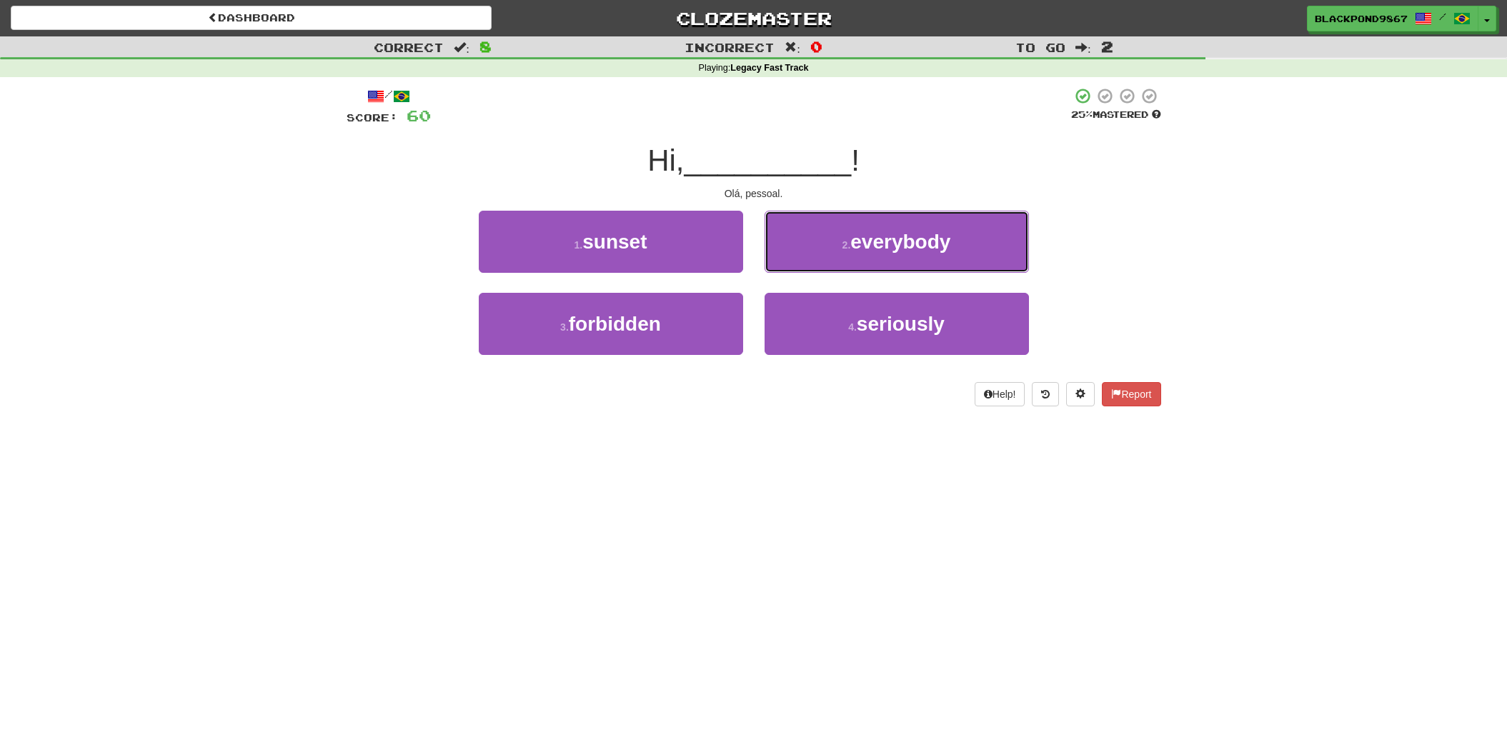
click at [794, 269] on button "2 . everybody" at bounding box center [896, 242] width 264 height 62
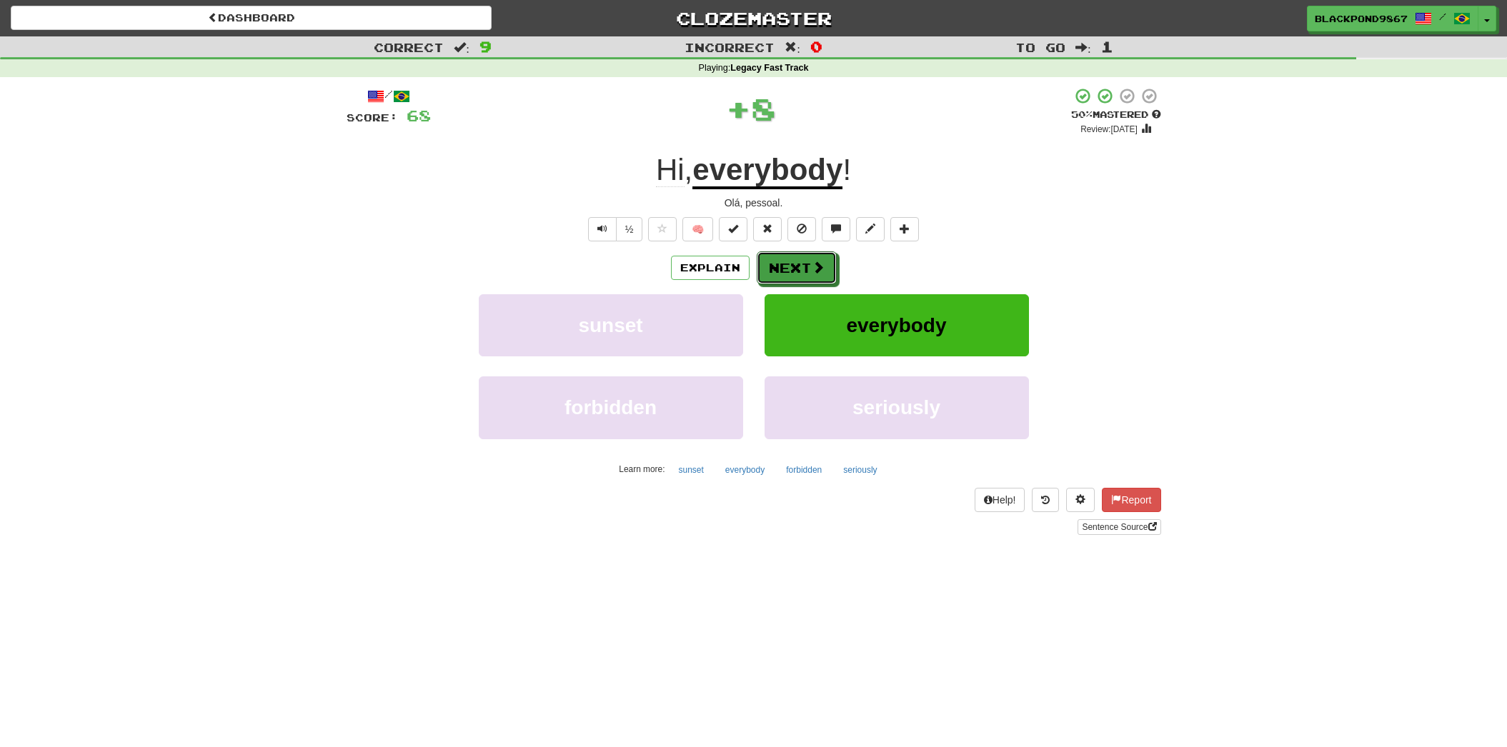
click at [794, 269] on button "Next" at bounding box center [797, 267] width 80 height 33
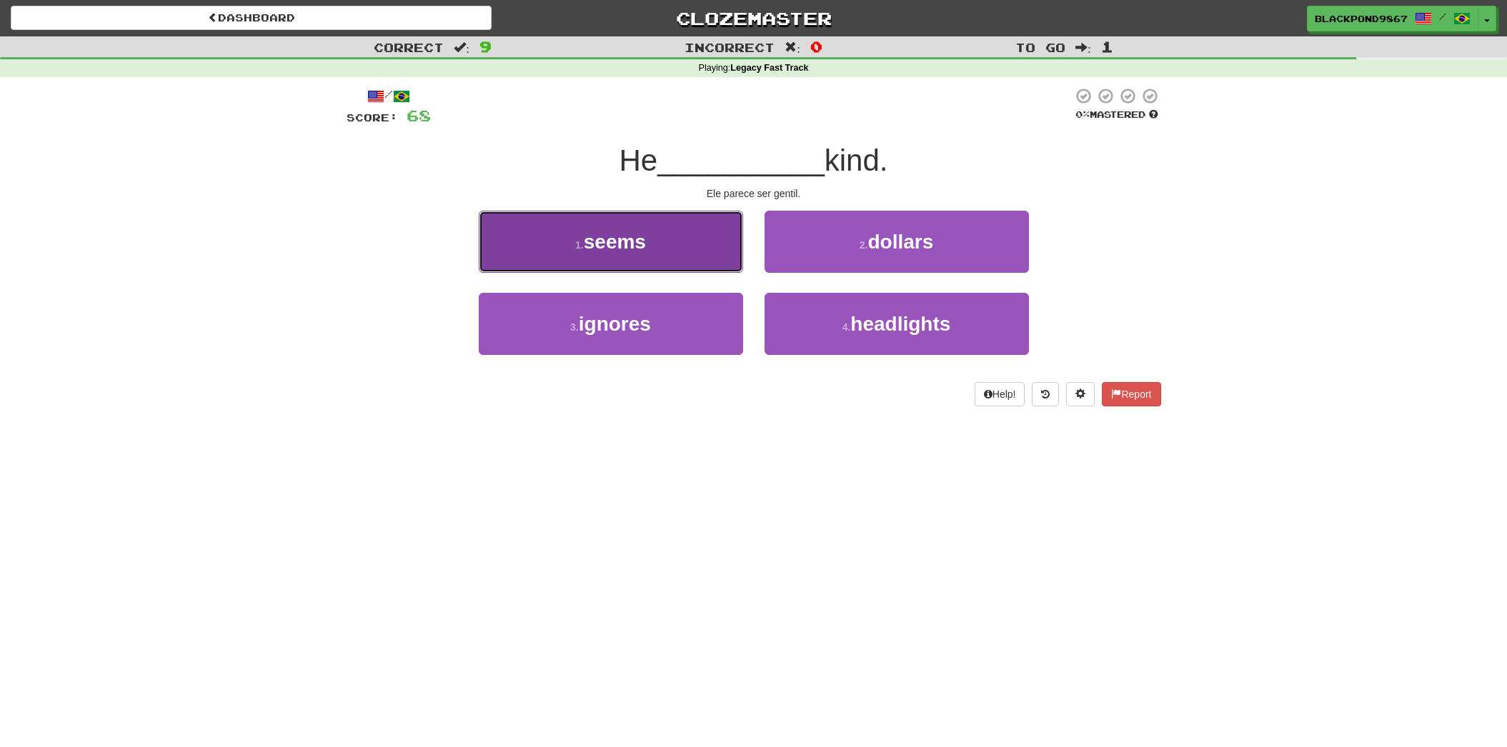
click at [544, 262] on button "1 . seems" at bounding box center [611, 242] width 264 height 62
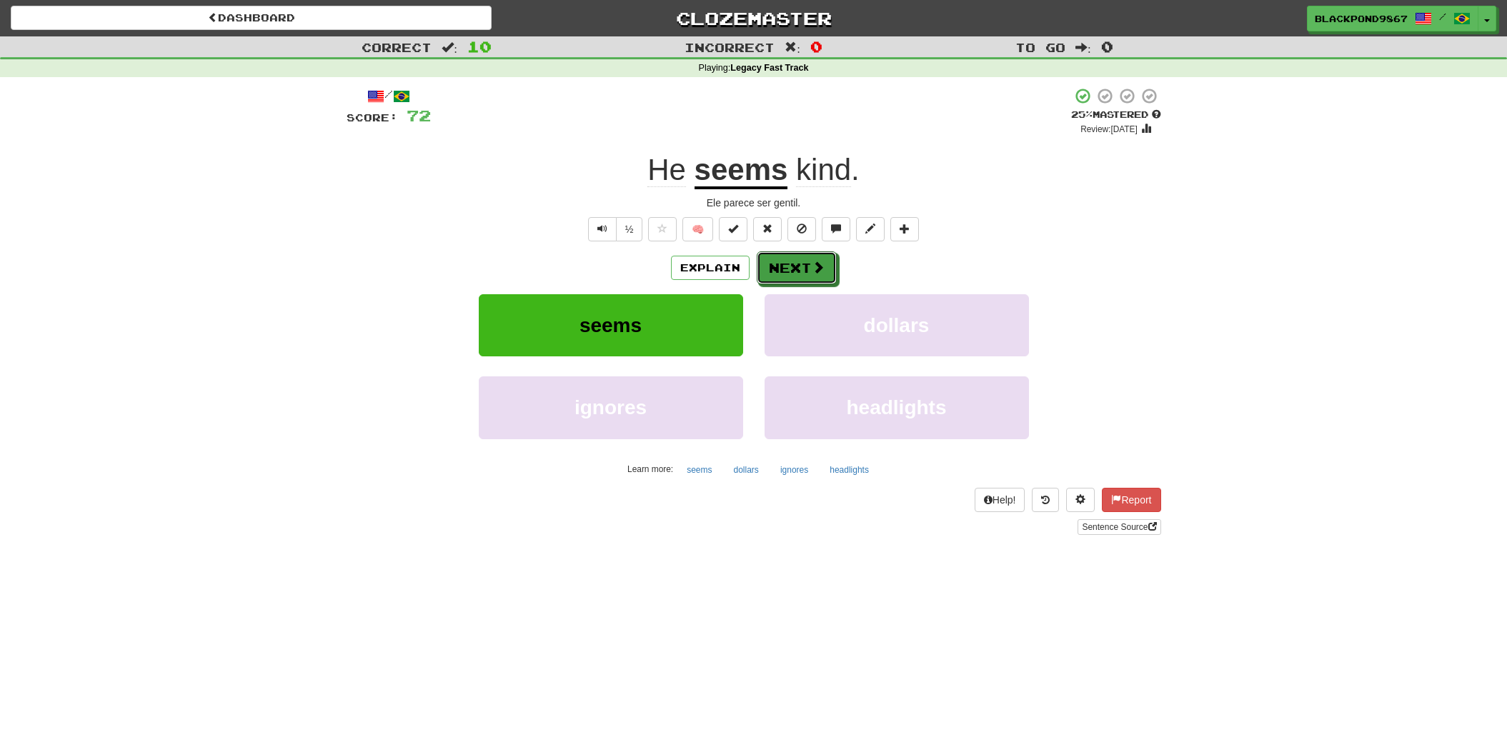
drag, startPoint x: 786, startPoint y: 267, endPoint x: 780, endPoint y: 277, distance: 11.5
click at [784, 268] on button "Next" at bounding box center [797, 267] width 80 height 33
